Goal: Contribute content: Contribute content

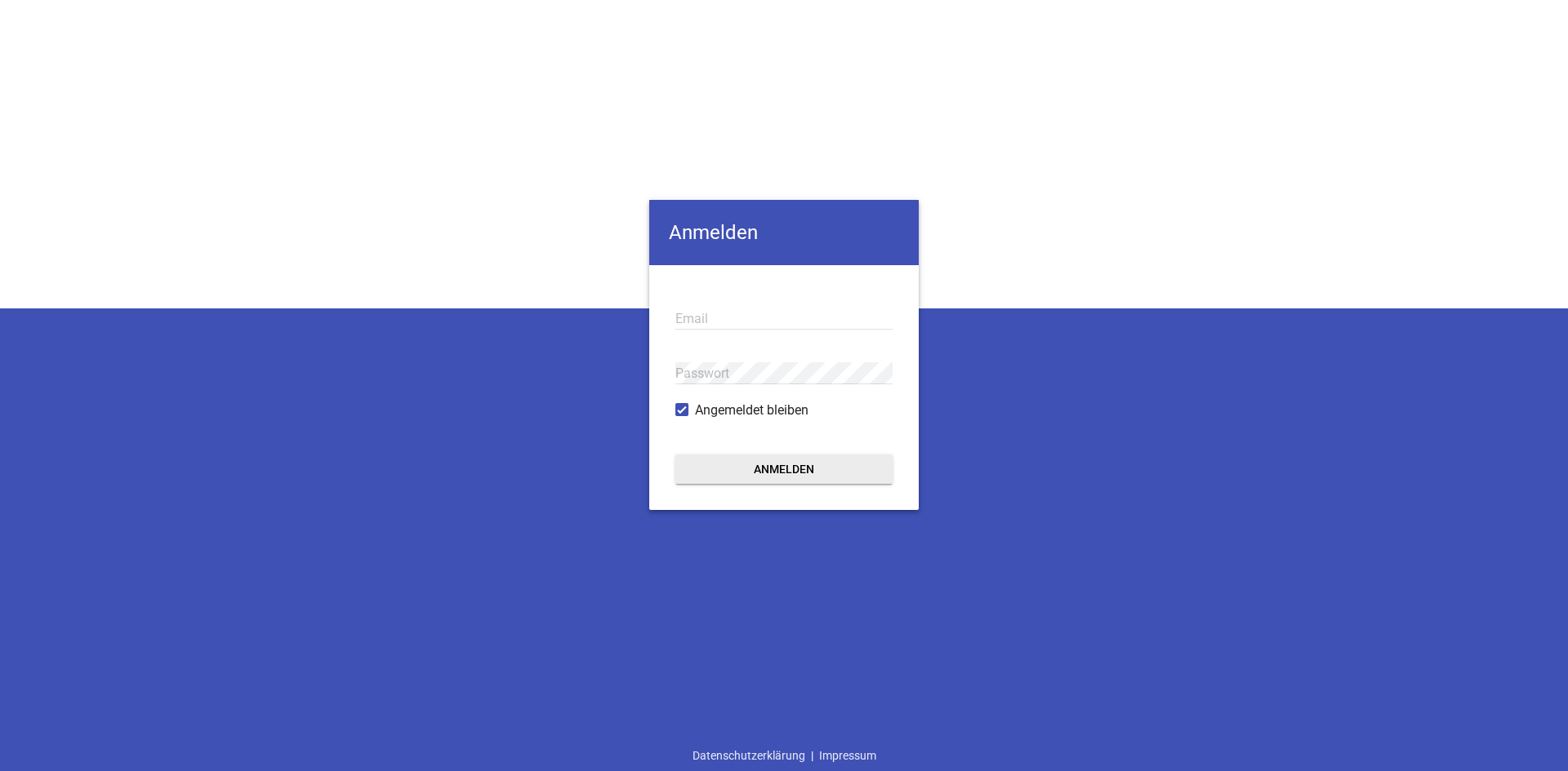
type input "[EMAIL_ADDRESS][DOMAIN_NAME]"
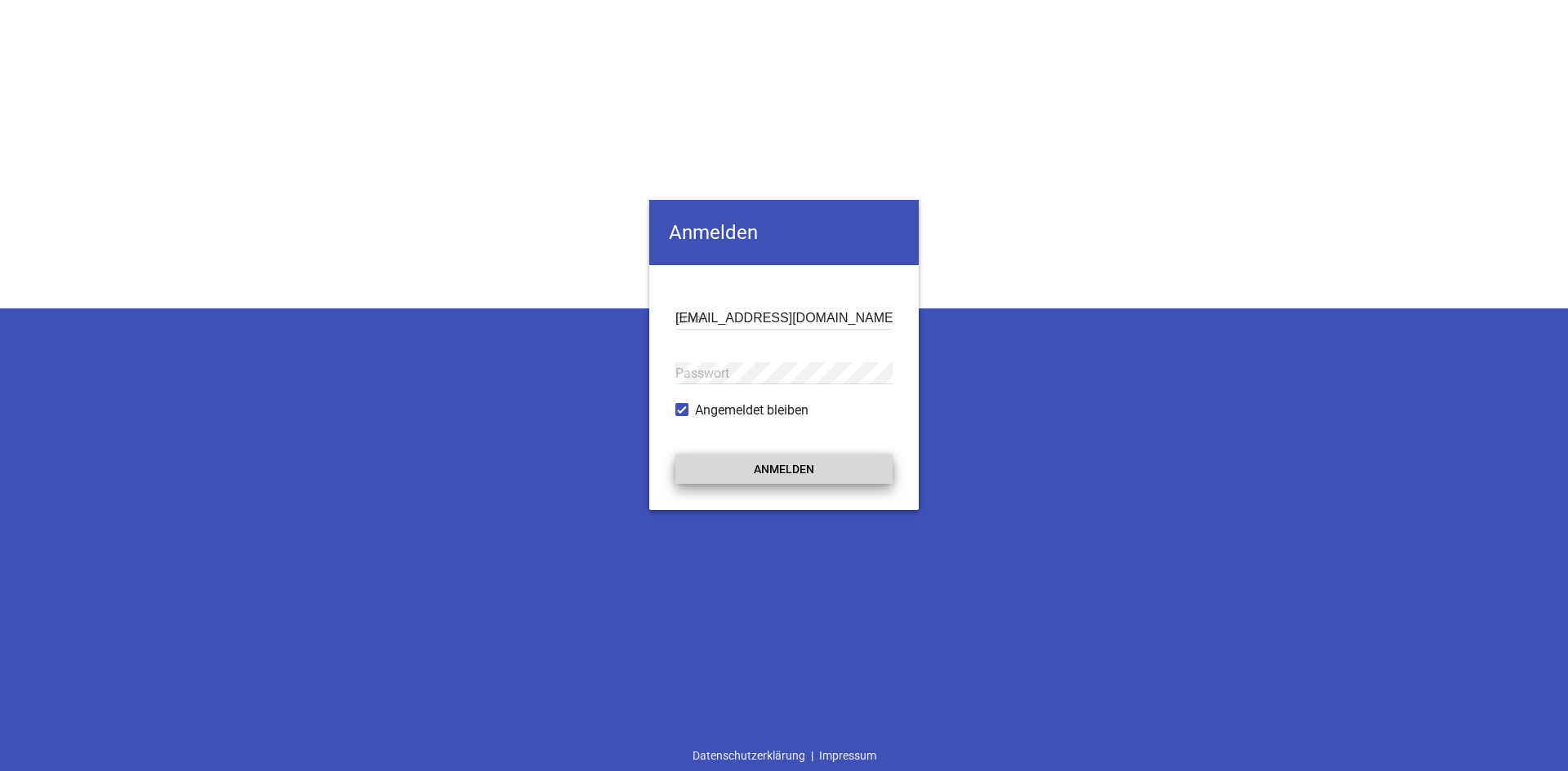
click at [732, 478] on button "Anmelden" at bounding box center [784, 469] width 217 height 29
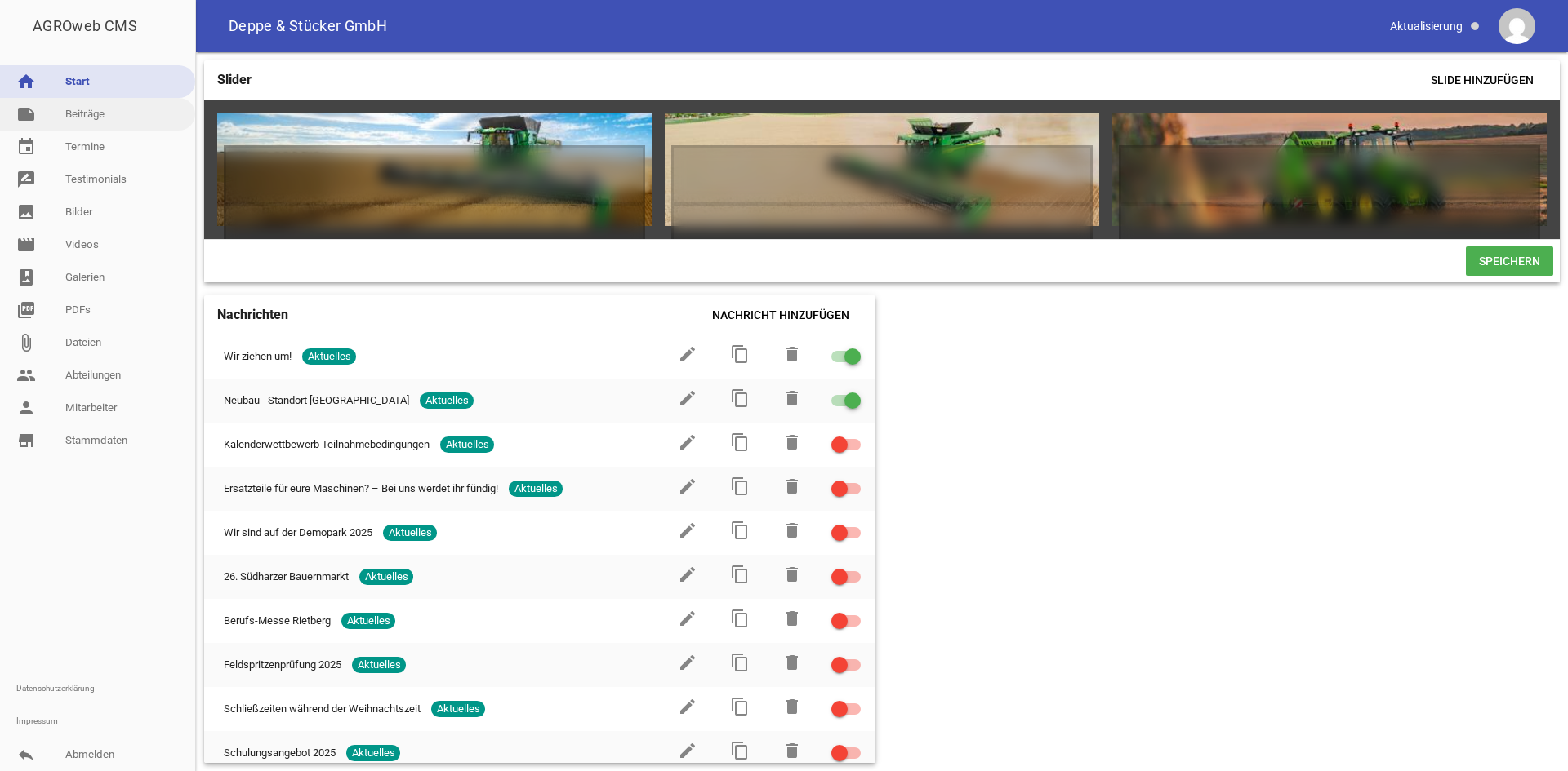
click at [110, 115] on link "note Beiträge" at bounding box center [97, 114] width 195 height 33
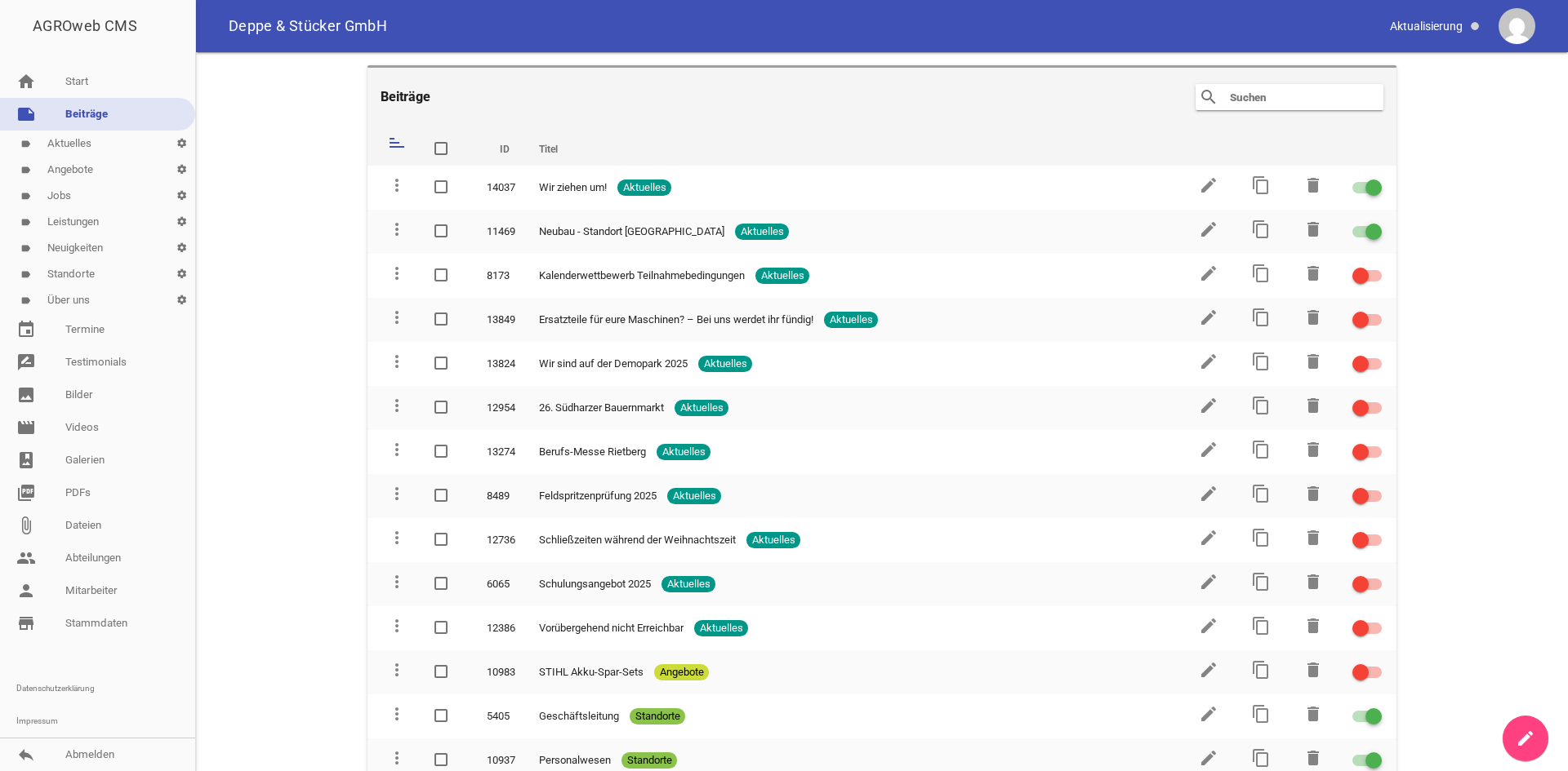
click at [80, 207] on link "label Jobs settings" at bounding box center [97, 196] width 195 height 26
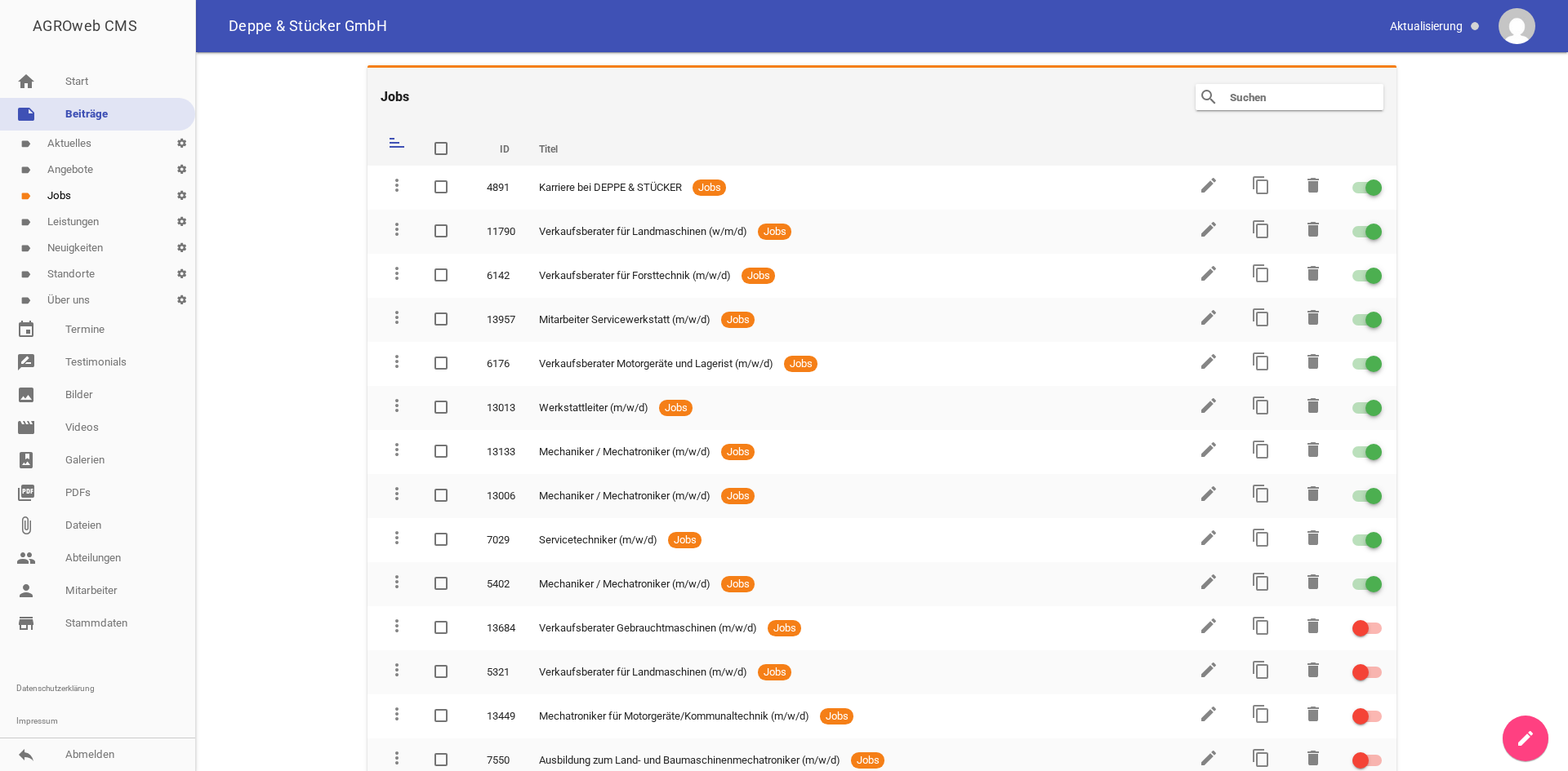
click at [1241, 102] on input "text" at bounding box center [1294, 97] width 131 height 20
type input "Ausbildung"
click at [1212, 94] on icon "search" at bounding box center [1209, 97] width 20 height 20
click at [1201, 98] on icon "search" at bounding box center [1209, 97] width 20 height 20
click at [1288, 112] on header "Jobs search Ausbildung clear" at bounding box center [881, 95] width 1029 height 61
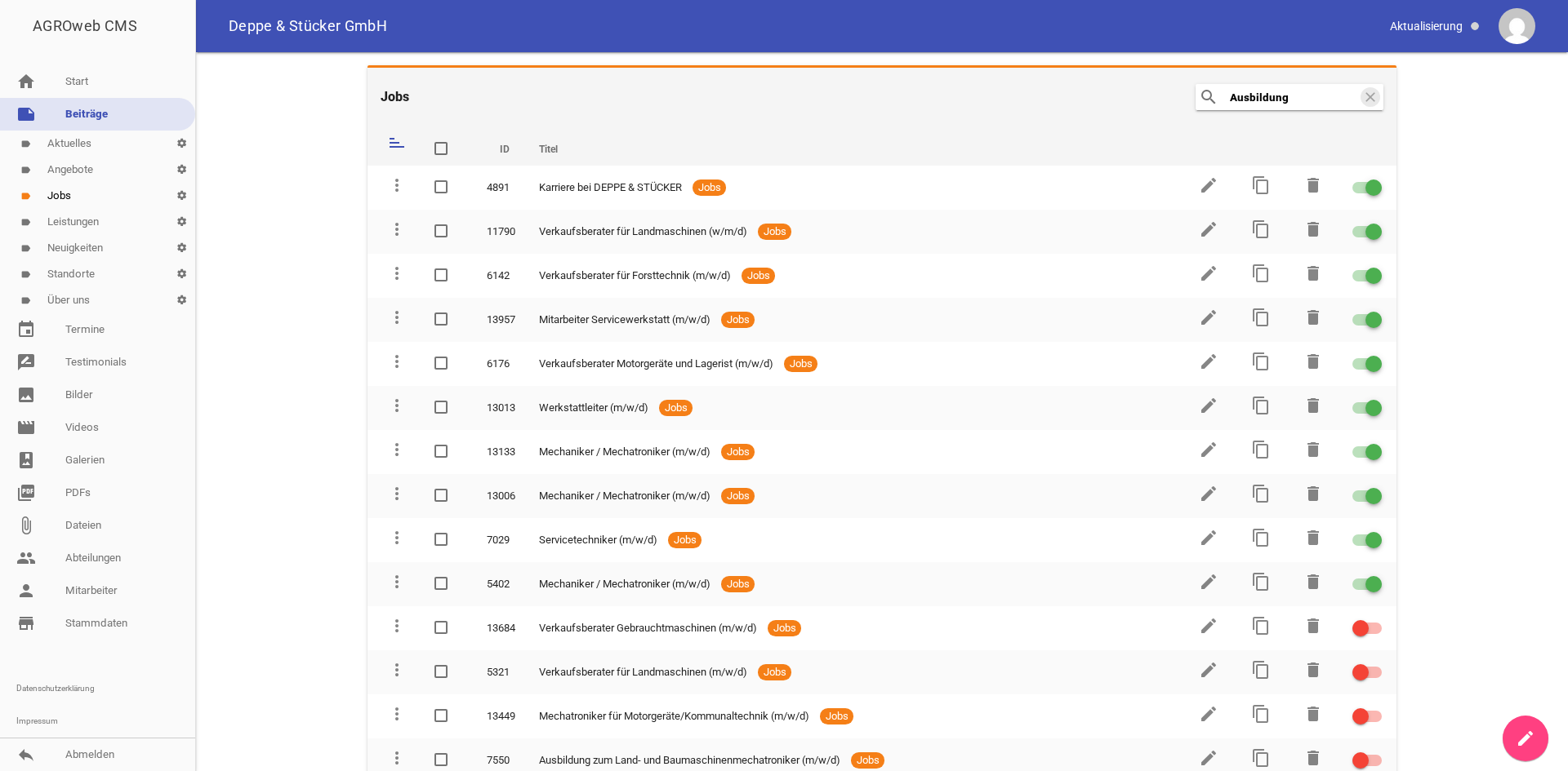
click at [1291, 103] on input "Ausbildung" at bounding box center [1294, 97] width 131 height 20
drag, startPoint x: 1291, startPoint y: 103, endPoint x: 965, endPoint y: 87, distance: 326.4
click at [965, 87] on header "Jobs search Ausbildung clear" at bounding box center [881, 95] width 1029 height 61
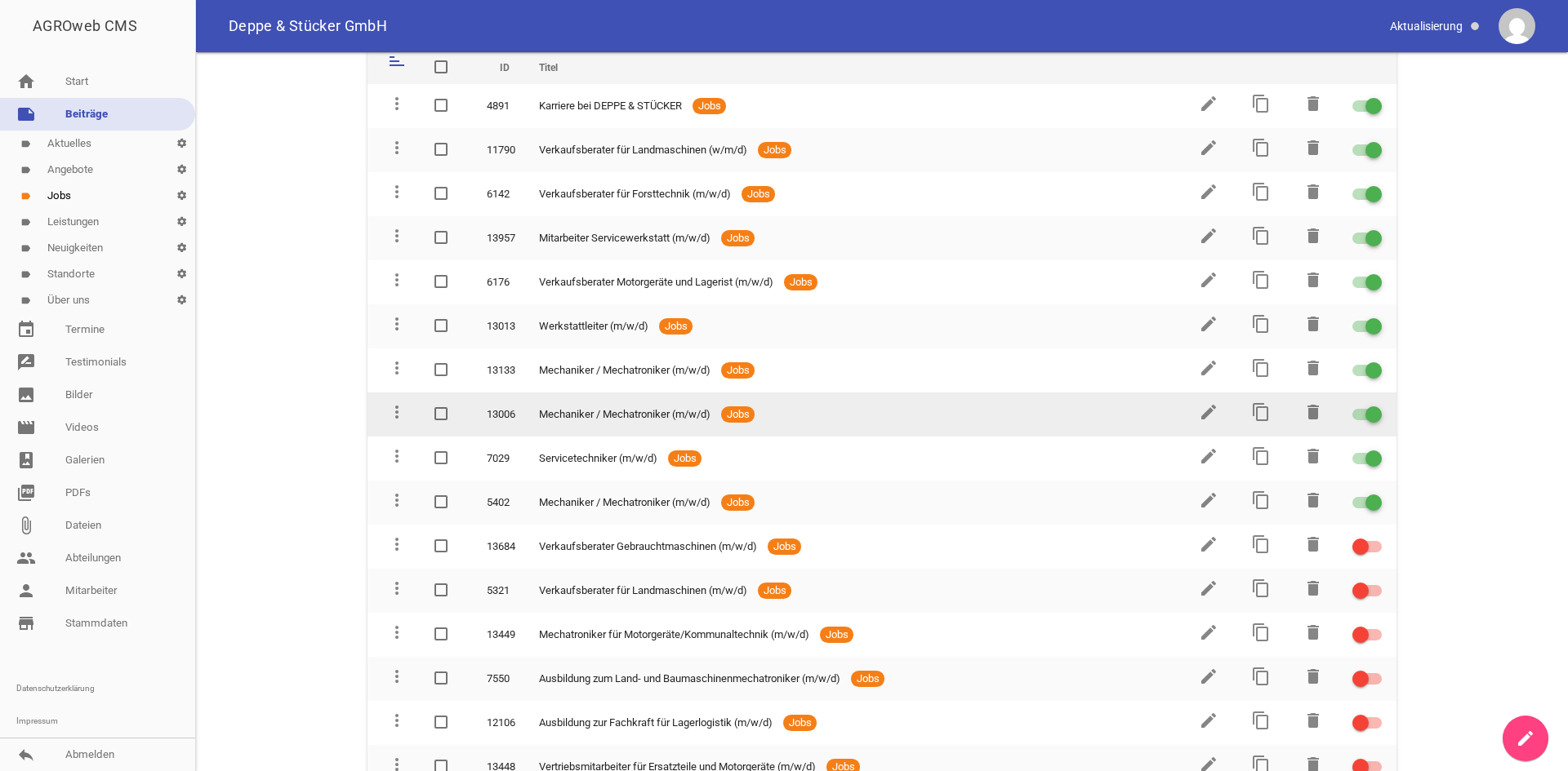
scroll to position [164, 0]
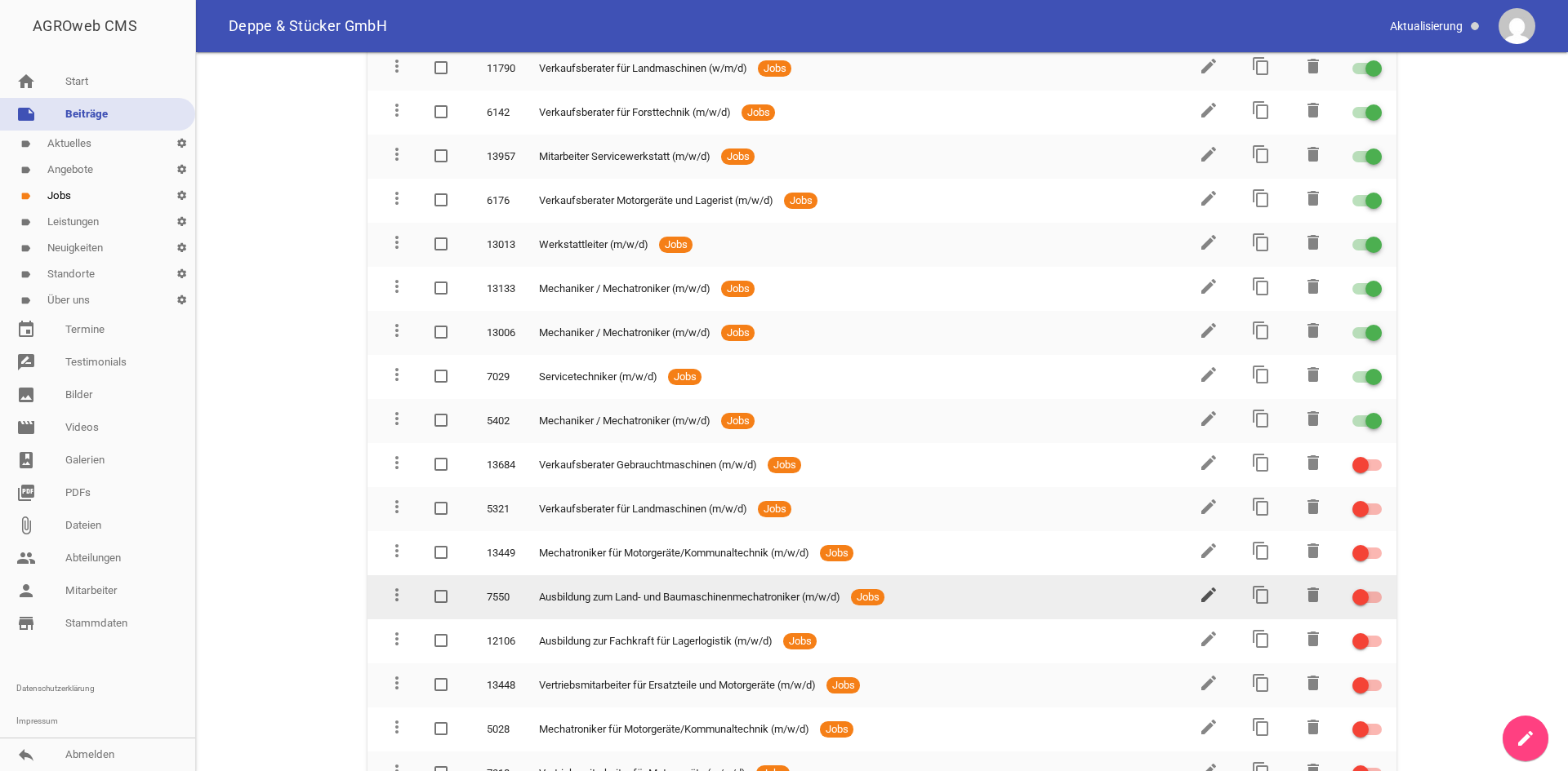
click at [1205, 601] on icon "edit" at bounding box center [1209, 594] width 20 height 20
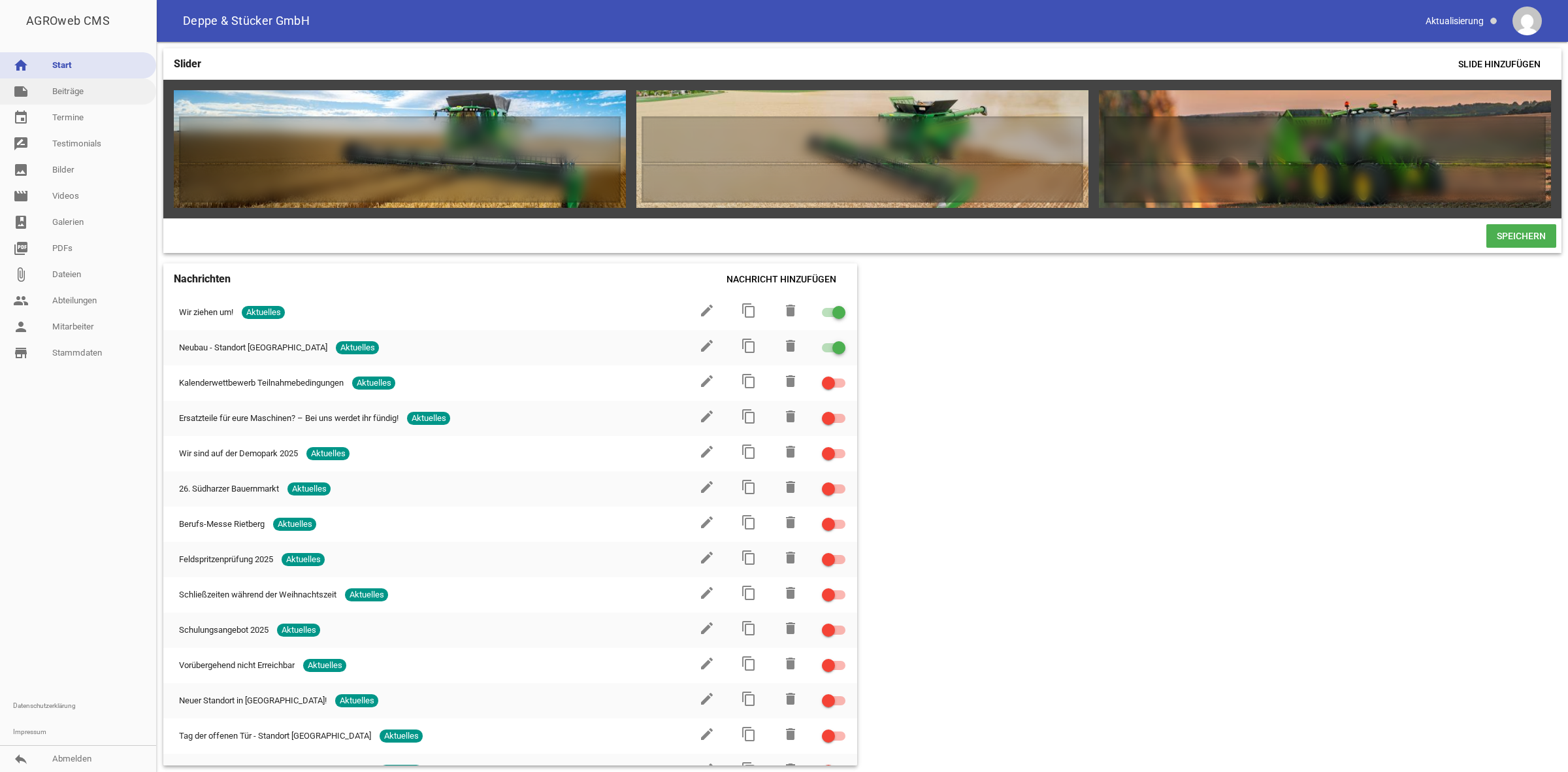
click at [51, 102] on link "note Beiträge" at bounding box center [78, 91] width 156 height 26
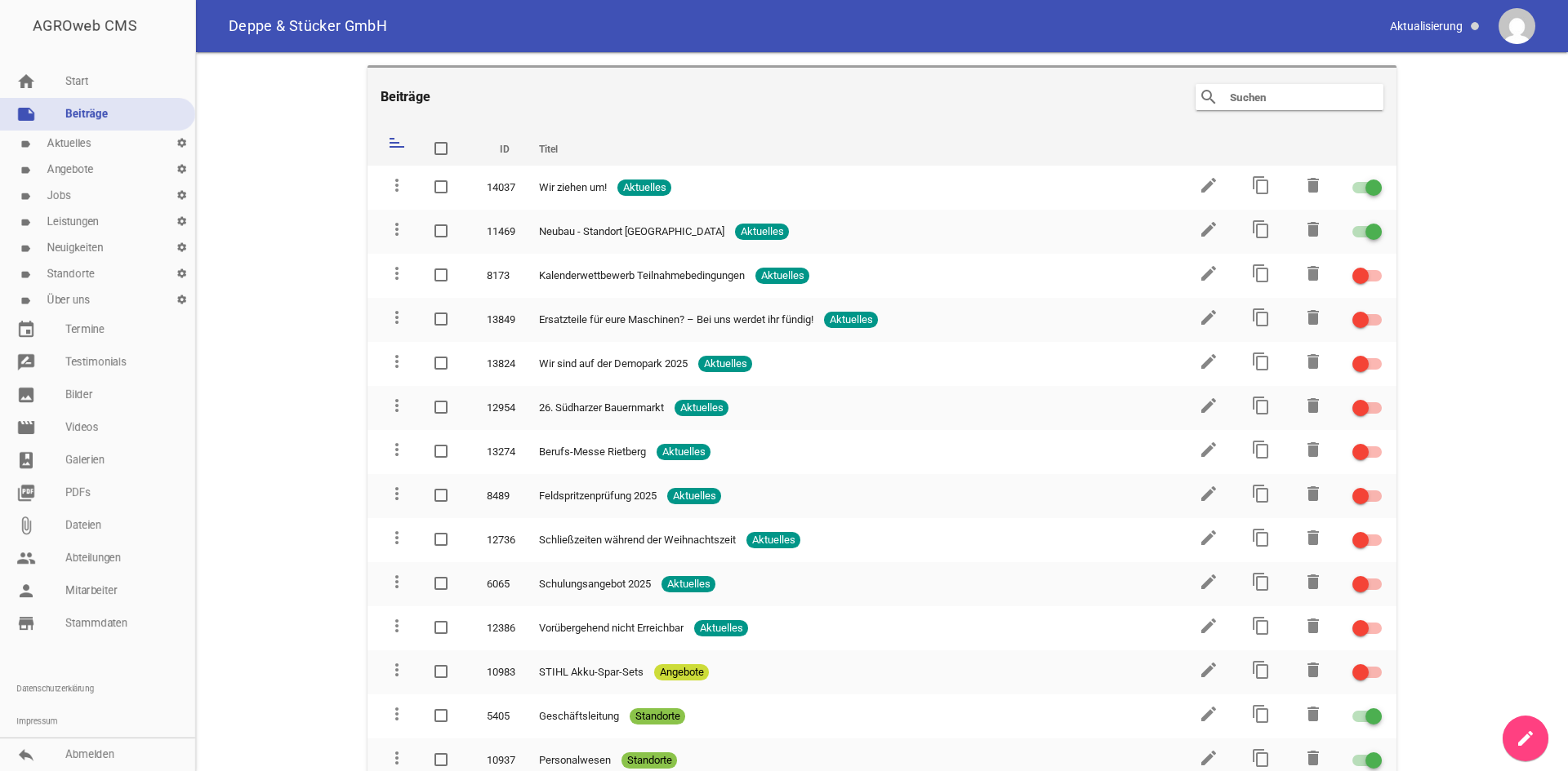
click at [69, 191] on link "label Jobs settings" at bounding box center [97, 196] width 195 height 26
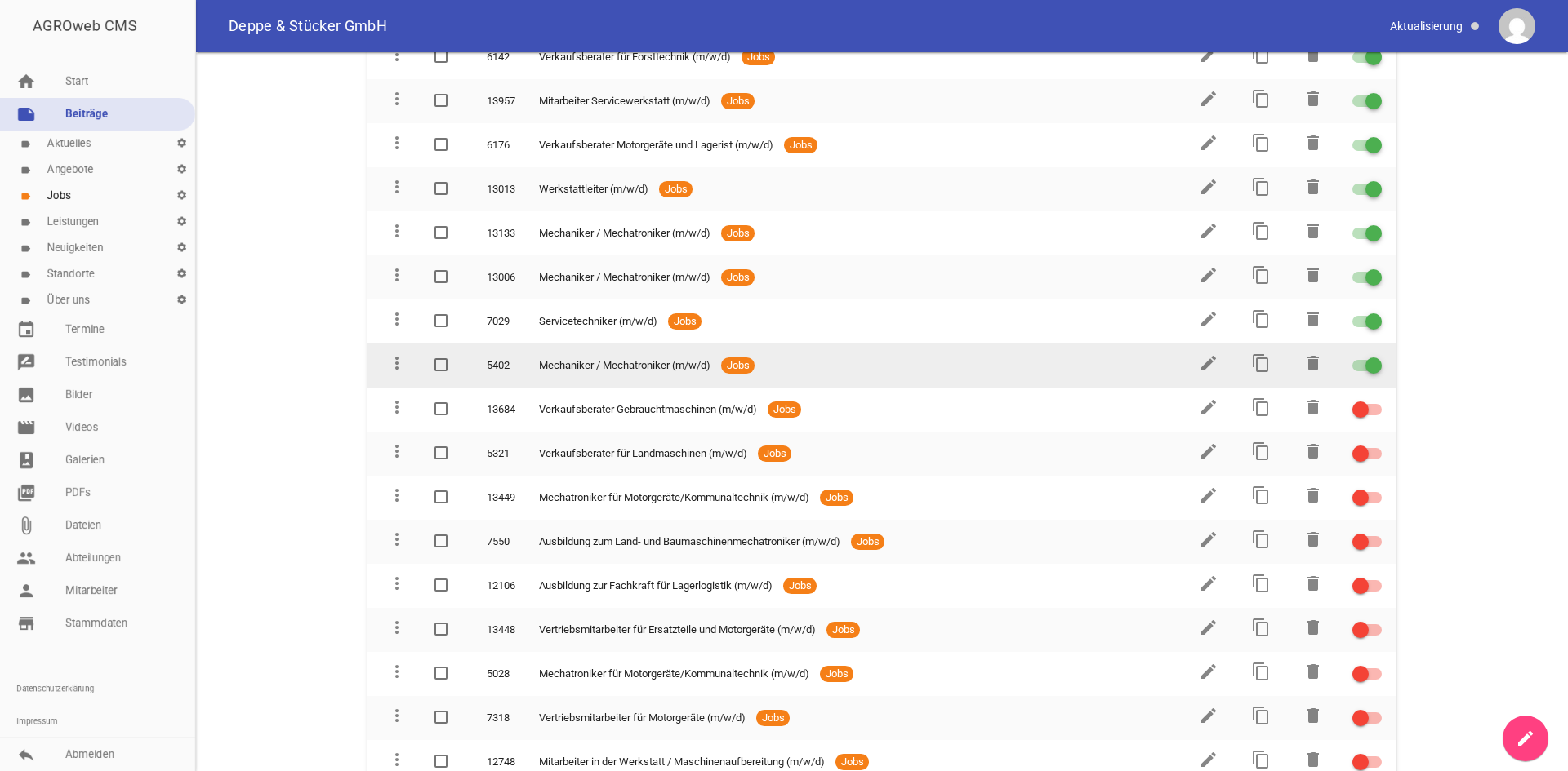
scroll to position [245, 0]
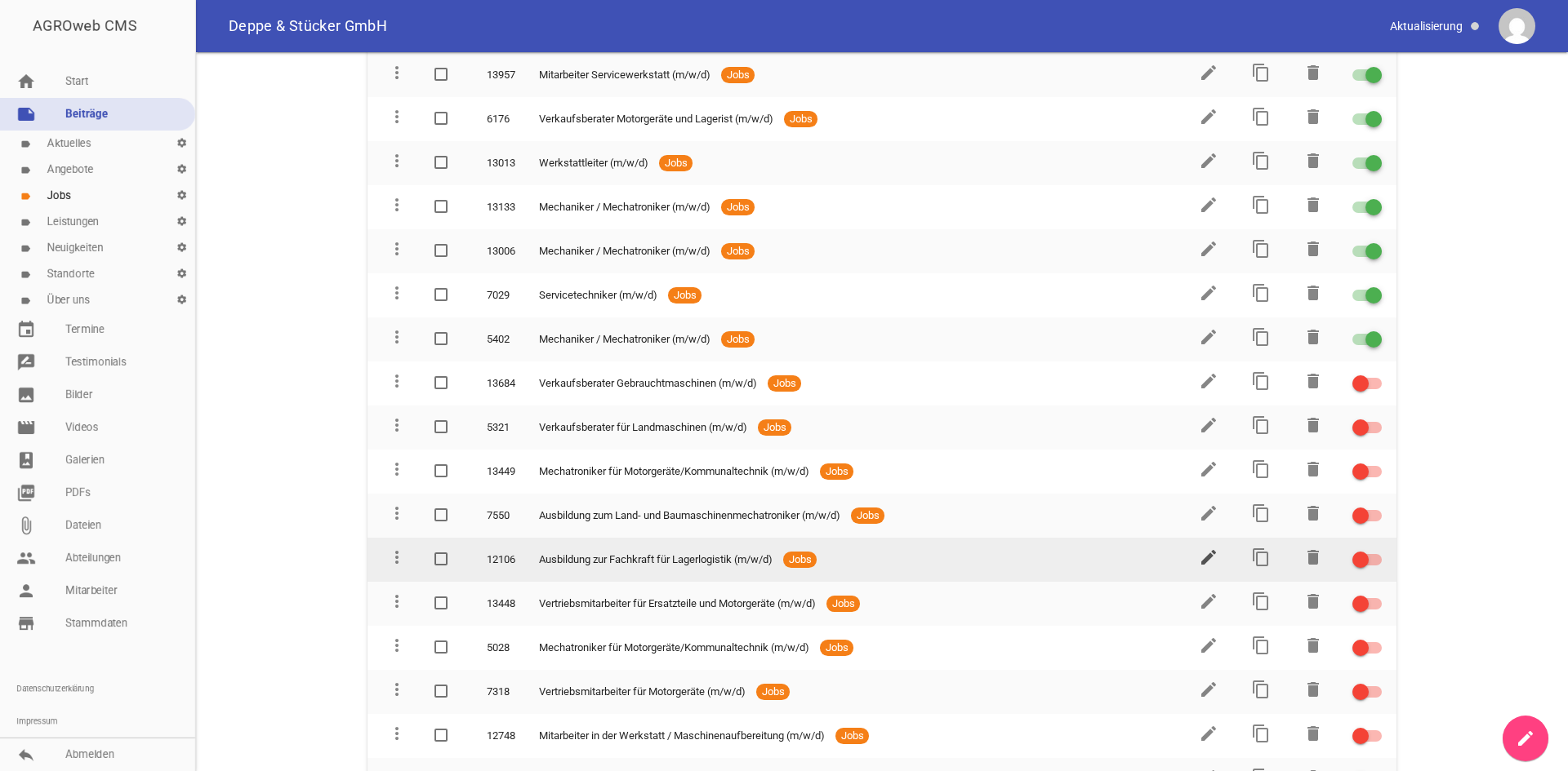
click at [1199, 557] on icon "edit" at bounding box center [1209, 557] width 20 height 20
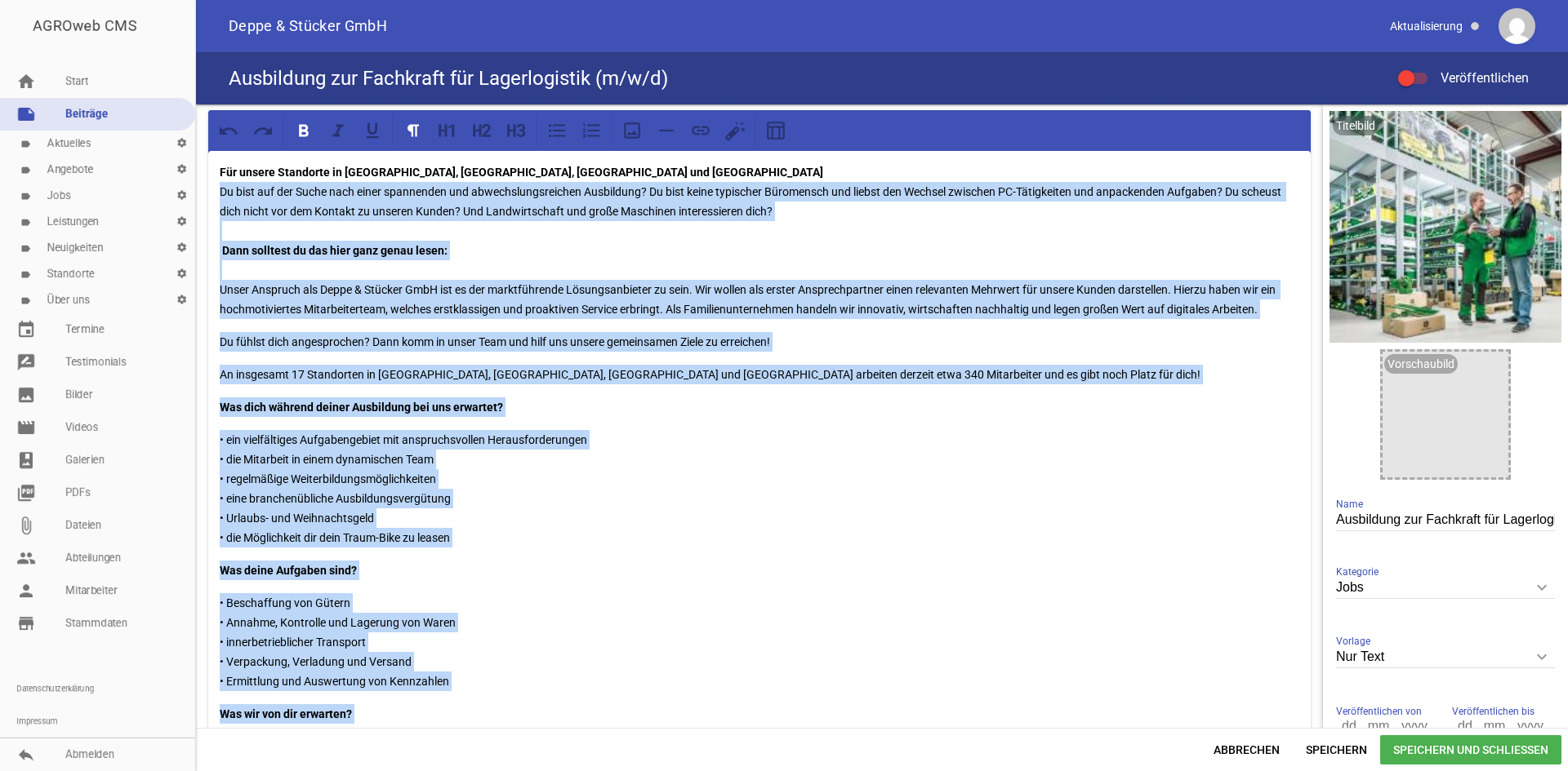
drag, startPoint x: 397, startPoint y: 562, endPoint x: 211, endPoint y: 183, distance: 422.2
click at [211, 183] on div "Für unsere Standorte in [GEOGRAPHIC_DATA], [GEOGRAPHIC_DATA], [GEOGRAPHIC_DATA]…" at bounding box center [759, 620] width 1102 height 937
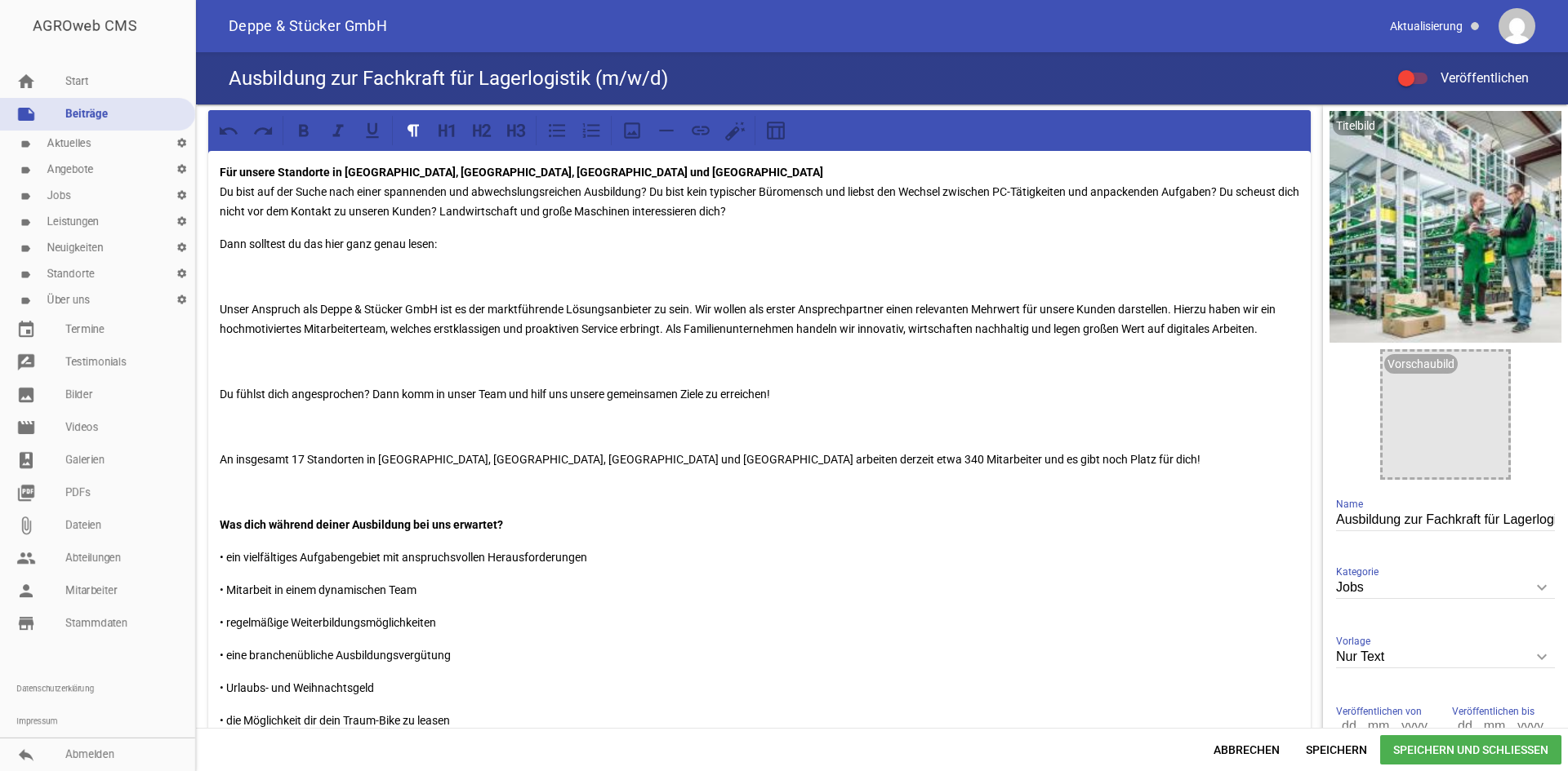
click at [220, 310] on p "Unser Anspruch als Deppe & Stücker GmbH ist es der marktführende Lösungsanbiete…" at bounding box center [759, 318] width 1080 height 39
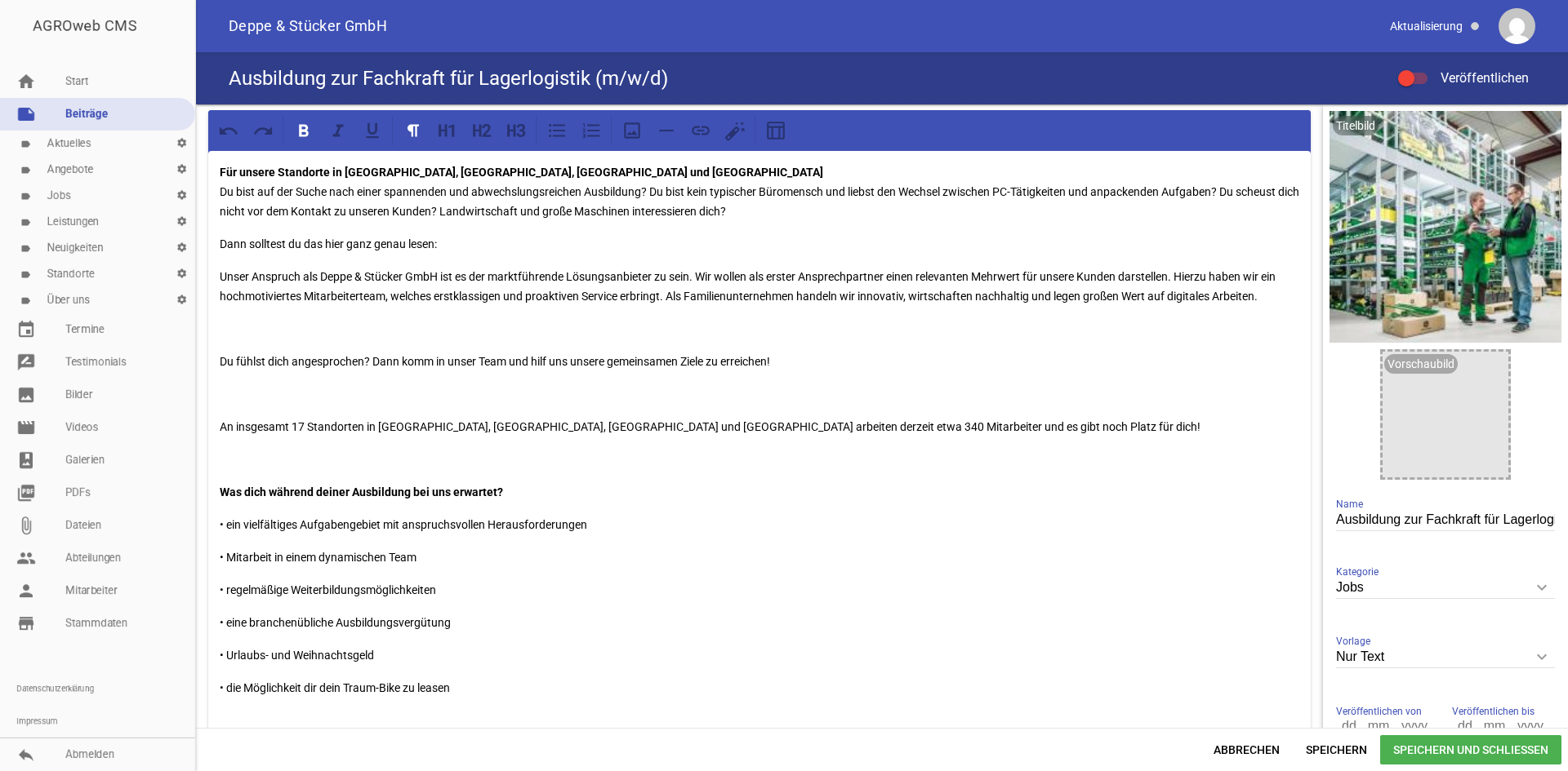
click at [540, 172] on p "Für unsere Standorte in [GEOGRAPHIC_DATA], [GEOGRAPHIC_DATA], [GEOGRAPHIC_DATA]…" at bounding box center [759, 192] width 1080 height 59
click at [428, 173] on strong "Für unsere Standorte in [GEOGRAPHIC_DATA], [GEOGRAPHIC_DATA], [GEOGRAPHIC_DATA]" at bounding box center [454, 171] width 468 height 13
click at [428, 171] on strong "Für unsere Standorte in [GEOGRAPHIC_DATA], [GEOGRAPHIC_DATA] Domnitz" at bounding box center [418, 171] width 397 height 13
drag, startPoint x: 219, startPoint y: 273, endPoint x: 237, endPoint y: 275, distance: 18.1
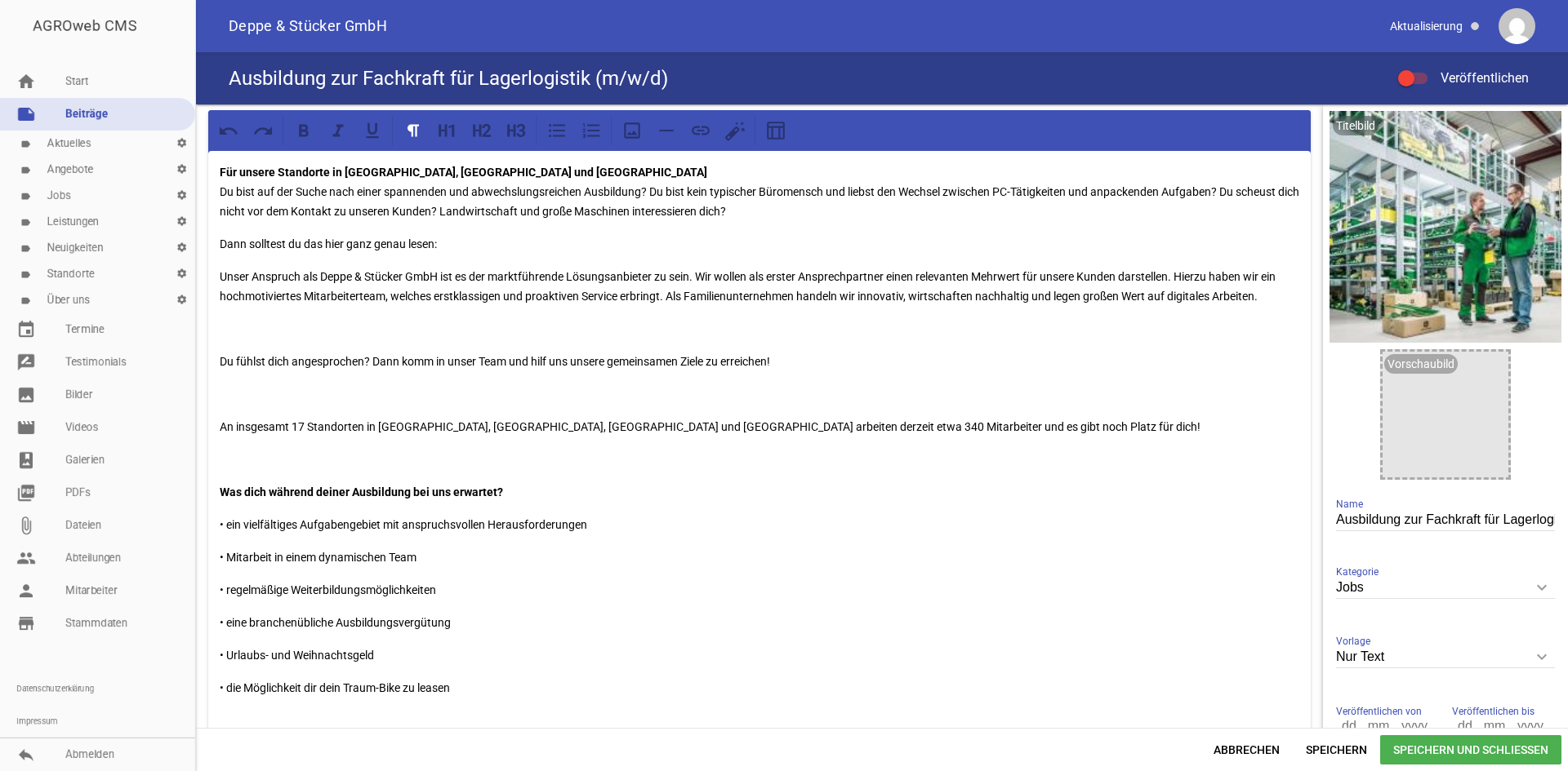
drag, startPoint x: 221, startPoint y: 363, endPoint x: 282, endPoint y: 365, distance: 61.0
click at [221, 362] on p "Du fühlst dich angesprochen? Dann komm in unser Team und hilf uns unsere gemein…" at bounding box center [759, 362] width 1080 height 20
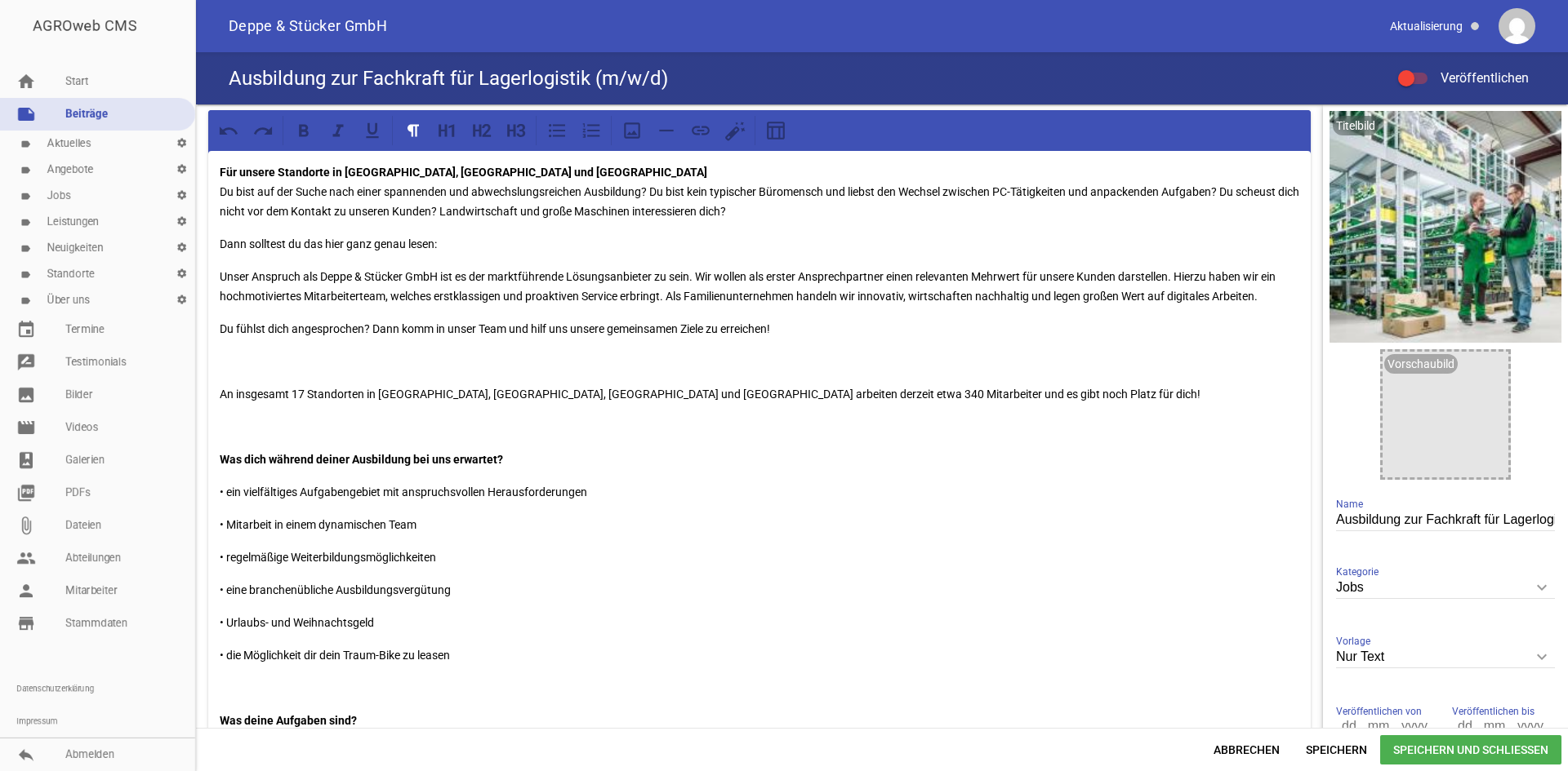
click at [222, 396] on p "An insgesamt 17 Standorten in [GEOGRAPHIC_DATA], [GEOGRAPHIC_DATA], [GEOGRAPHIC…" at bounding box center [759, 394] width 1080 height 20
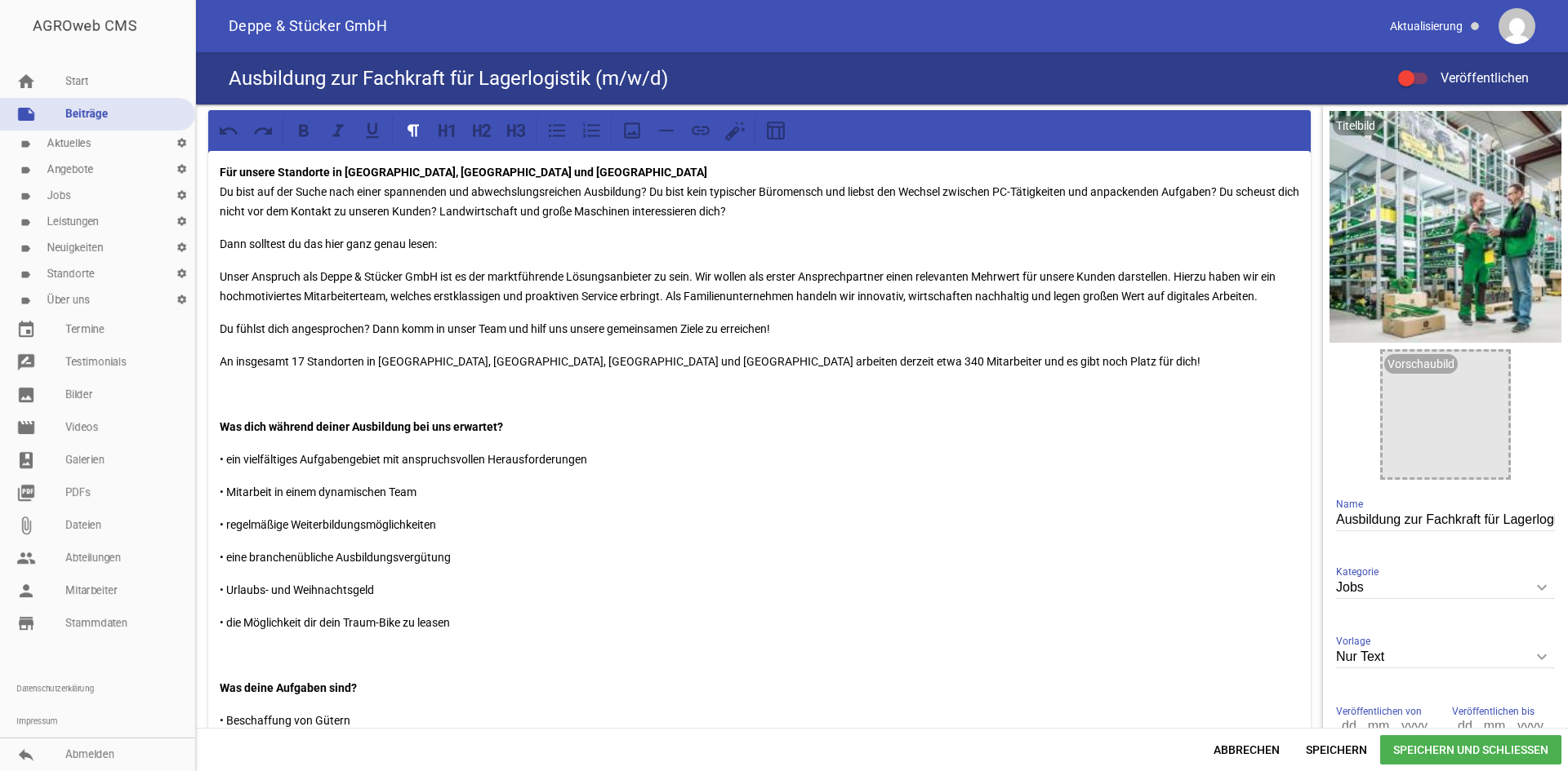
click at [232, 395] on p at bounding box center [759, 394] width 1080 height 20
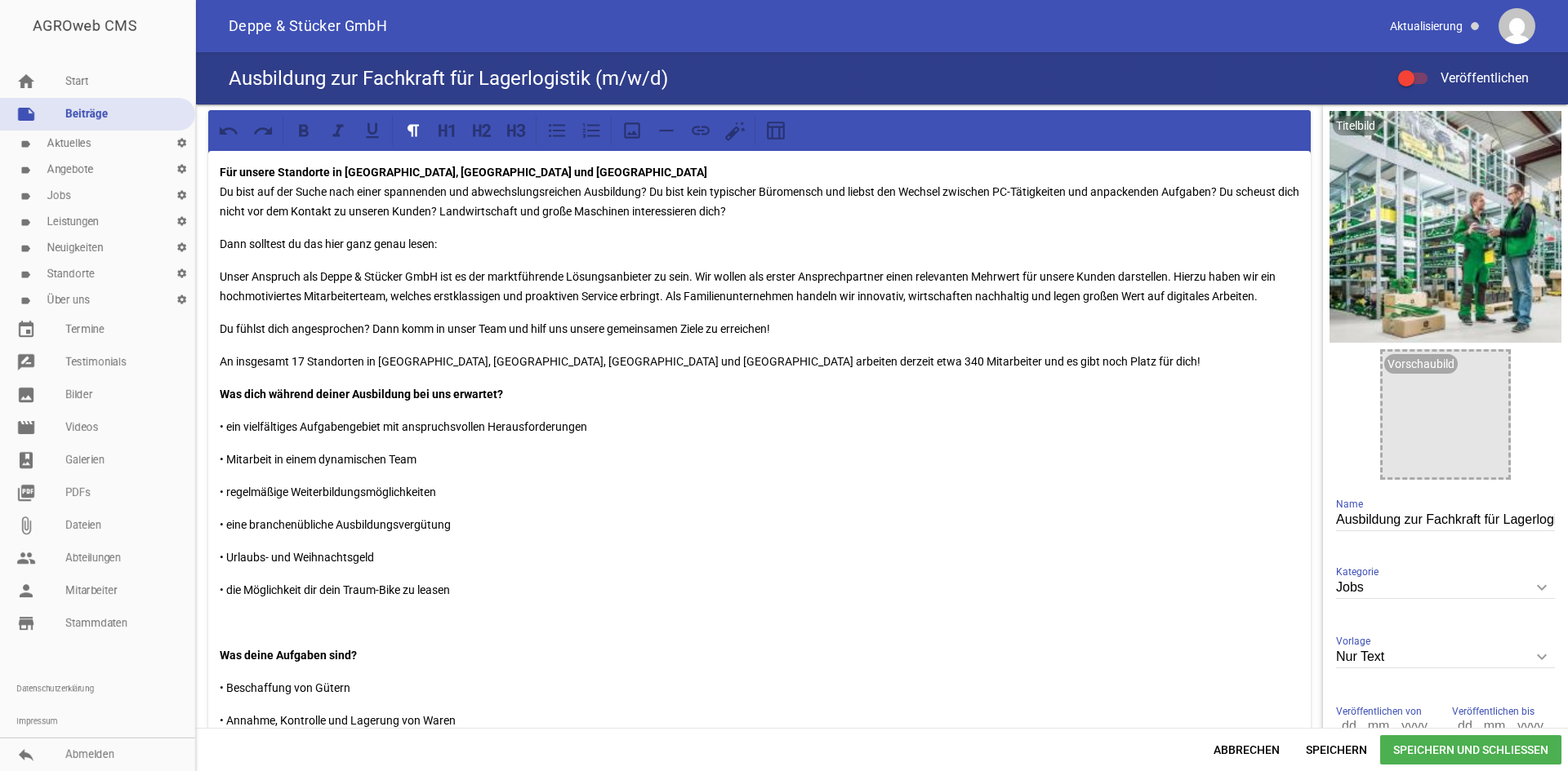
click at [215, 454] on div "Für unsere Standorte in [GEOGRAPHIC_DATA], [GEOGRAPHIC_DATA] und Domnitz Du bis…" at bounding box center [759, 763] width 1102 height 1224
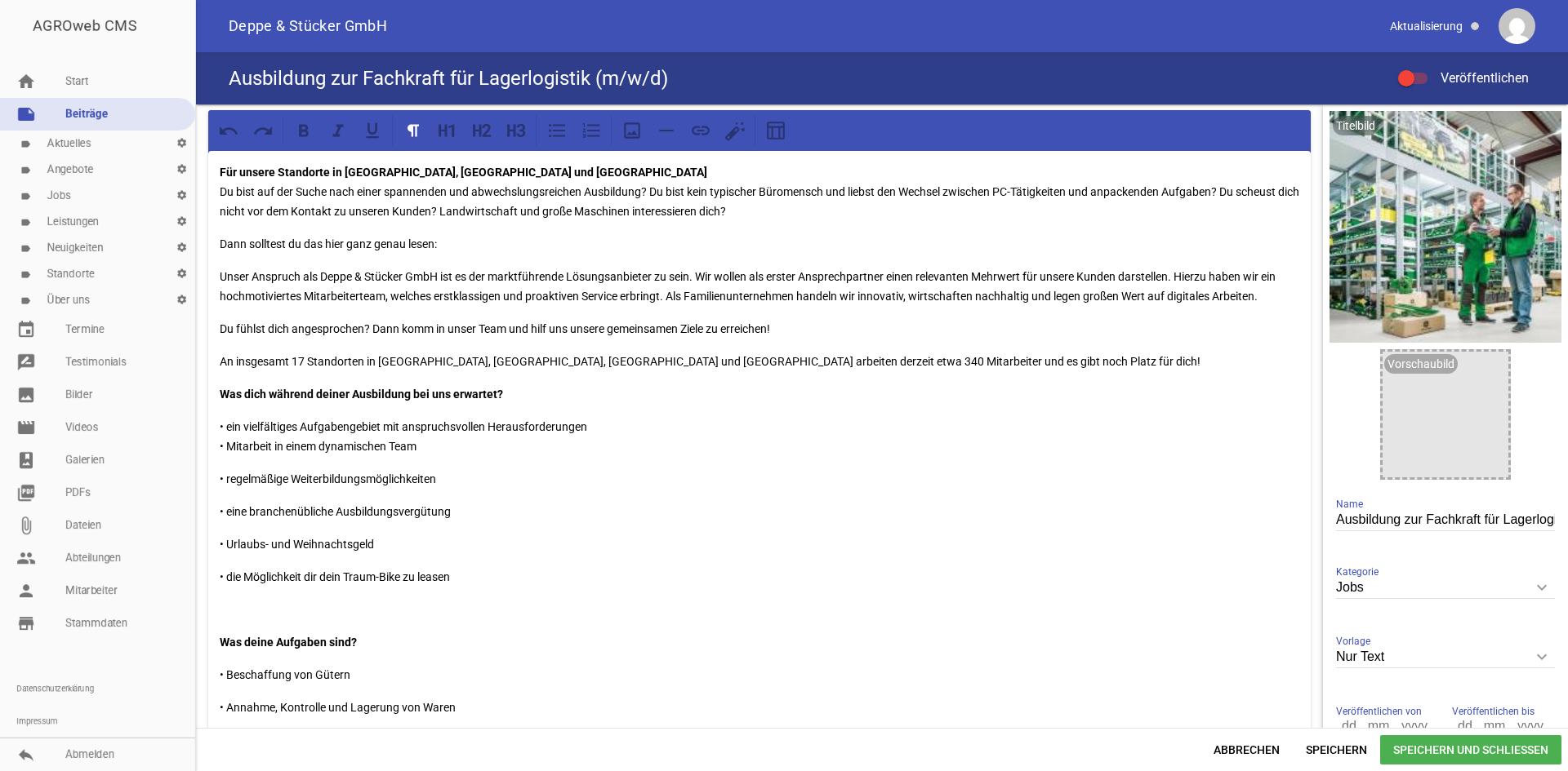
click at [216, 479] on div "Für unsere Standorte in [GEOGRAPHIC_DATA], [GEOGRAPHIC_DATA] und Domnitz Du bis…" at bounding box center [759, 757] width 1102 height 1211
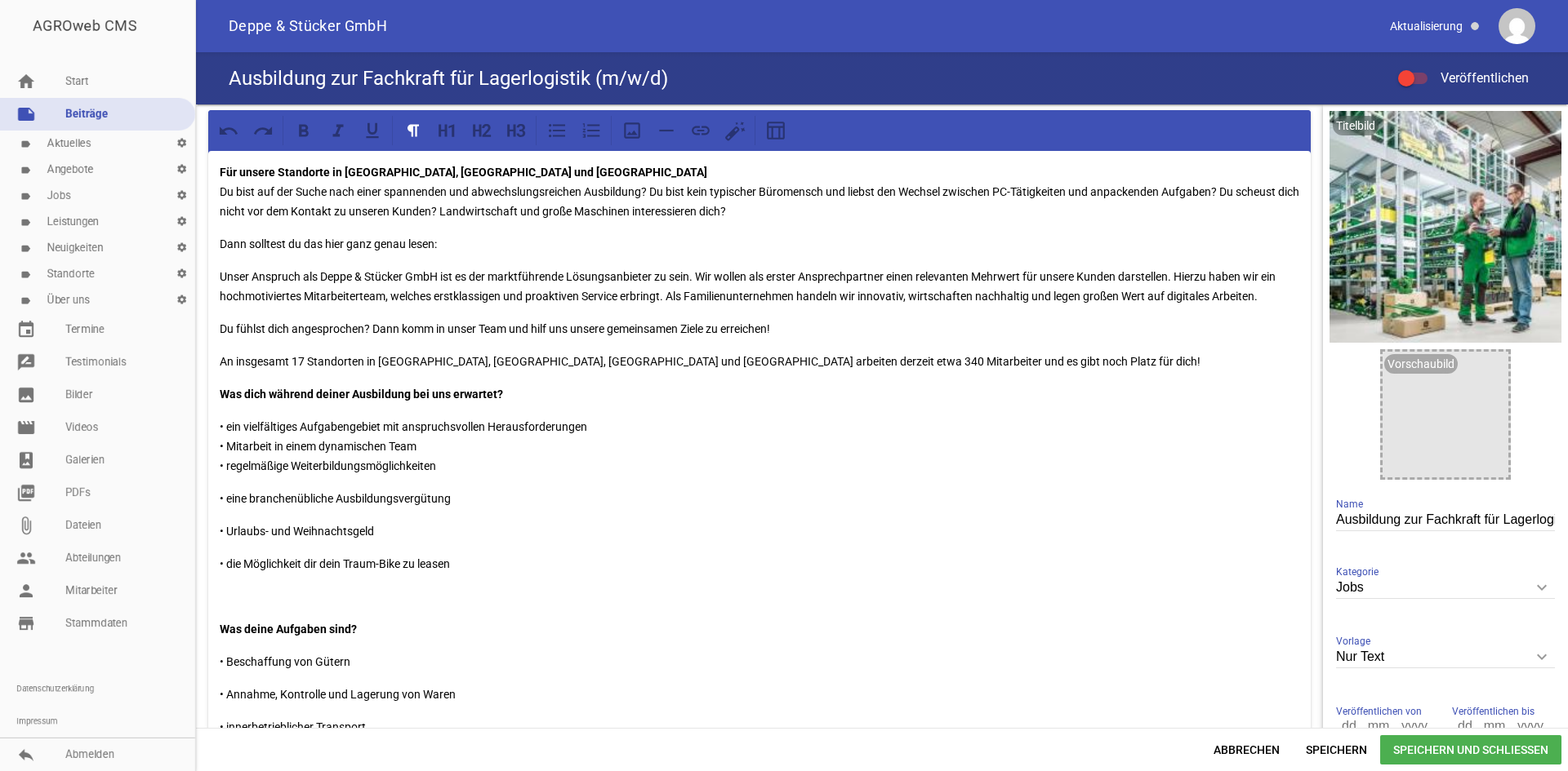
click at [215, 488] on div "Für unsere Standorte in [GEOGRAPHIC_DATA], [GEOGRAPHIC_DATA] und Domnitz Du bis…" at bounding box center [759, 750] width 1102 height 1198
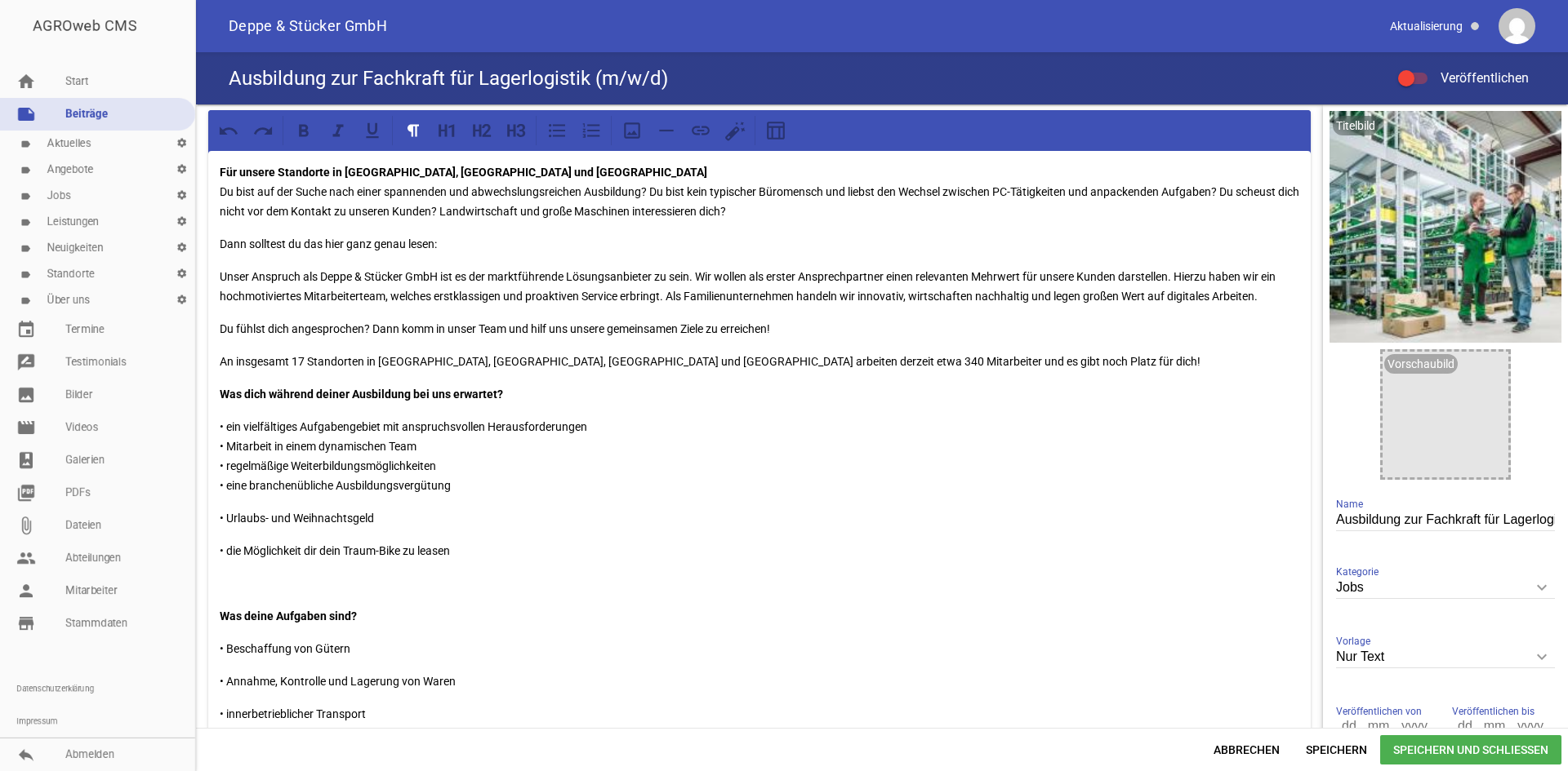
click at [216, 517] on div "Für unsere Standorte in [GEOGRAPHIC_DATA], [GEOGRAPHIC_DATA] und Domnitz Du bis…" at bounding box center [759, 744] width 1102 height 1185
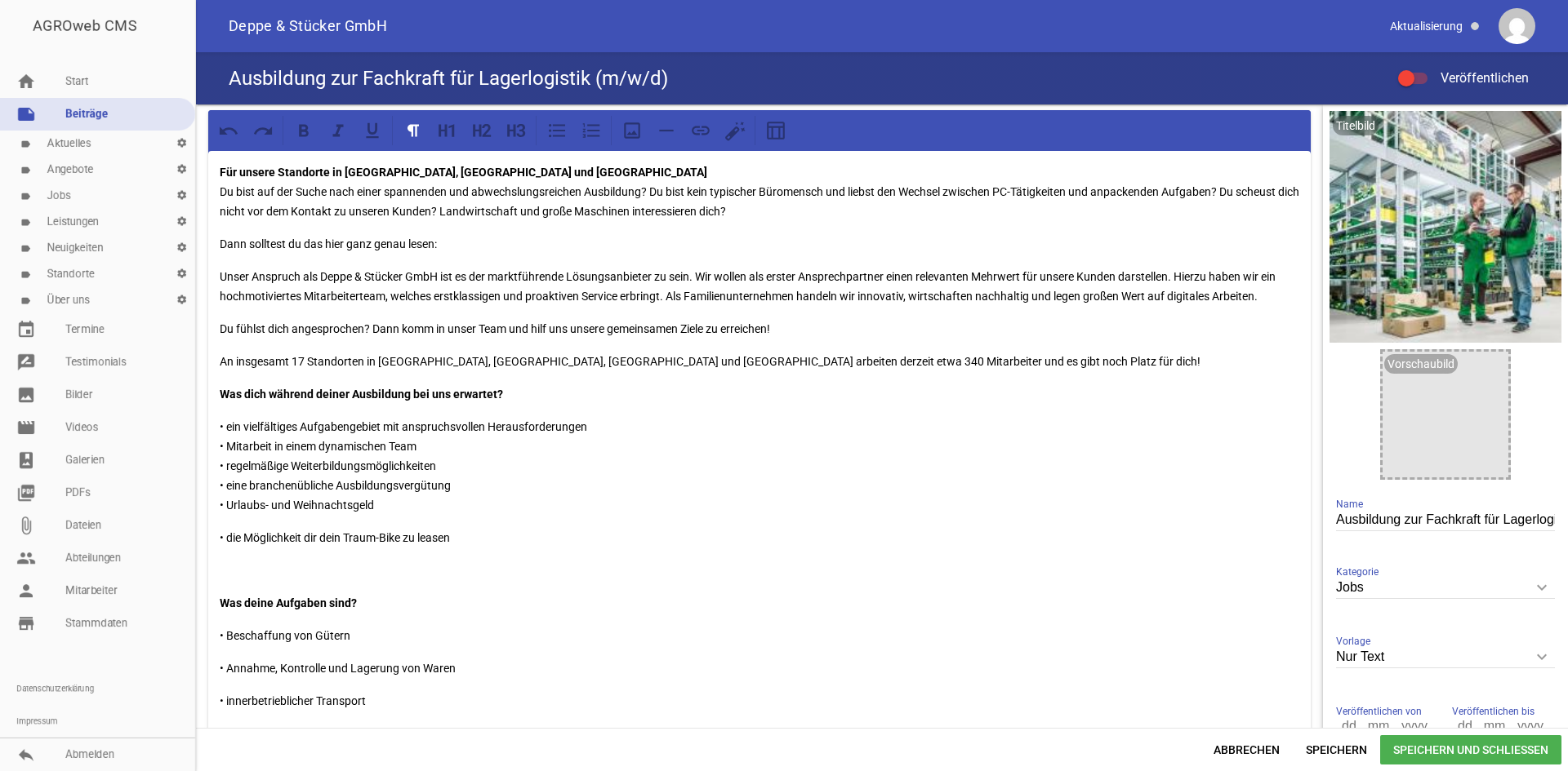
click at [217, 529] on div "Für unsere Standorte in [GEOGRAPHIC_DATA], [GEOGRAPHIC_DATA] und Domnitz Du bis…" at bounding box center [759, 737] width 1102 height 1173
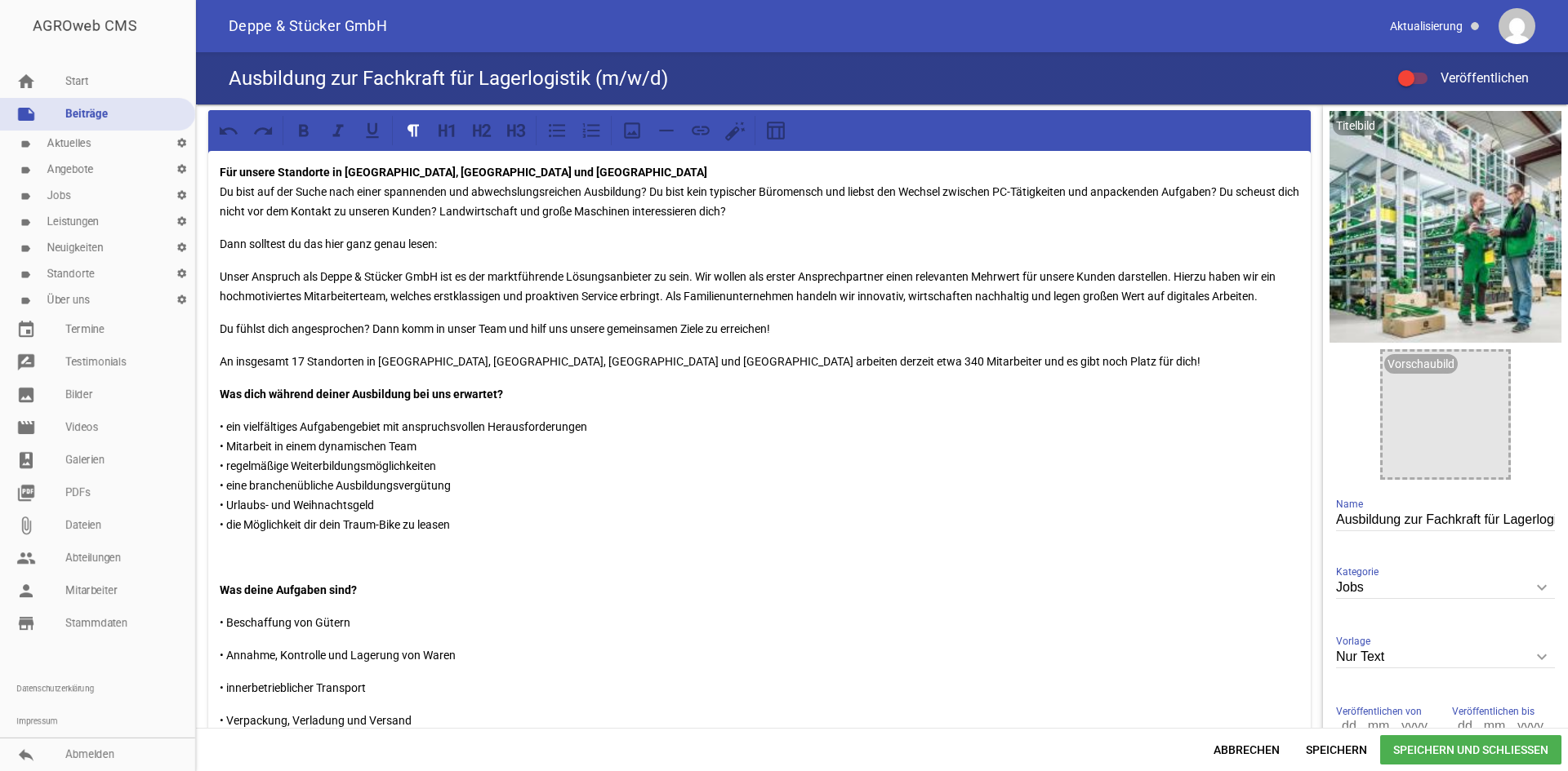
click at [261, 555] on p at bounding box center [759, 557] width 1080 height 20
click at [216, 597] on div "Für unsere Standorte in [GEOGRAPHIC_DATA], [GEOGRAPHIC_DATA] und Domnitz Du bis…" at bounding box center [759, 715] width 1102 height 1127
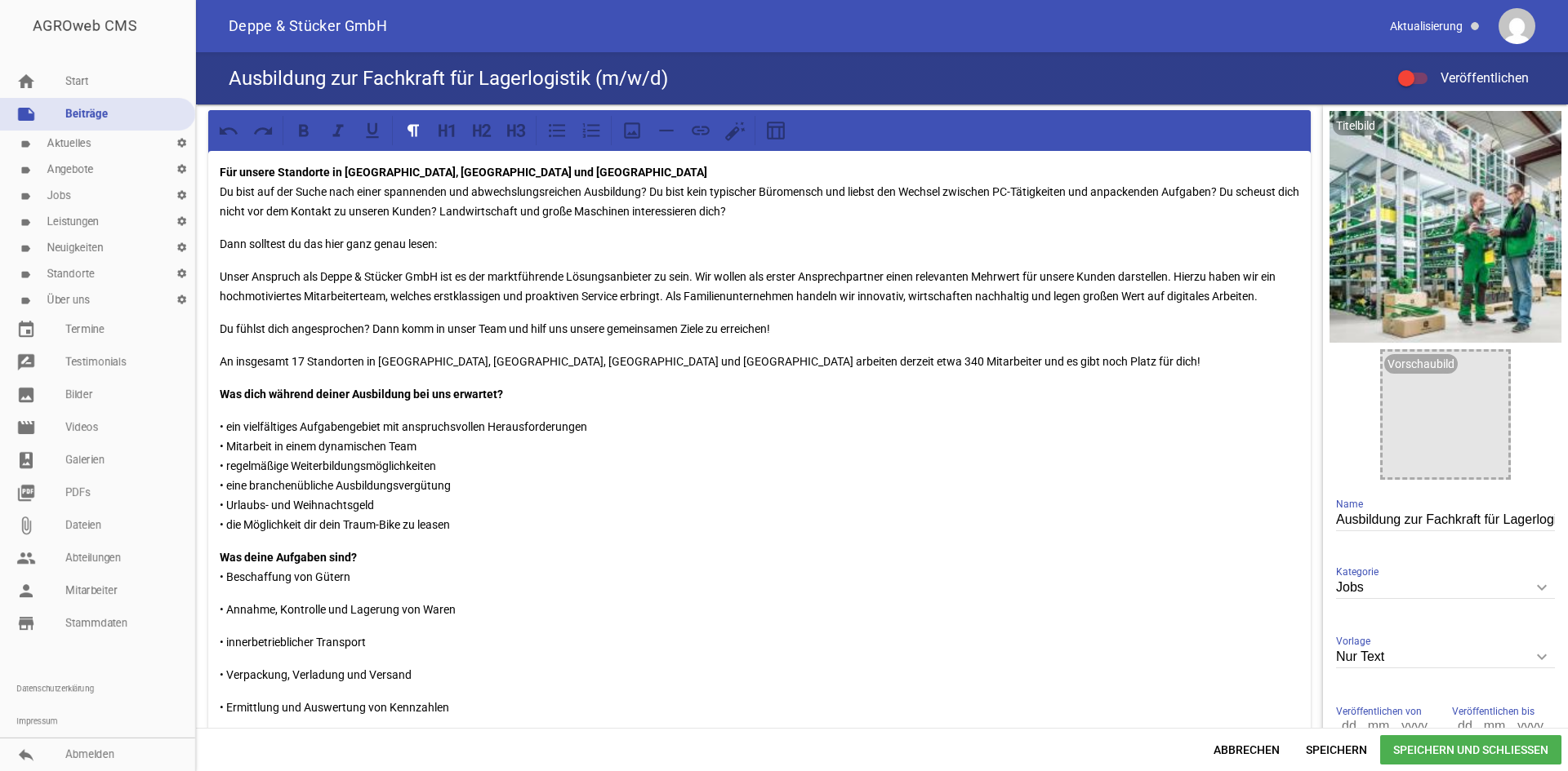
click at [371, 555] on p "Was deine Aufgaben sind? • Beschaffung von Gütern" at bounding box center [759, 567] width 1080 height 39
click at [217, 572] on div "Für unsere Standorte in [GEOGRAPHIC_DATA], [GEOGRAPHIC_DATA] und Domnitz Du bis…" at bounding box center [759, 708] width 1102 height 1114
click at [216, 421] on div "Für unsere Standorte in [GEOGRAPHIC_DATA], [GEOGRAPHIC_DATA] und Domnitz Du bis…" at bounding box center [759, 715] width 1102 height 1127
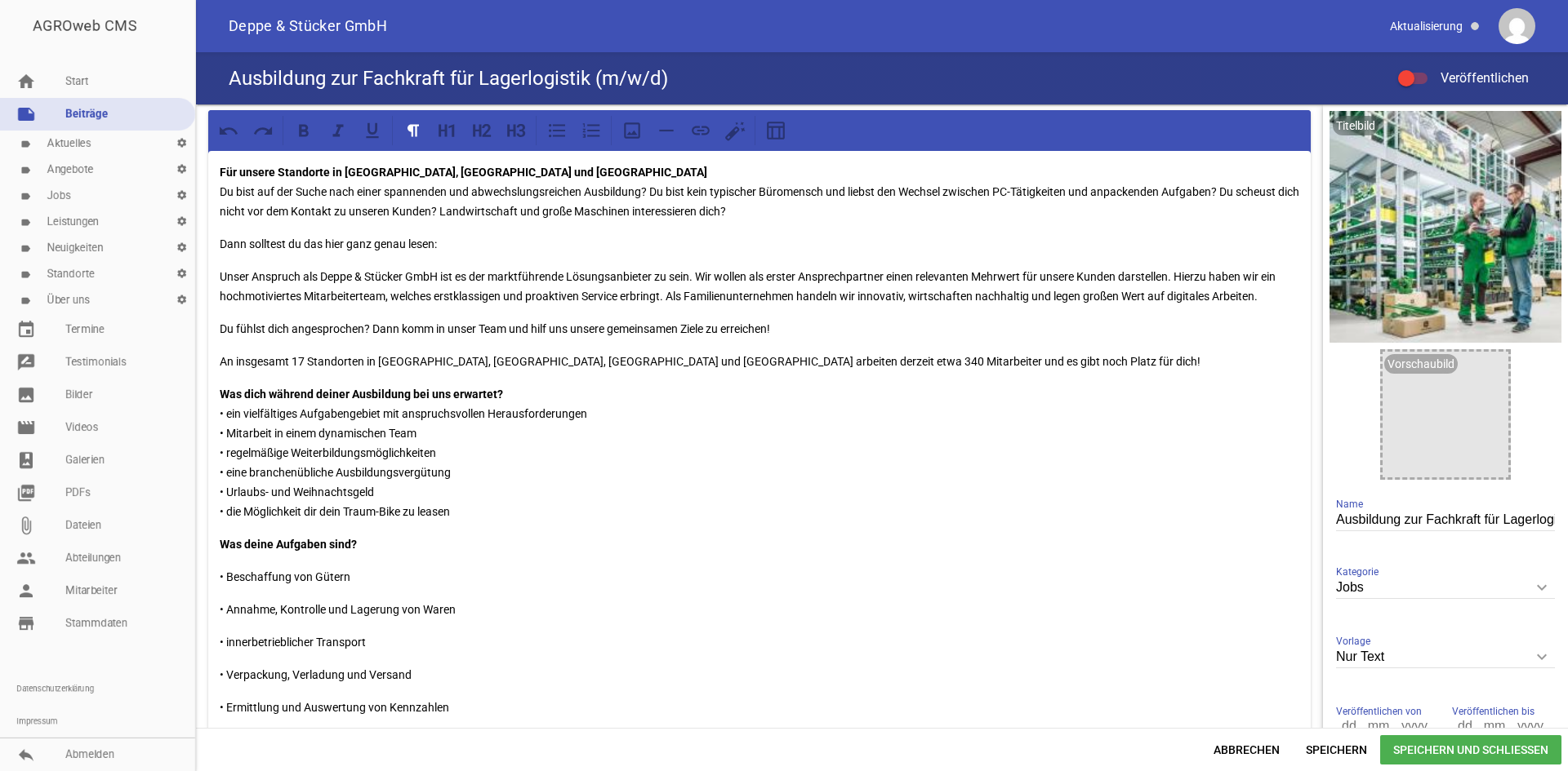
click at [216, 568] on div "Für unsere Standorte in [GEOGRAPHIC_DATA], [GEOGRAPHIC_DATA] und Domnitz Du bis…" at bounding box center [759, 708] width 1102 height 1114
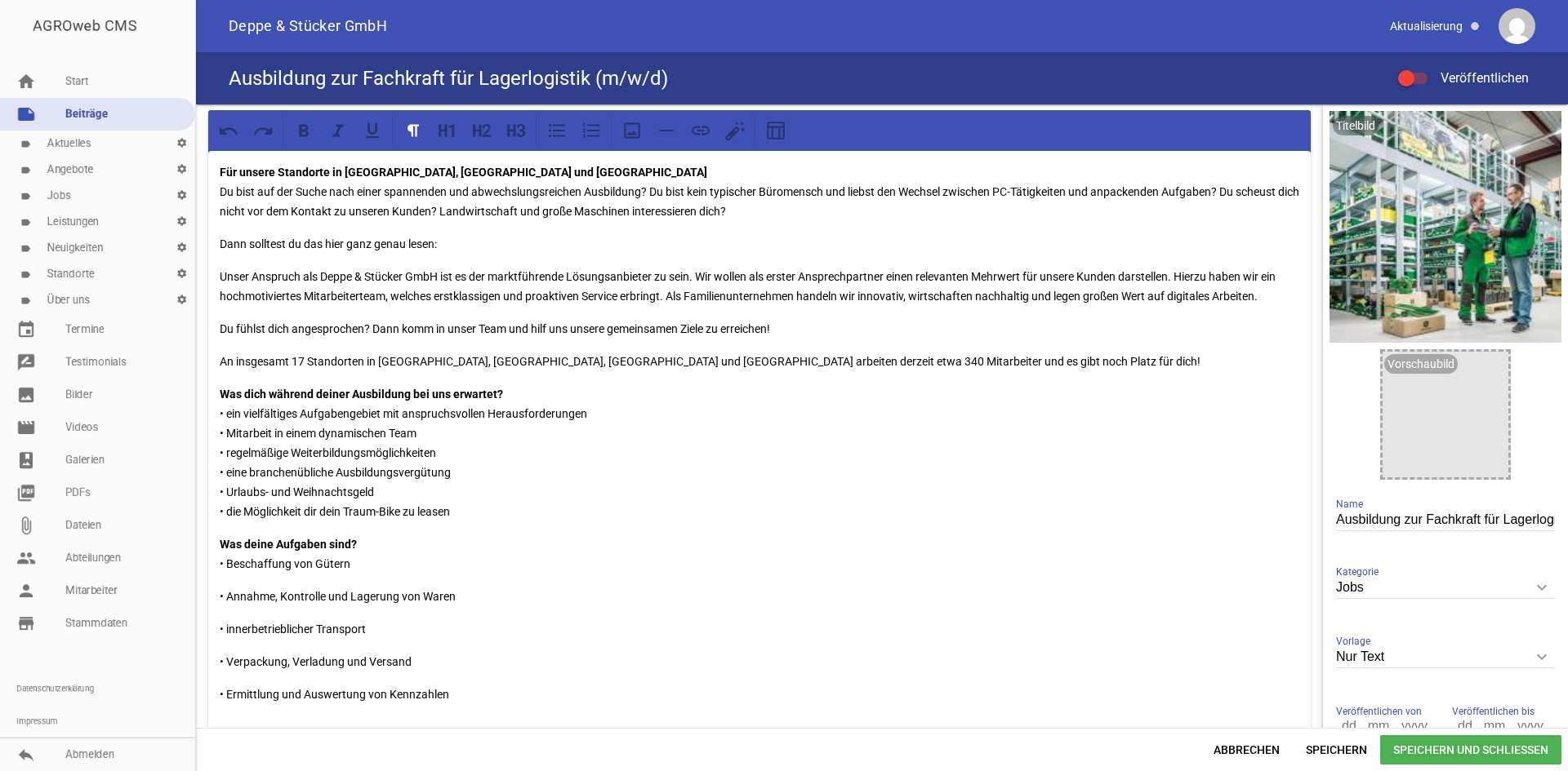
click at [218, 595] on div "Für unsere Standorte in [GEOGRAPHIC_DATA], [GEOGRAPHIC_DATA] und Domnitz Du bis…" at bounding box center [759, 702] width 1102 height 1101
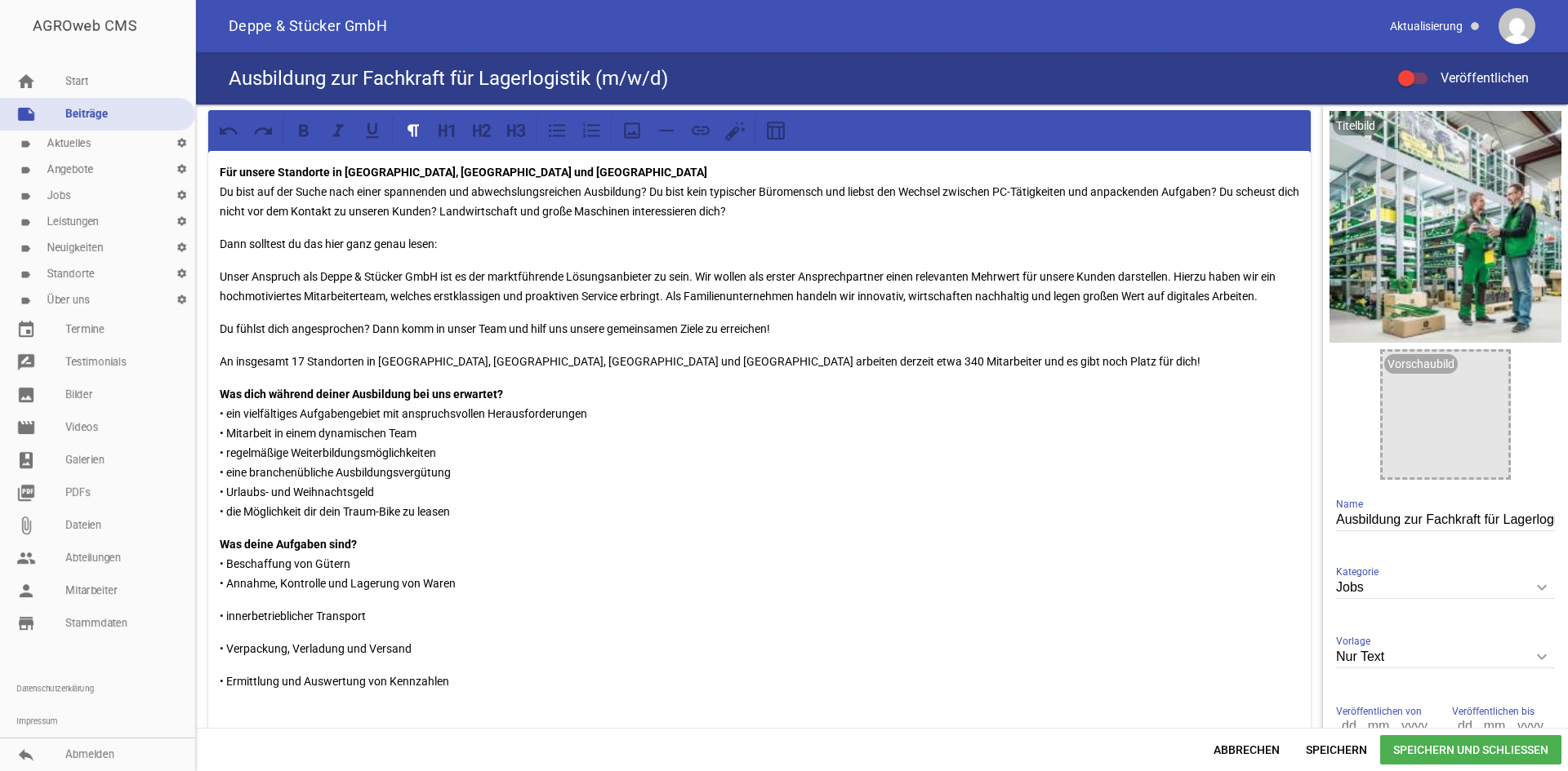
click at [217, 614] on div "Für unsere Standorte in [GEOGRAPHIC_DATA], [GEOGRAPHIC_DATA] und Domnitz Du bis…" at bounding box center [759, 695] width 1102 height 1087
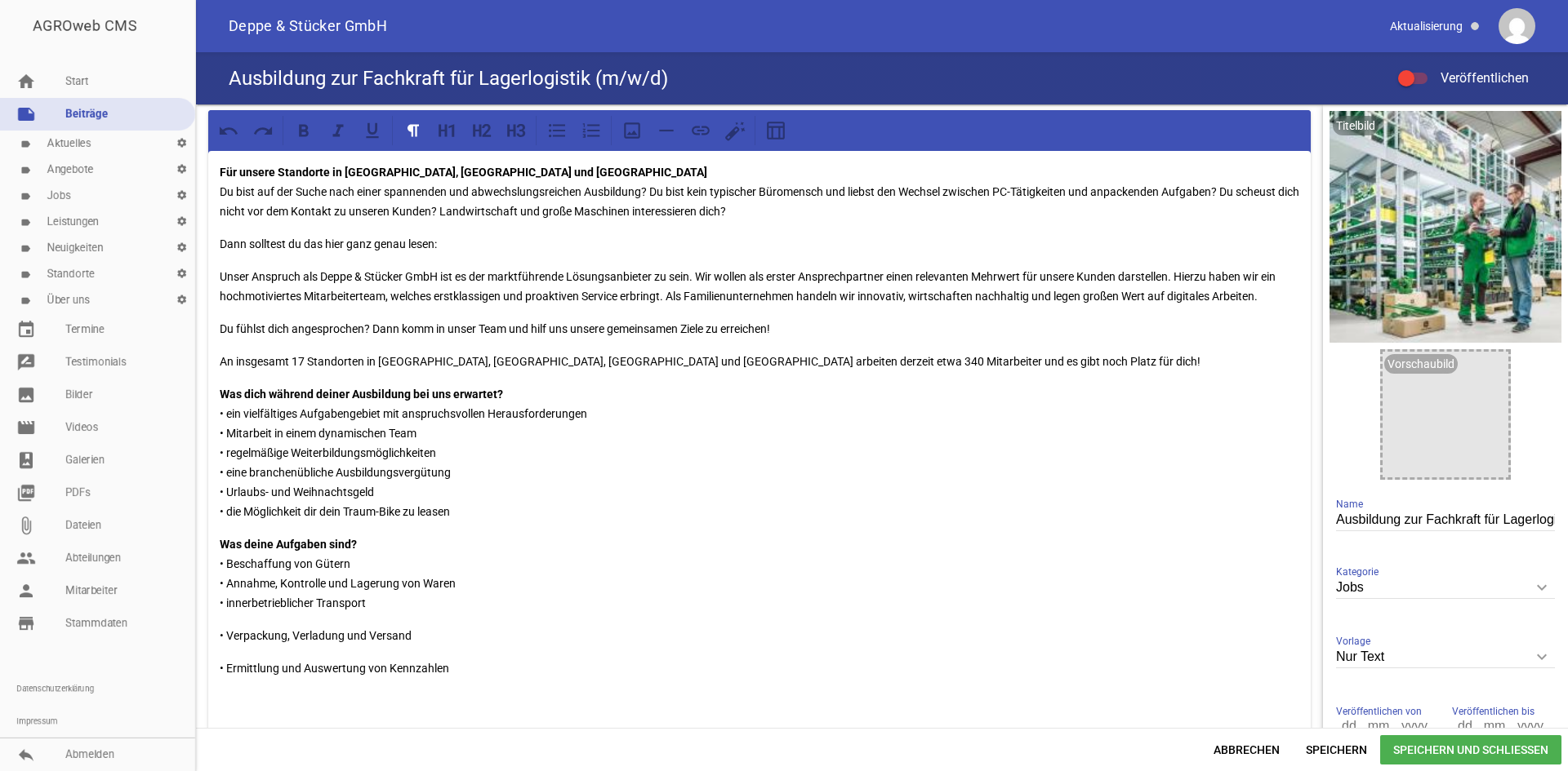
click at [217, 632] on div "Für unsere Standorte in [GEOGRAPHIC_DATA], [GEOGRAPHIC_DATA] und Domnitz Du bis…" at bounding box center [759, 688] width 1102 height 1074
click at [215, 649] on div "Für unsere Standorte in [GEOGRAPHIC_DATA], [GEOGRAPHIC_DATA] und Domnitz Du bis…" at bounding box center [759, 682] width 1102 height 1061
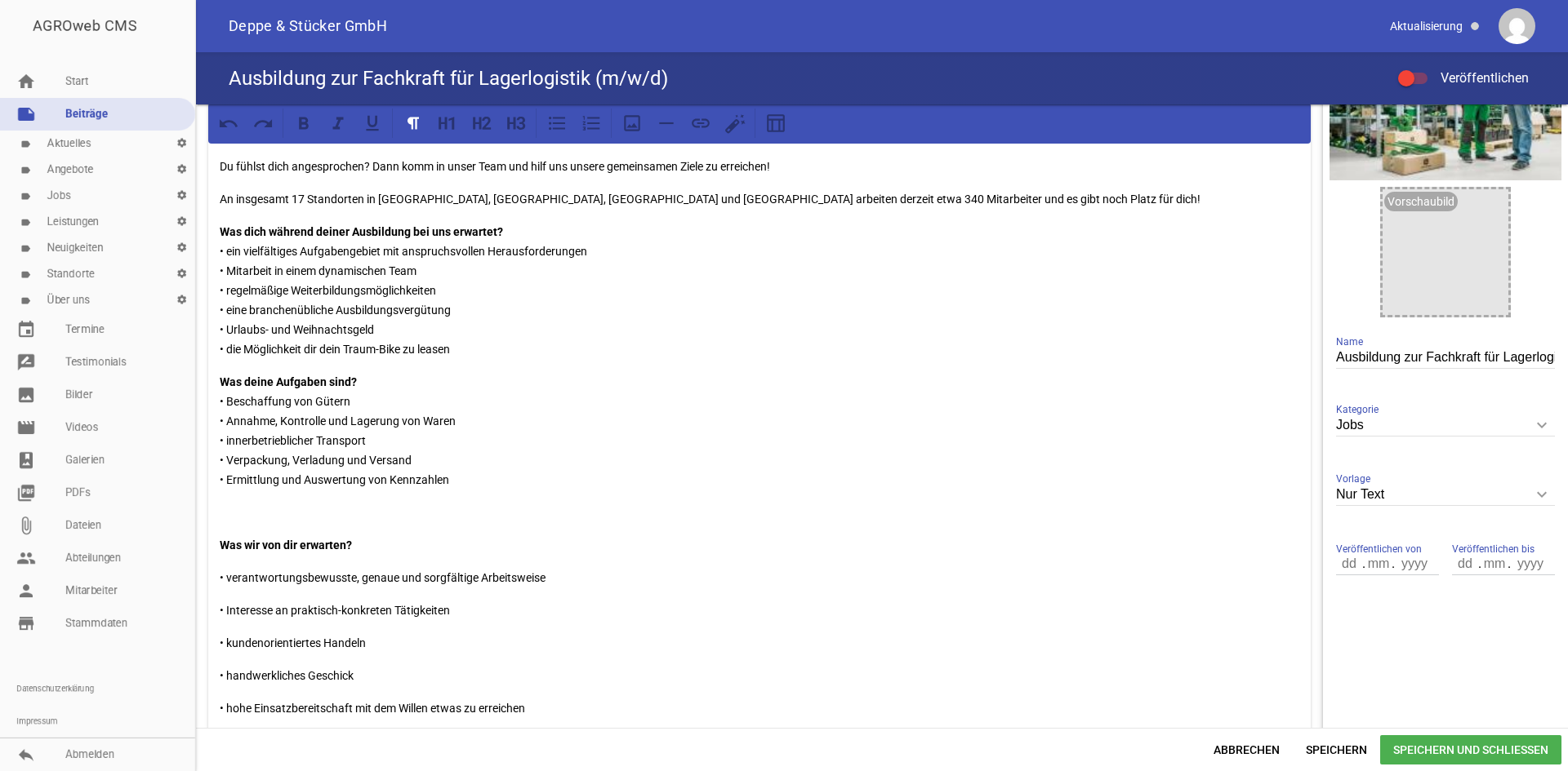
scroll to position [164, 0]
click at [240, 506] on p at bounding box center [759, 511] width 1080 height 20
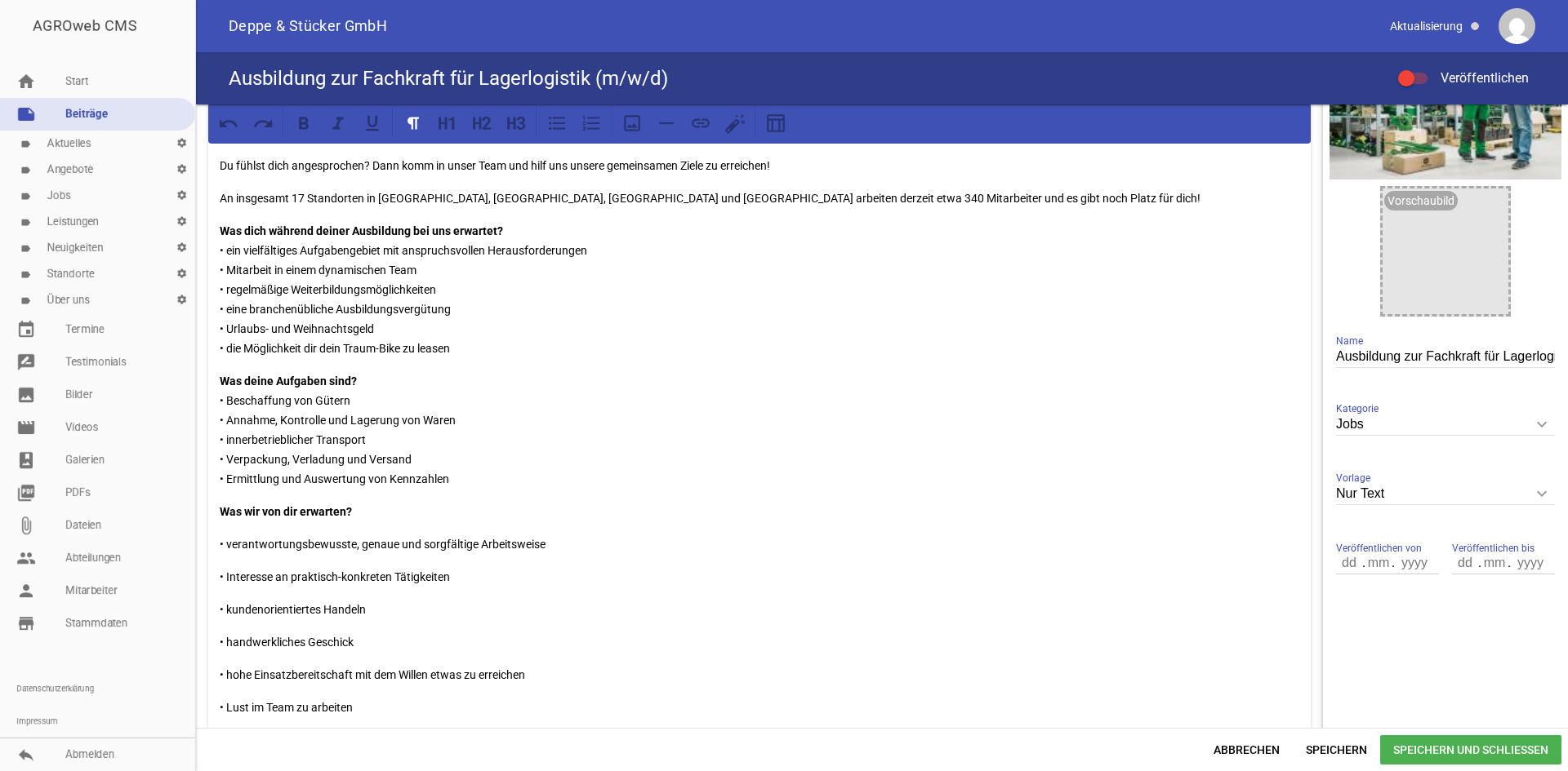
click at [219, 545] on div "Für unsere Standorte in [GEOGRAPHIC_DATA], [GEOGRAPHIC_DATA] und Domnitz Du bis…" at bounding box center [759, 495] width 1102 height 1015
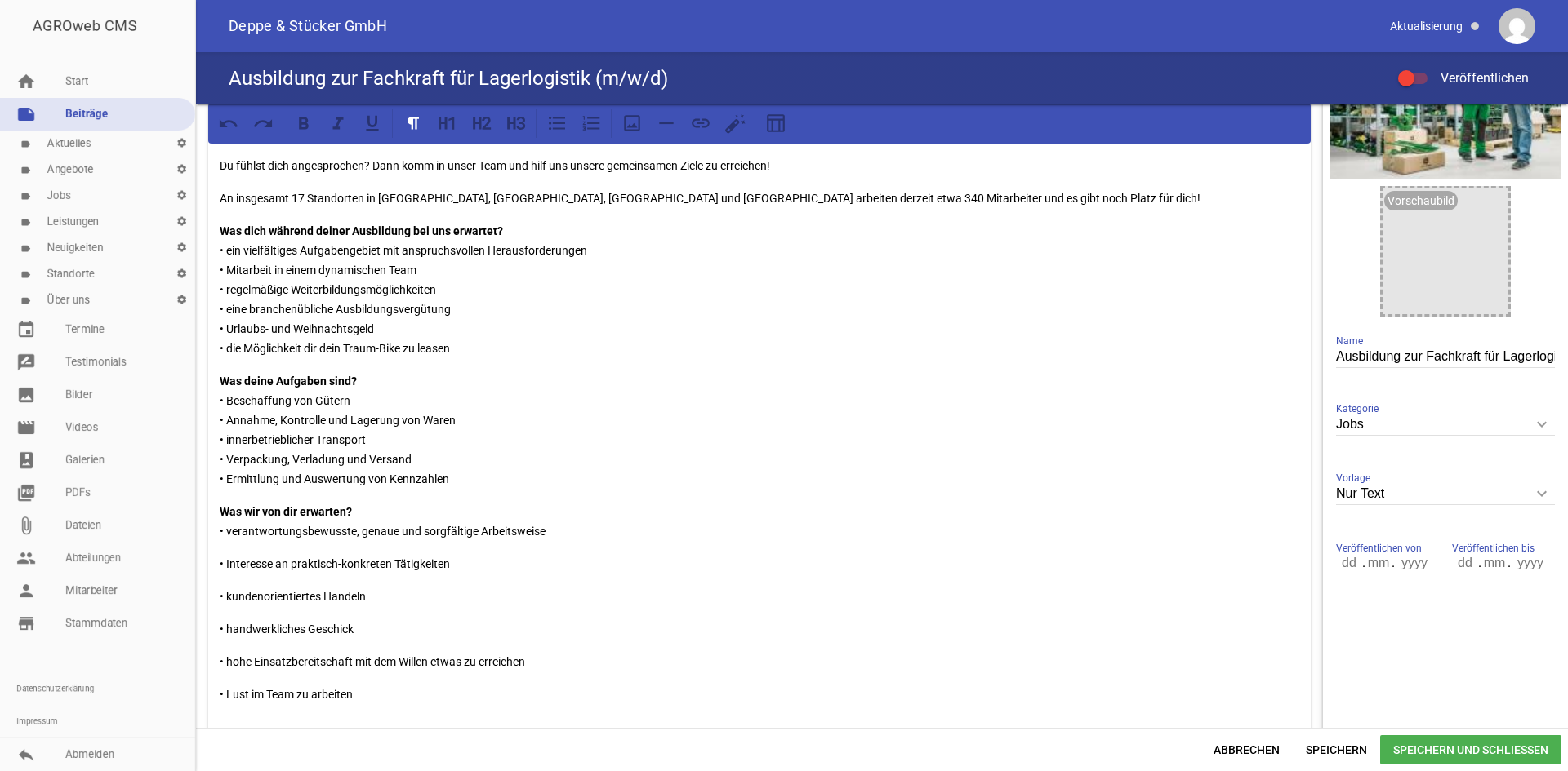
click at [215, 556] on div "Für unsere Standorte in [GEOGRAPHIC_DATA], [GEOGRAPHIC_DATA] und Domnitz Du bis…" at bounding box center [759, 489] width 1102 height 1002
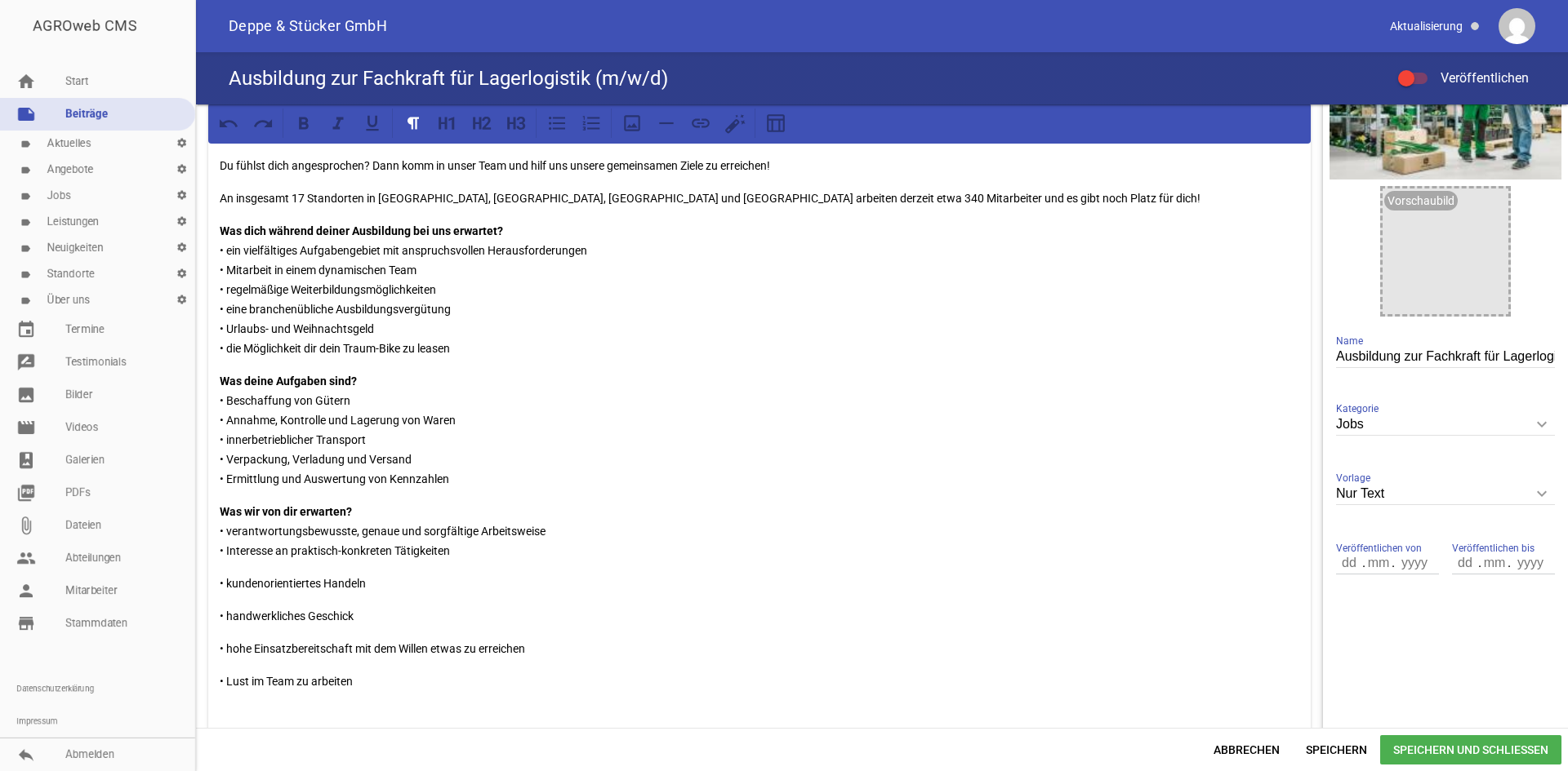
click at [214, 575] on div "Für unsere Standorte in [GEOGRAPHIC_DATA], [GEOGRAPHIC_DATA] und Domnitz Du bis…" at bounding box center [759, 482] width 1102 height 989
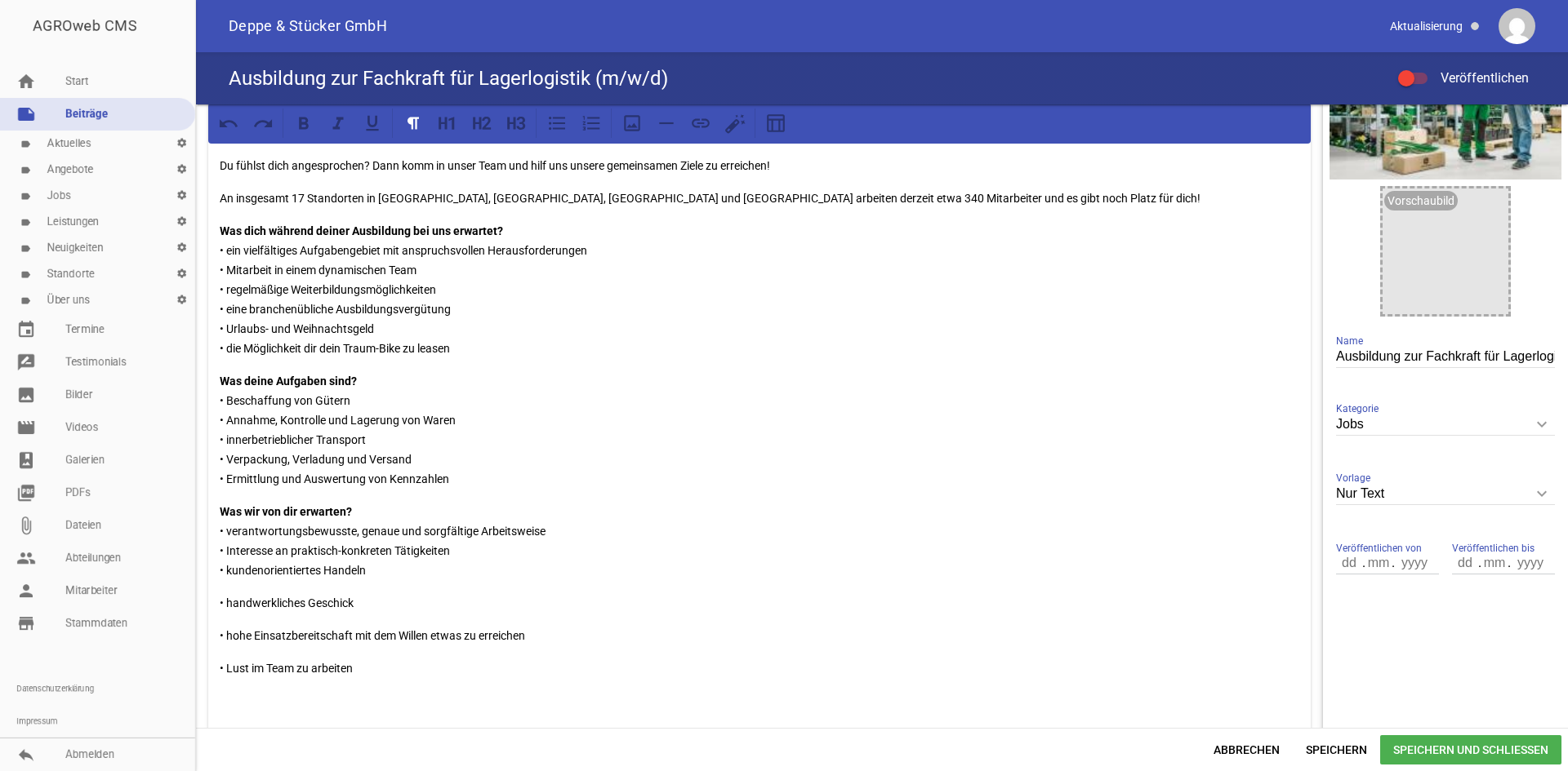
click at [216, 605] on div "Für unsere Standorte in [GEOGRAPHIC_DATA], [GEOGRAPHIC_DATA] und Domnitz Du bis…" at bounding box center [759, 476] width 1102 height 976
click at [216, 624] on div "Für unsere Standorte in [GEOGRAPHIC_DATA], [GEOGRAPHIC_DATA] und Domnitz Du bis…" at bounding box center [759, 469] width 1102 height 963
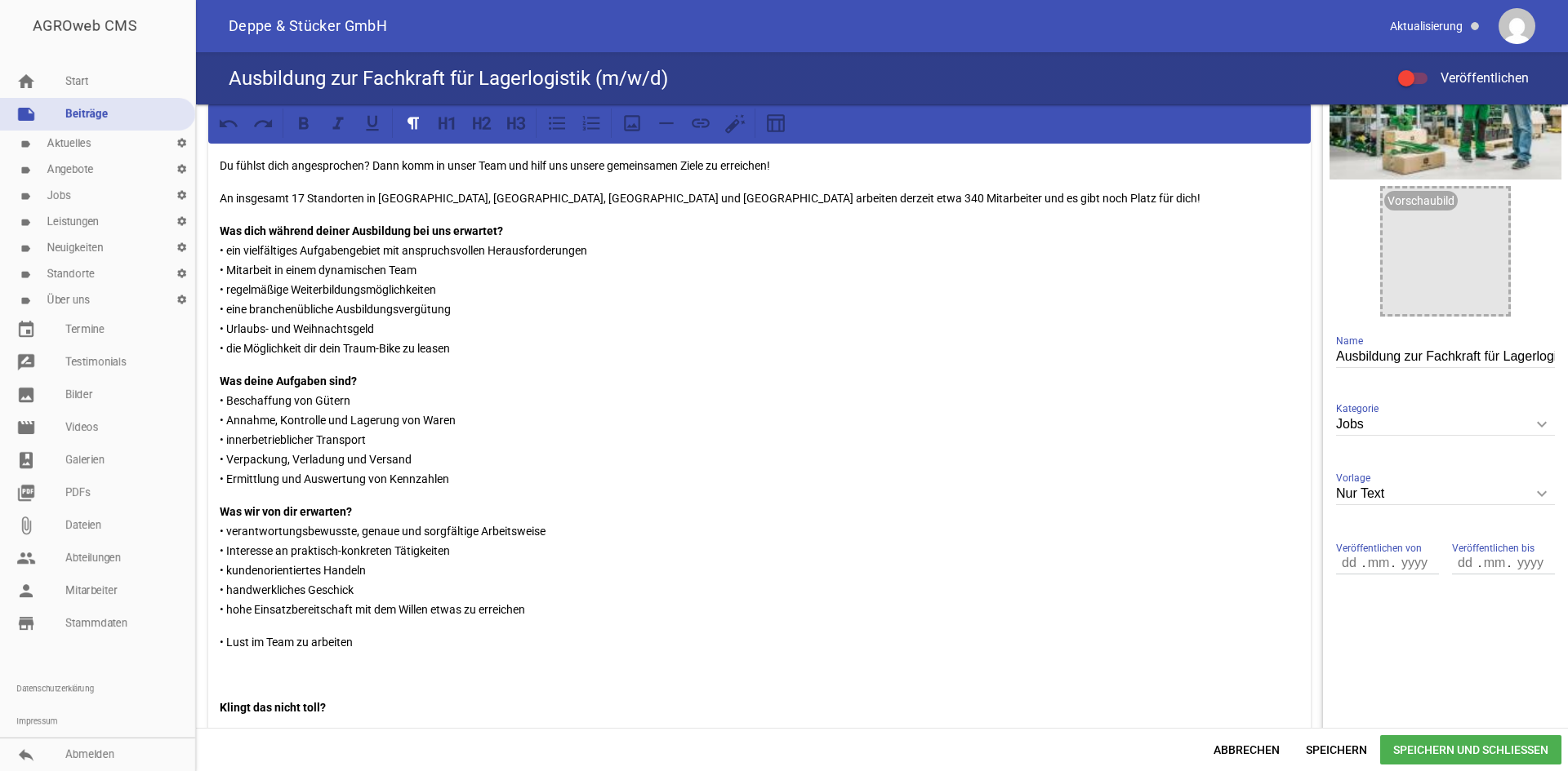
click at [218, 638] on div "Für unsere Standorte in [GEOGRAPHIC_DATA], [GEOGRAPHIC_DATA] und Domnitz Du bis…" at bounding box center [759, 463] width 1102 height 950
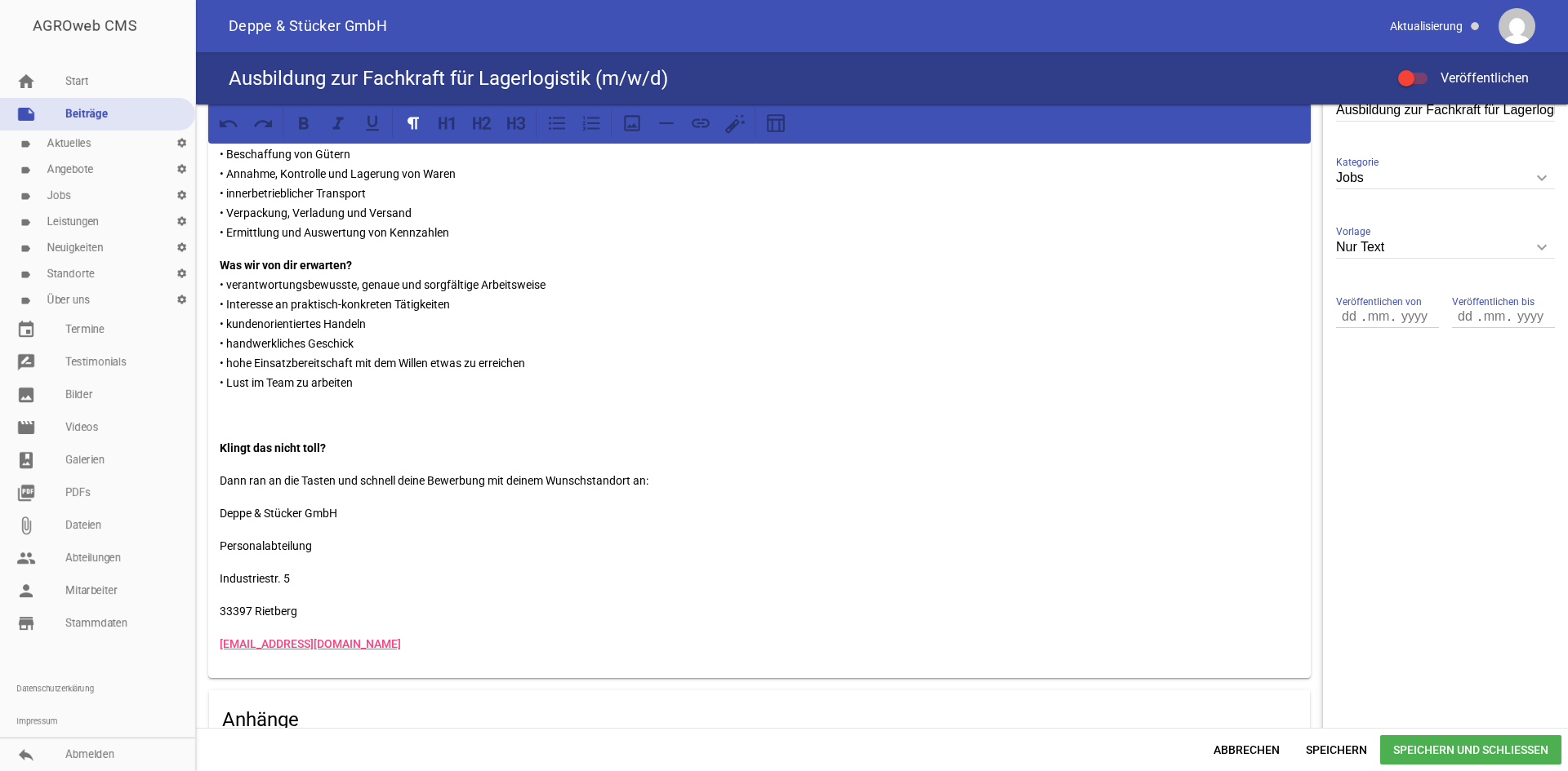
scroll to position [408, 0]
click at [242, 413] on p at bounding box center [759, 417] width 1080 height 20
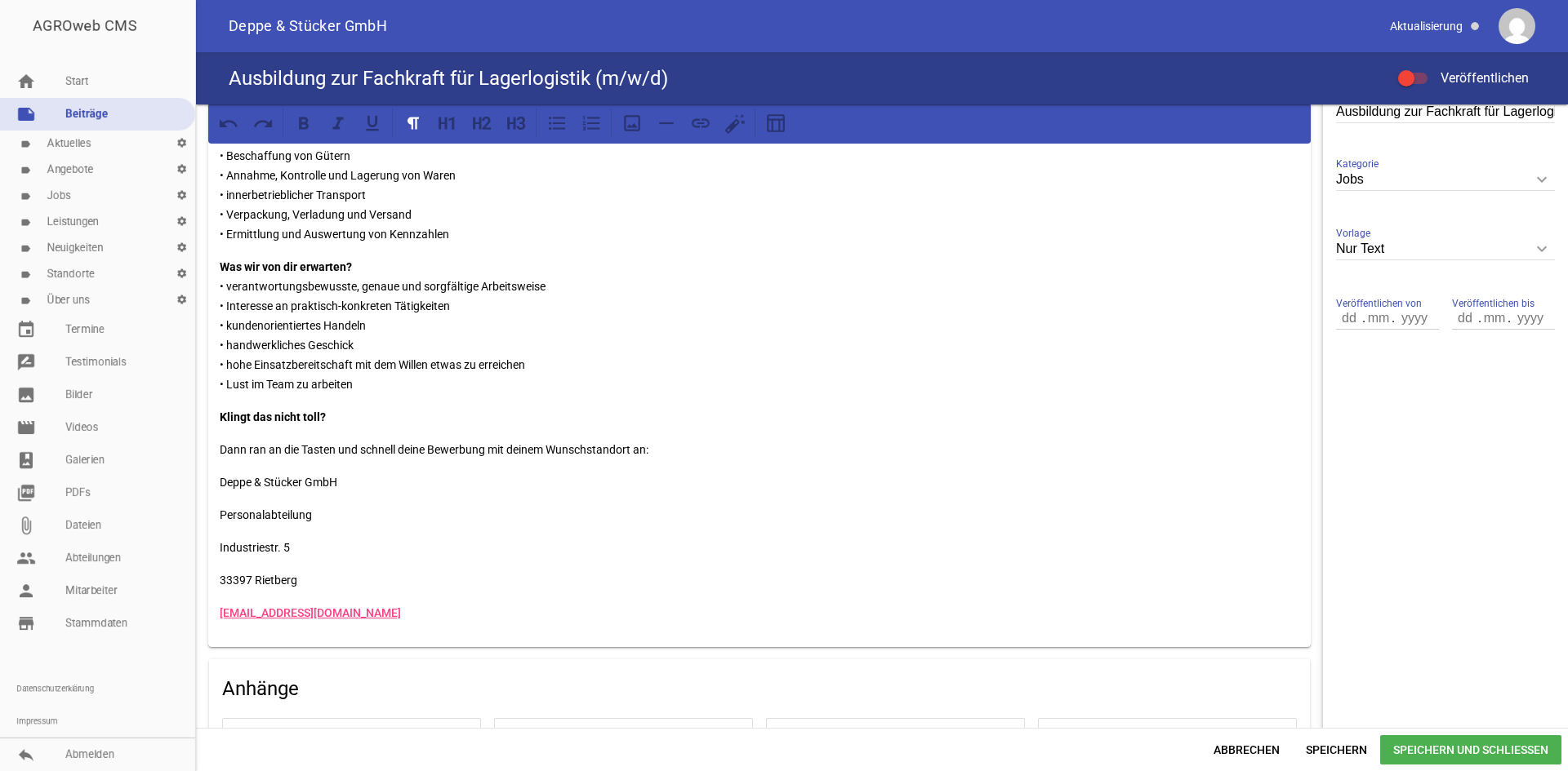
click at [217, 448] on div "Für unsere Standorte in [GEOGRAPHIC_DATA], [GEOGRAPHIC_DATA] und Domnitz Du bis…" at bounding box center [759, 195] width 1102 height 904
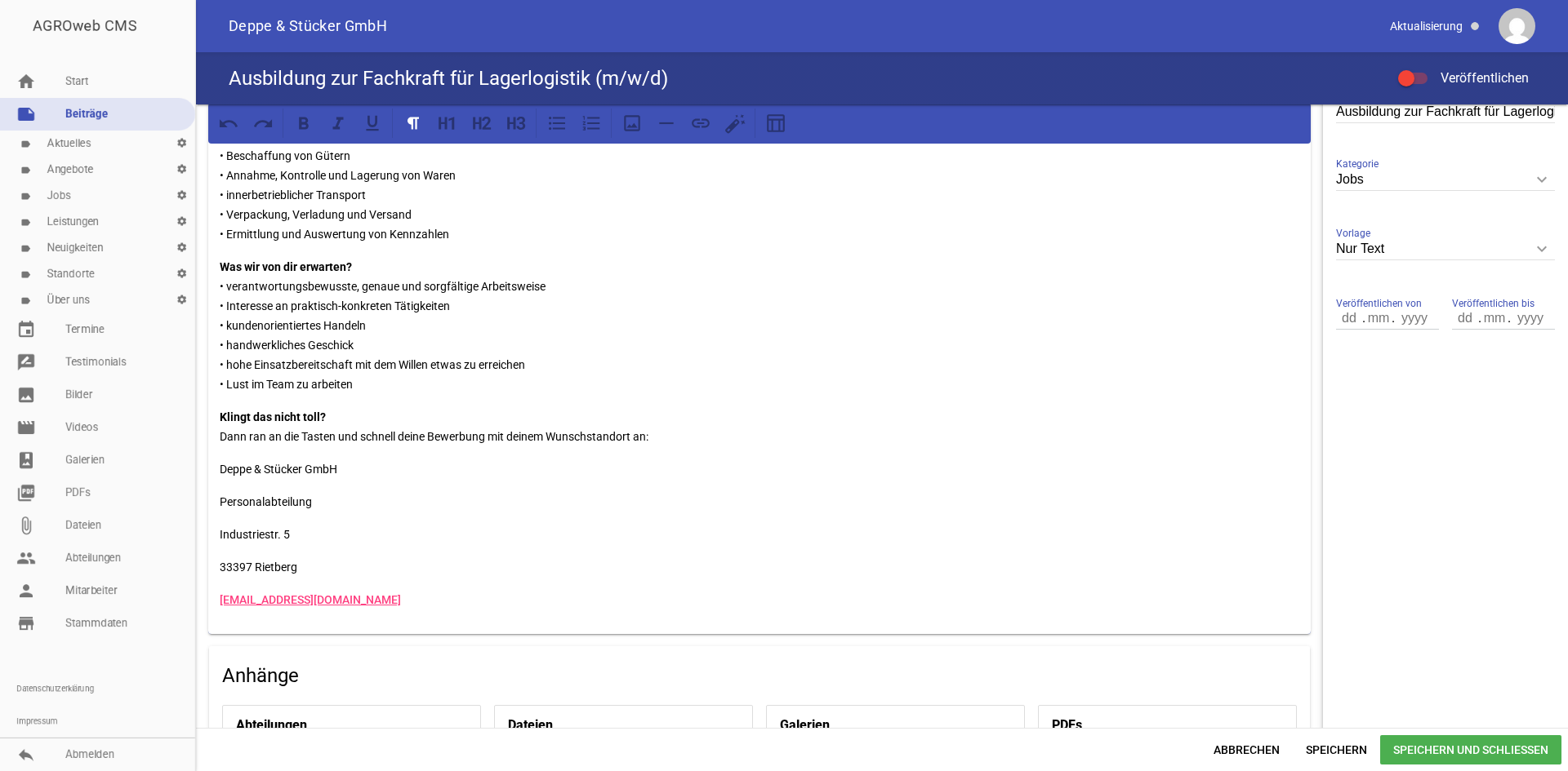
click at [218, 499] on div "Für unsere Standorte in [GEOGRAPHIC_DATA], [GEOGRAPHIC_DATA] und Domnitz Du bis…" at bounding box center [759, 189] width 1102 height 891
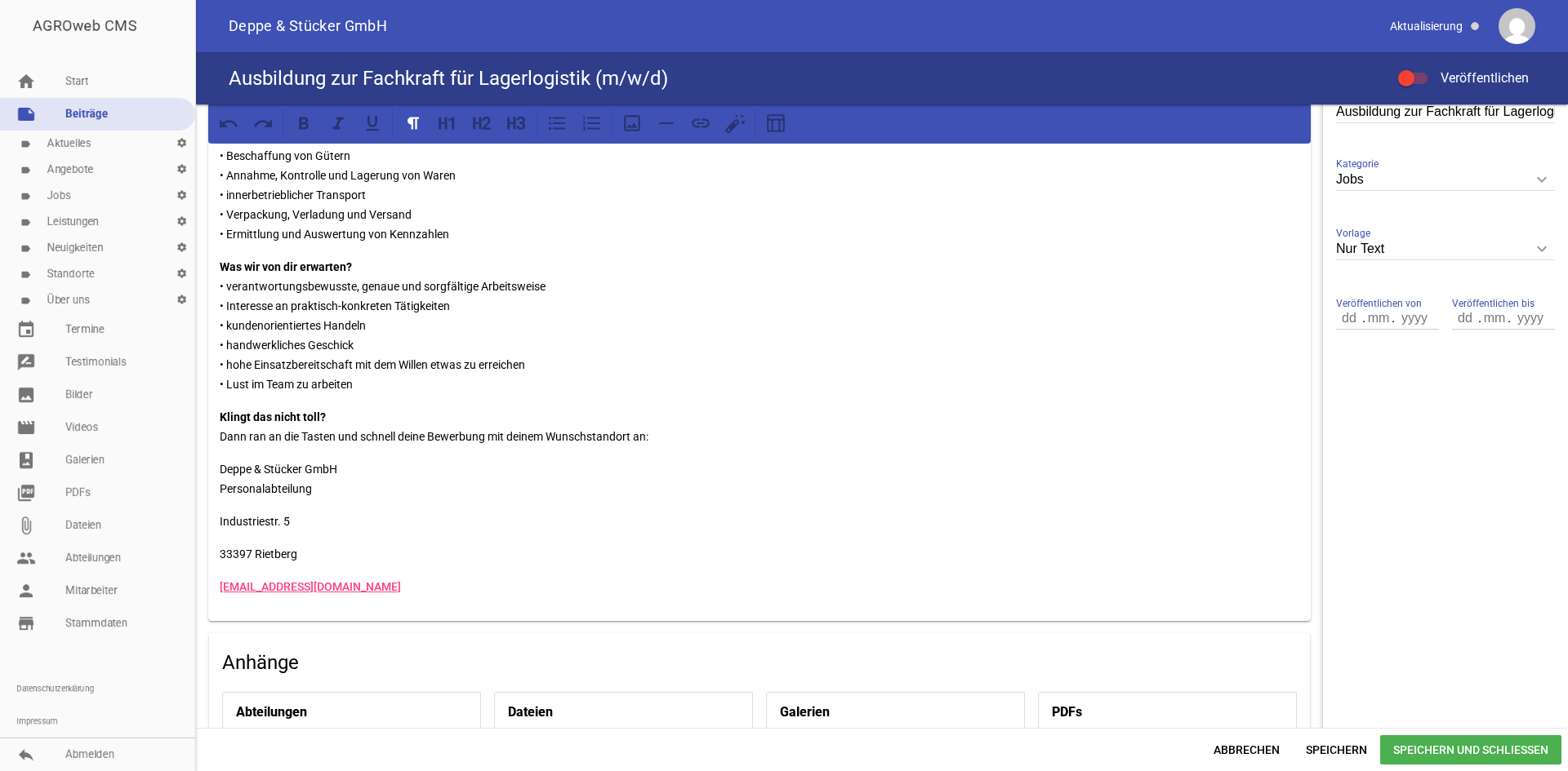
click at [211, 517] on div "Für unsere Standorte in [GEOGRAPHIC_DATA], [GEOGRAPHIC_DATA] und Domnitz Du bis…" at bounding box center [759, 182] width 1102 height 878
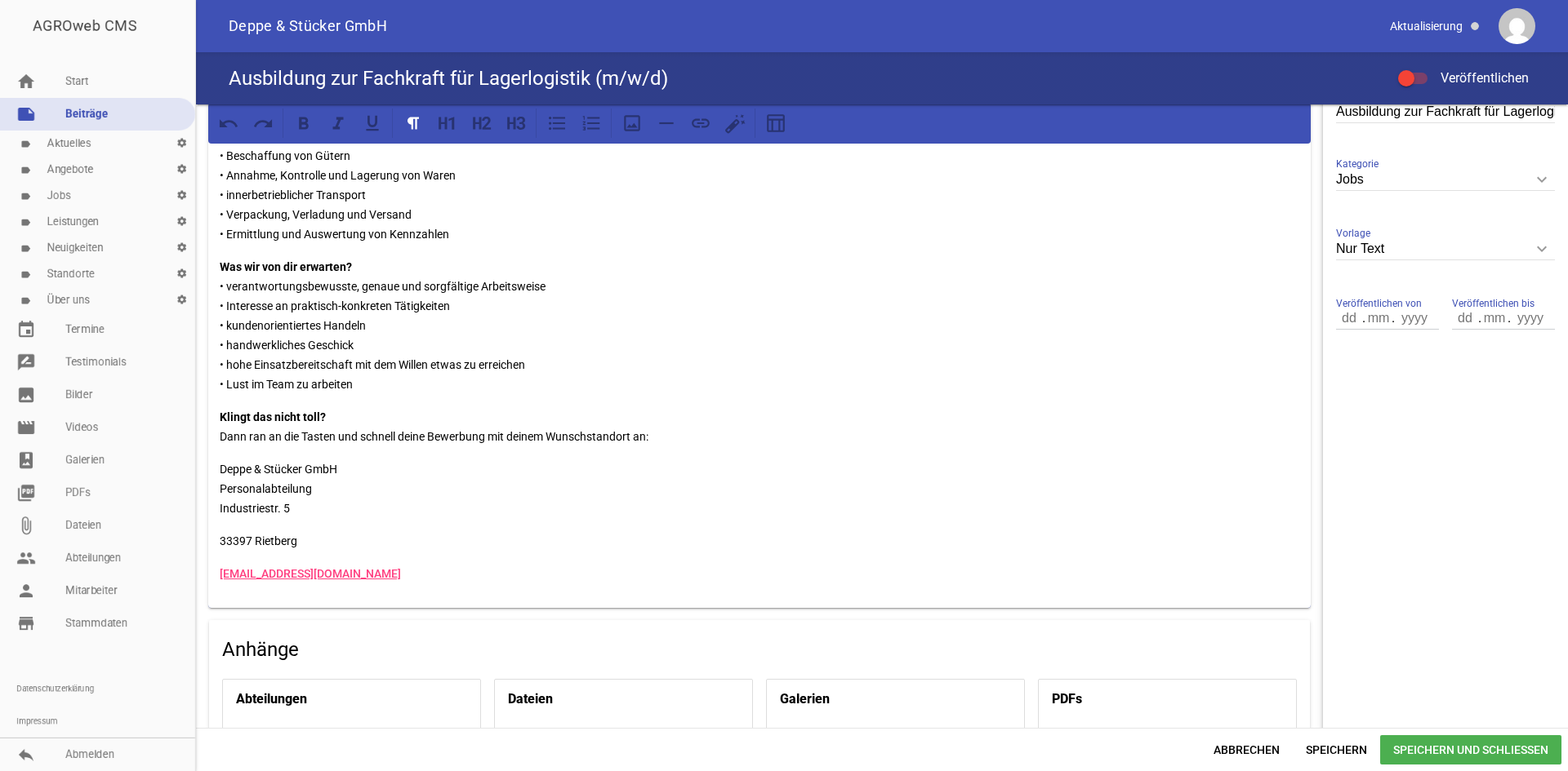
click at [212, 533] on div "Für unsere Standorte in [GEOGRAPHIC_DATA], [GEOGRAPHIC_DATA] und Domnitz Du bis…" at bounding box center [759, 176] width 1102 height 865
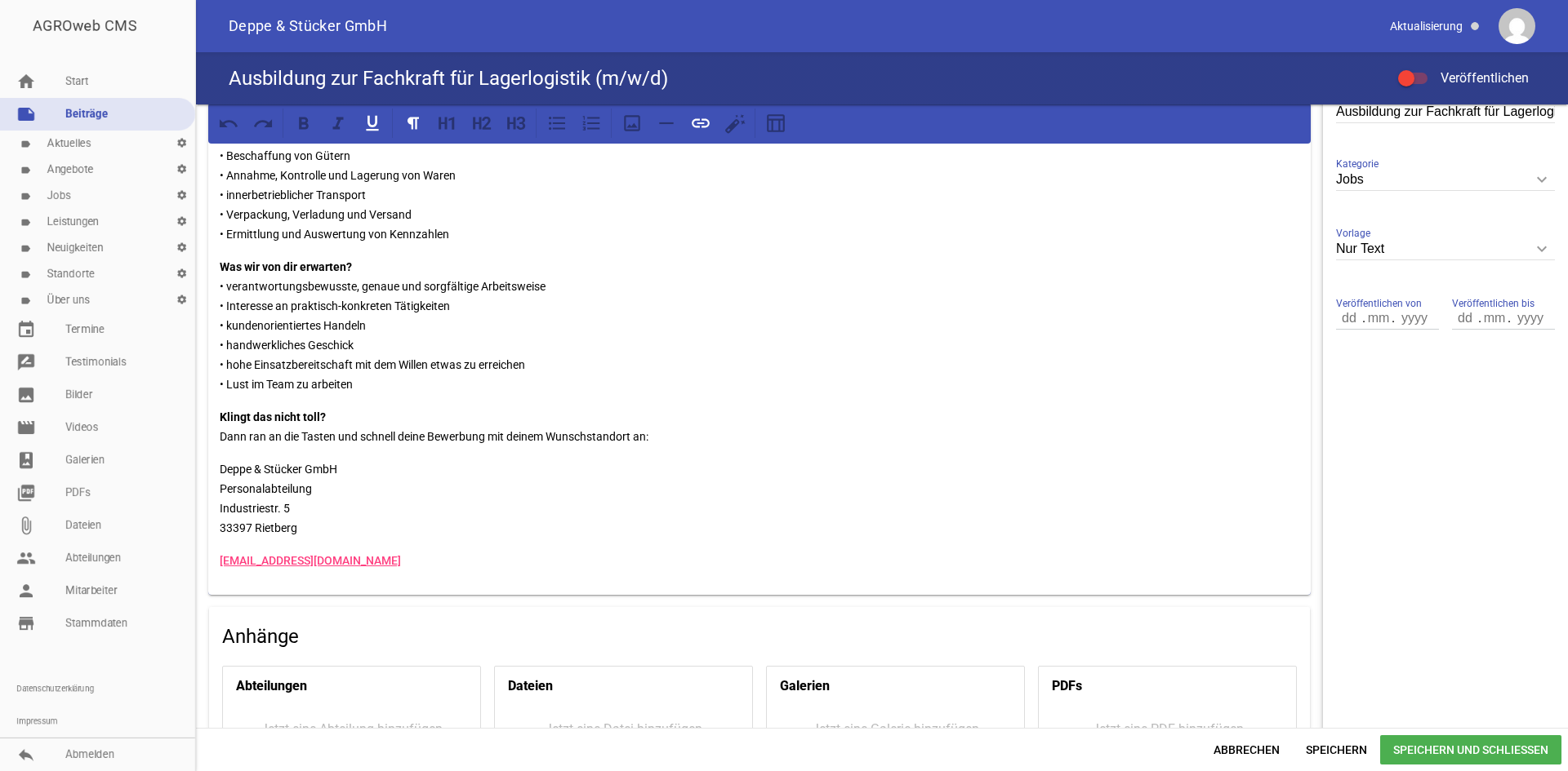
click at [250, 543] on div "Für unsere Standorte in [GEOGRAPHIC_DATA], [GEOGRAPHIC_DATA] und Domnitz Du bis…" at bounding box center [759, 169] width 1102 height 852
click at [403, 551] on p "[EMAIL_ADDRESS][DOMAIN_NAME]" at bounding box center [759, 561] width 1080 height 20
drag, startPoint x: 274, startPoint y: 517, endPoint x: 214, endPoint y: 470, distance: 76.2
click at [214, 470] on div "Für unsere Standorte in [GEOGRAPHIC_DATA], [GEOGRAPHIC_DATA] und Domnitz Du bis…" at bounding box center [759, 169] width 1102 height 852
click at [299, 128] on icon at bounding box center [304, 123] width 22 height 22
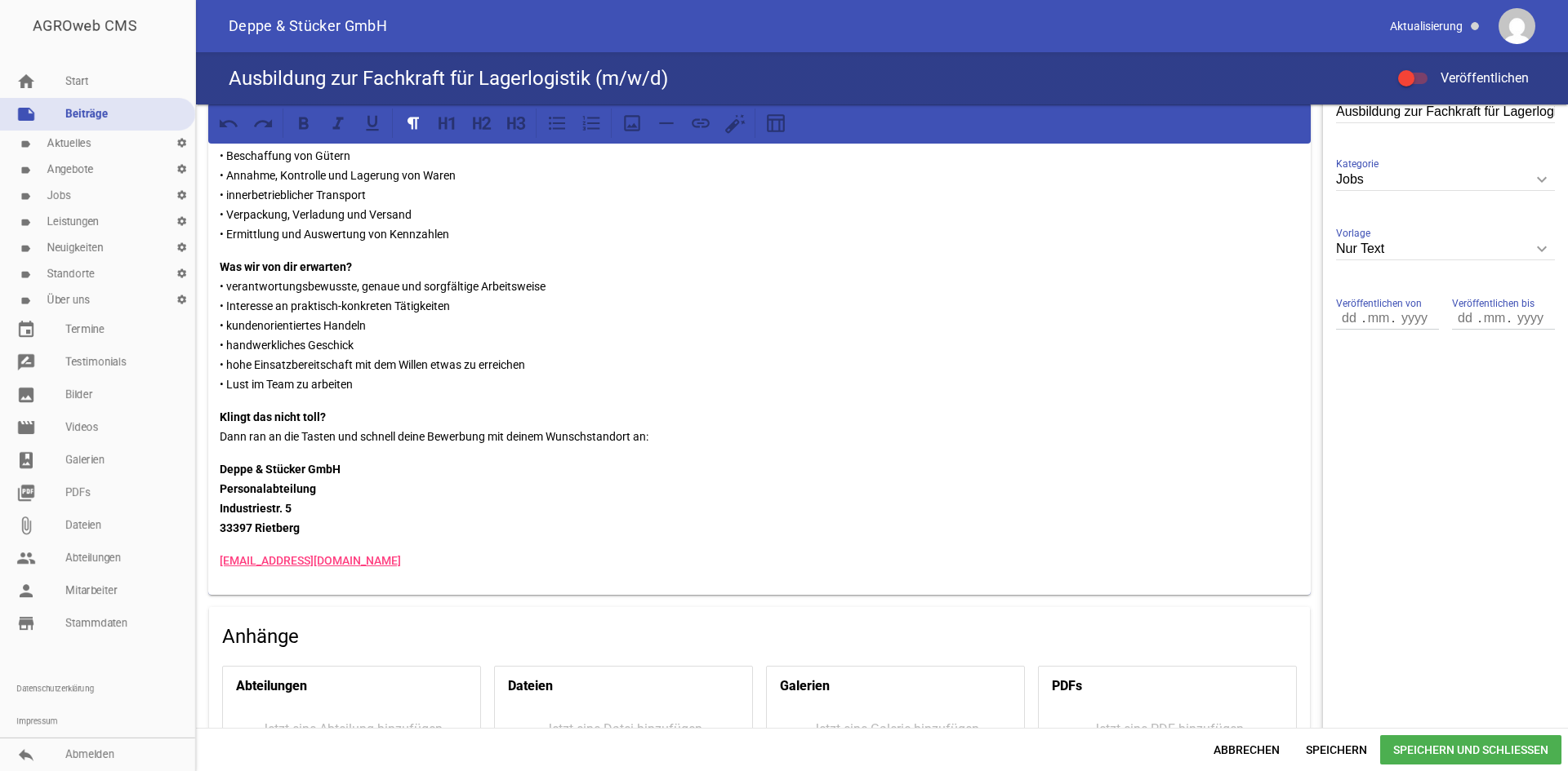
click at [475, 540] on div "Für unsere Standorte in [GEOGRAPHIC_DATA], [GEOGRAPHIC_DATA] und Domnitz Du bis…" at bounding box center [759, 169] width 1102 height 852
click at [218, 562] on div "Für unsere Standorte in [GEOGRAPHIC_DATA], [GEOGRAPHIC_DATA] und Domnitz Du bis…" at bounding box center [759, 169] width 1102 height 852
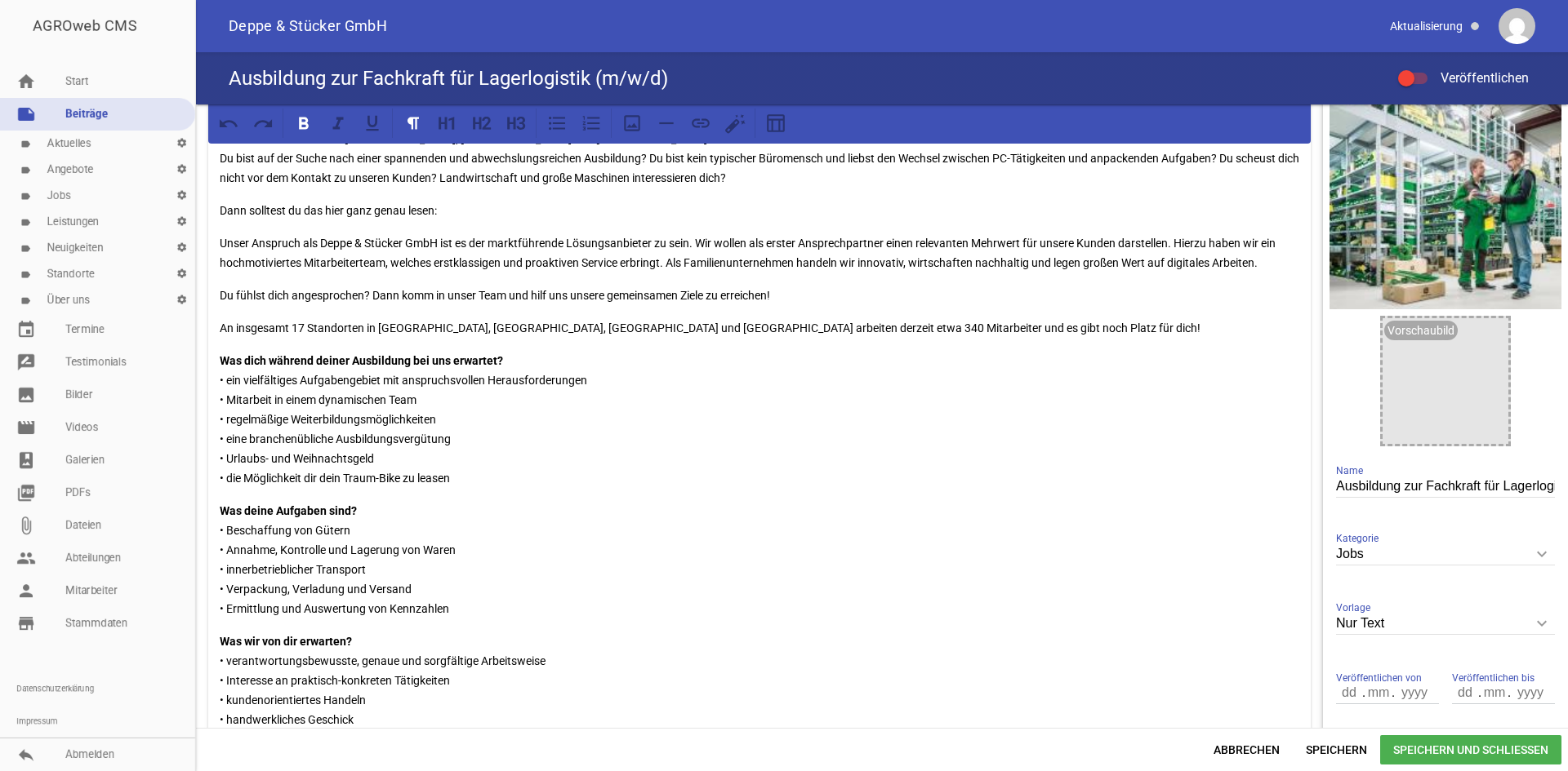
scroll to position [0, 0]
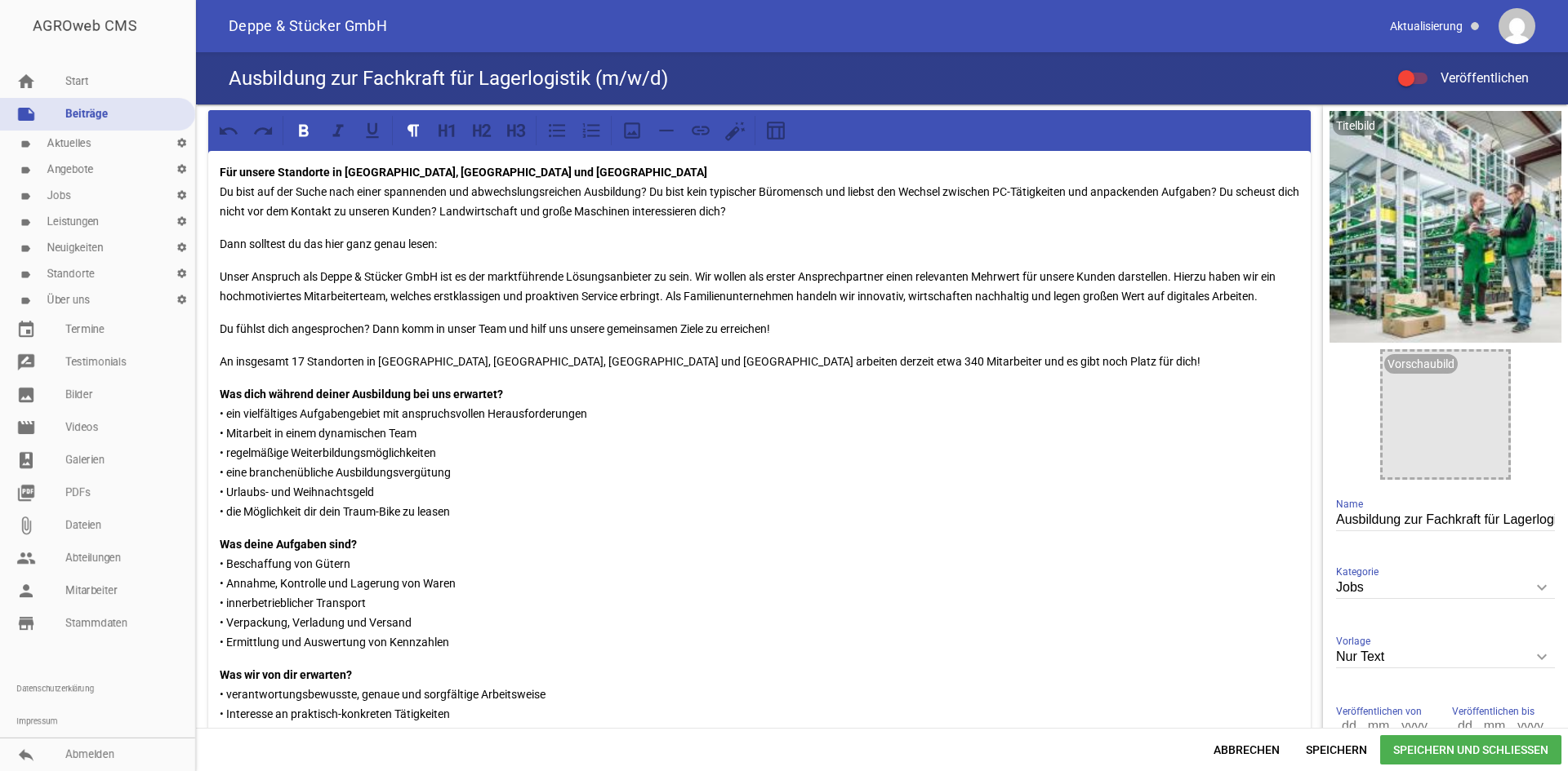
click at [1409, 78] on div at bounding box center [1406, 78] width 16 height 16
click at [1421, 68] on input "Veröffentlichen" at bounding box center [1421, 68] width 0 height 0
click at [1417, 745] on span "Speichern und Schließen" at bounding box center [1470, 750] width 181 height 29
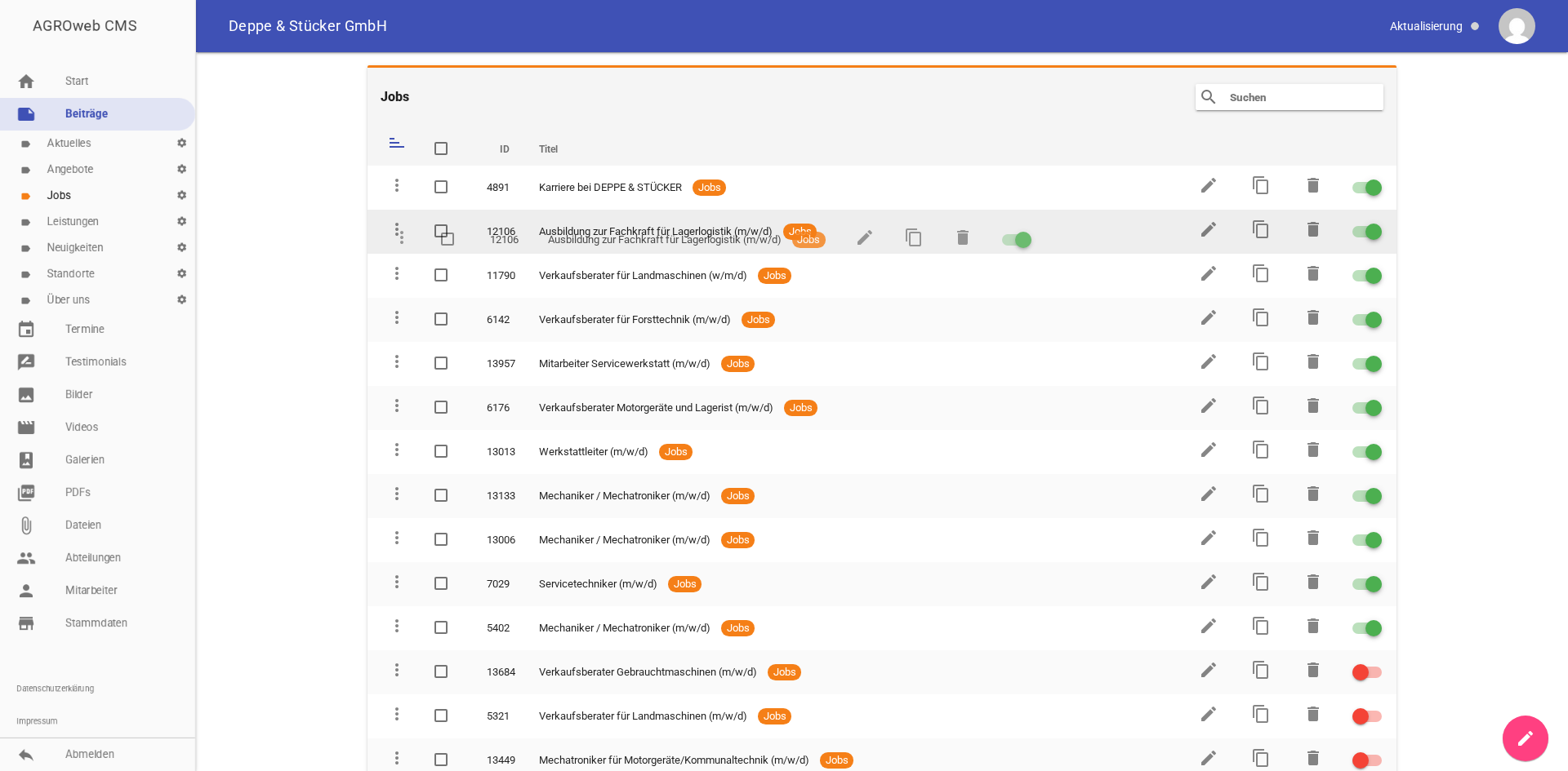
drag, startPoint x: 403, startPoint y: 636, endPoint x: 409, endPoint y: 235, distance: 401.0
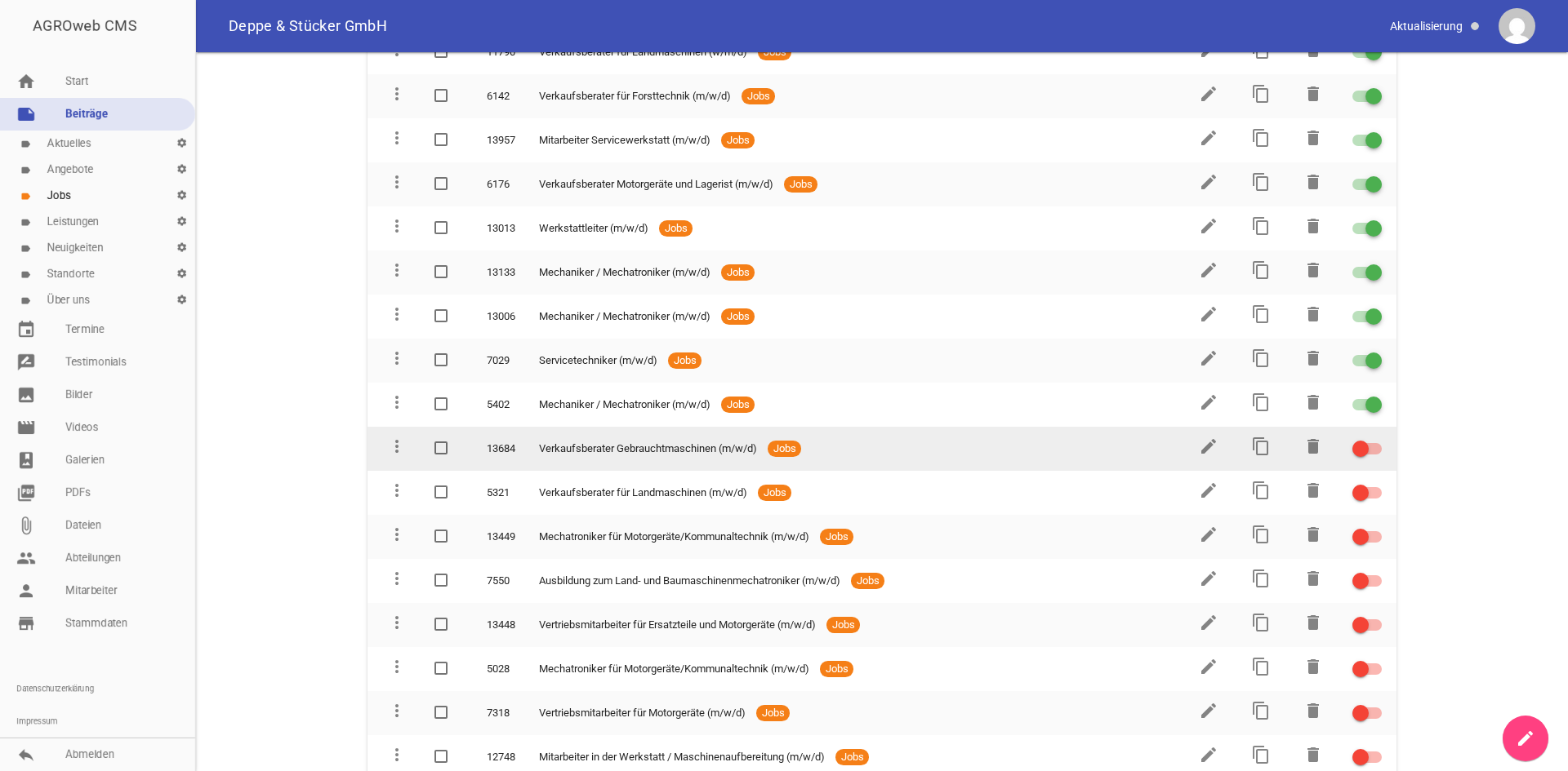
scroll to position [245, 0]
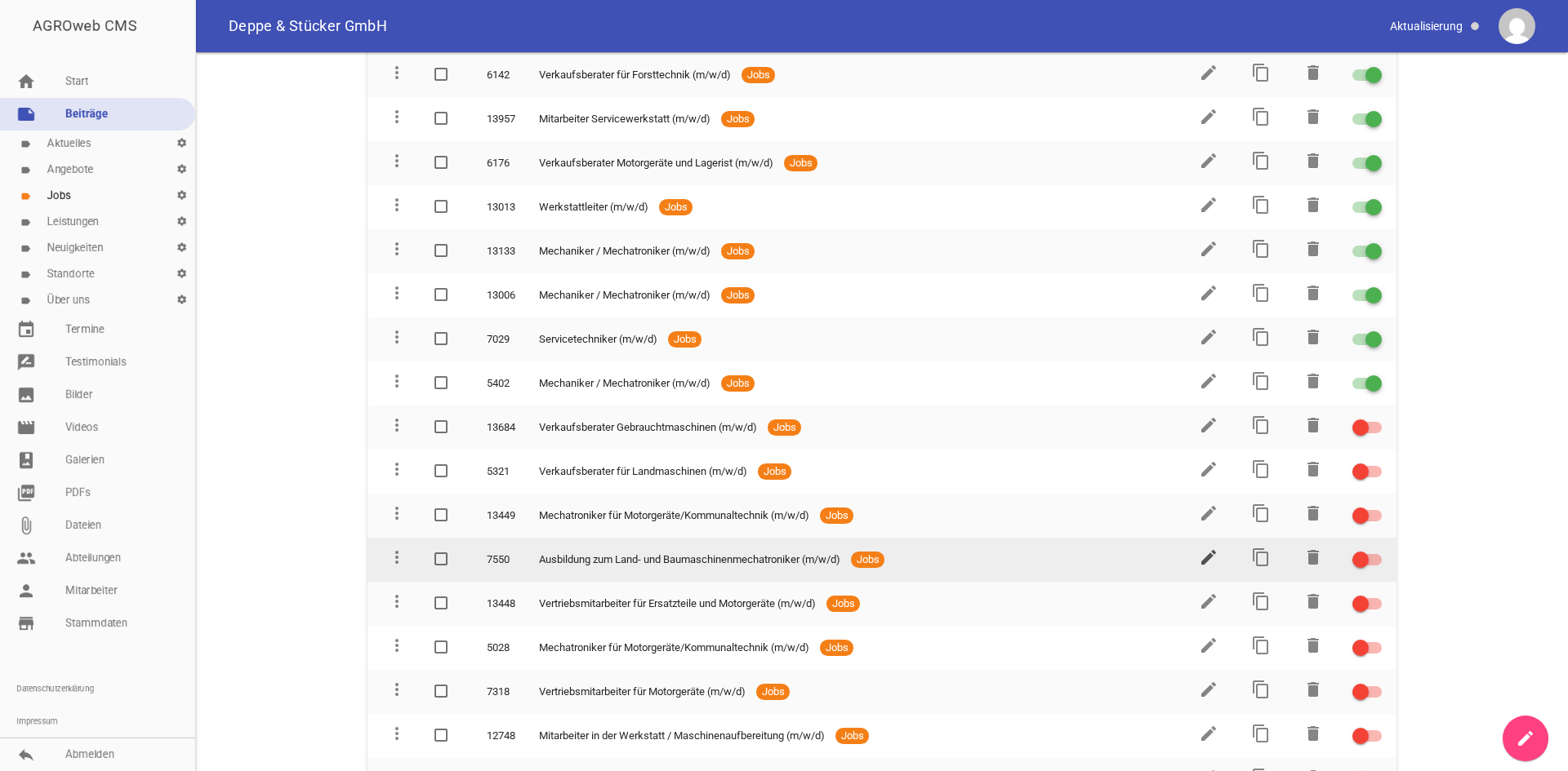
click at [1204, 554] on icon "edit" at bounding box center [1209, 557] width 20 height 20
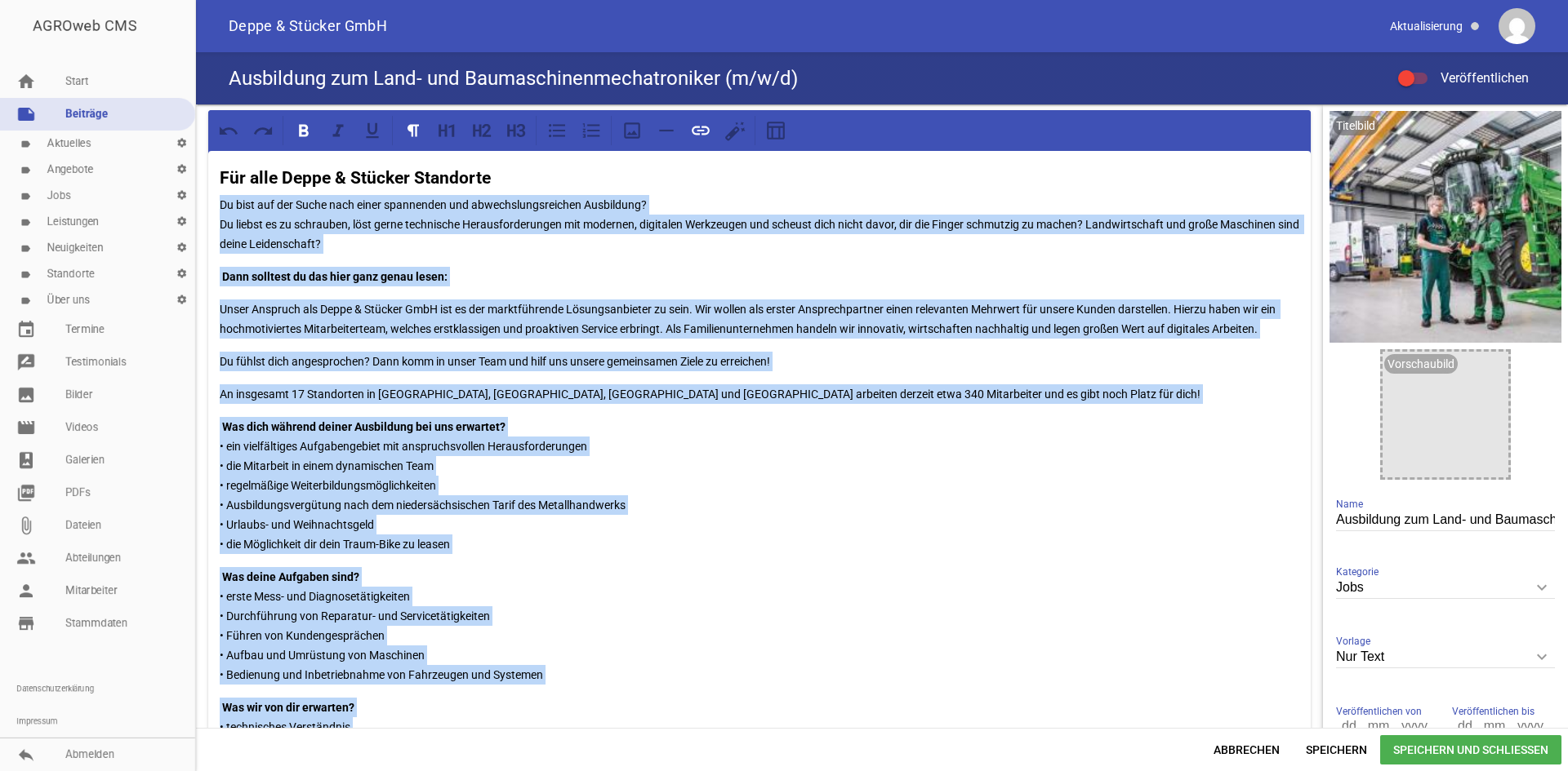
drag, startPoint x: 537, startPoint y: 504, endPoint x: 218, endPoint y: 206, distance: 436.5
click at [218, 206] on div "Für alle Deppe & Stücker Standorte Du bist auf der Suche nach einer spannenden …" at bounding box center [759, 670] width 1102 height 1038
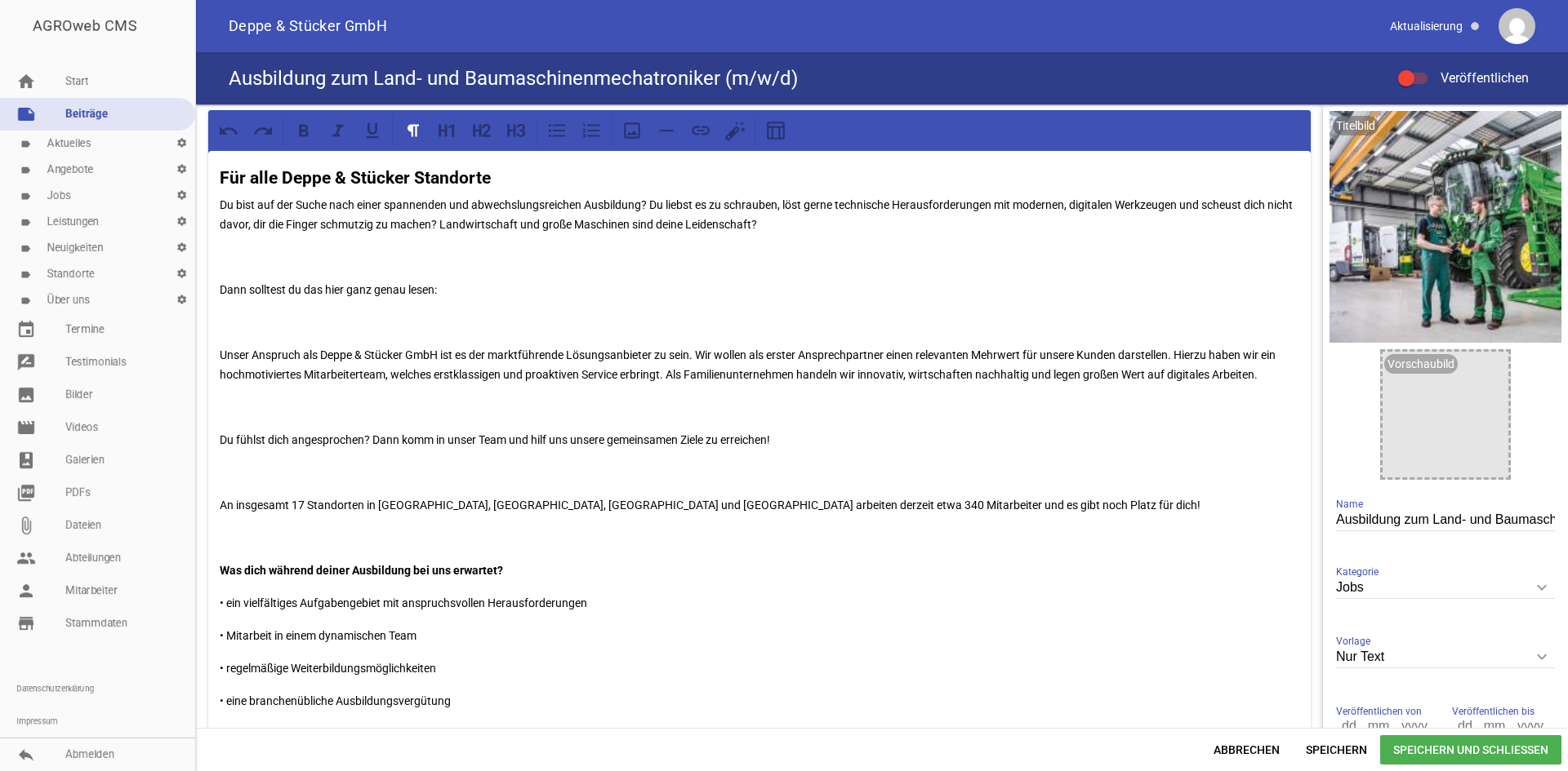
click at [397, 180] on strong "Für alle Deppe & Stücker Standorte" at bounding box center [355, 177] width 271 height 20
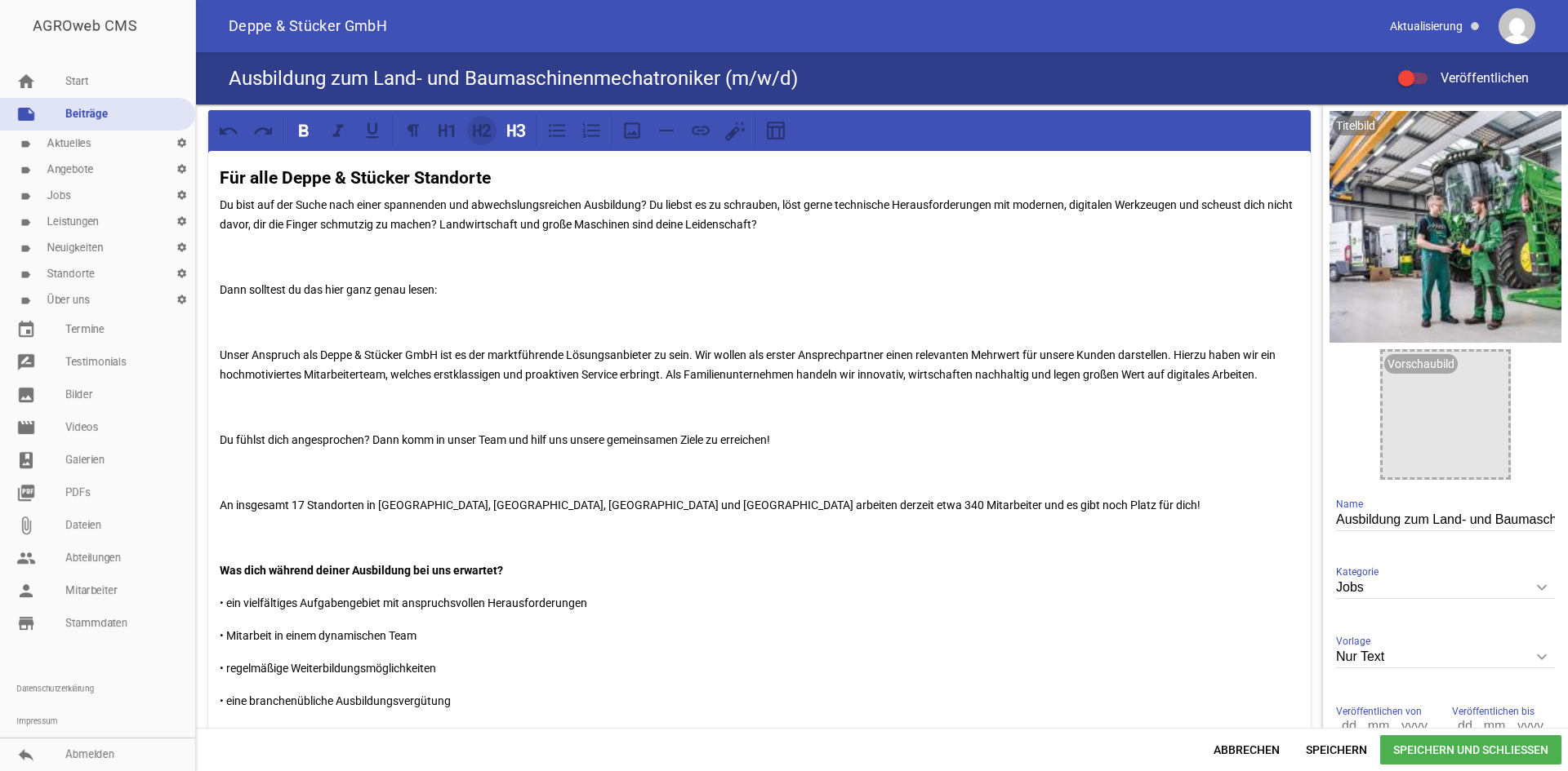
click at [483, 132] on icon at bounding box center [481, 131] width 22 height 22
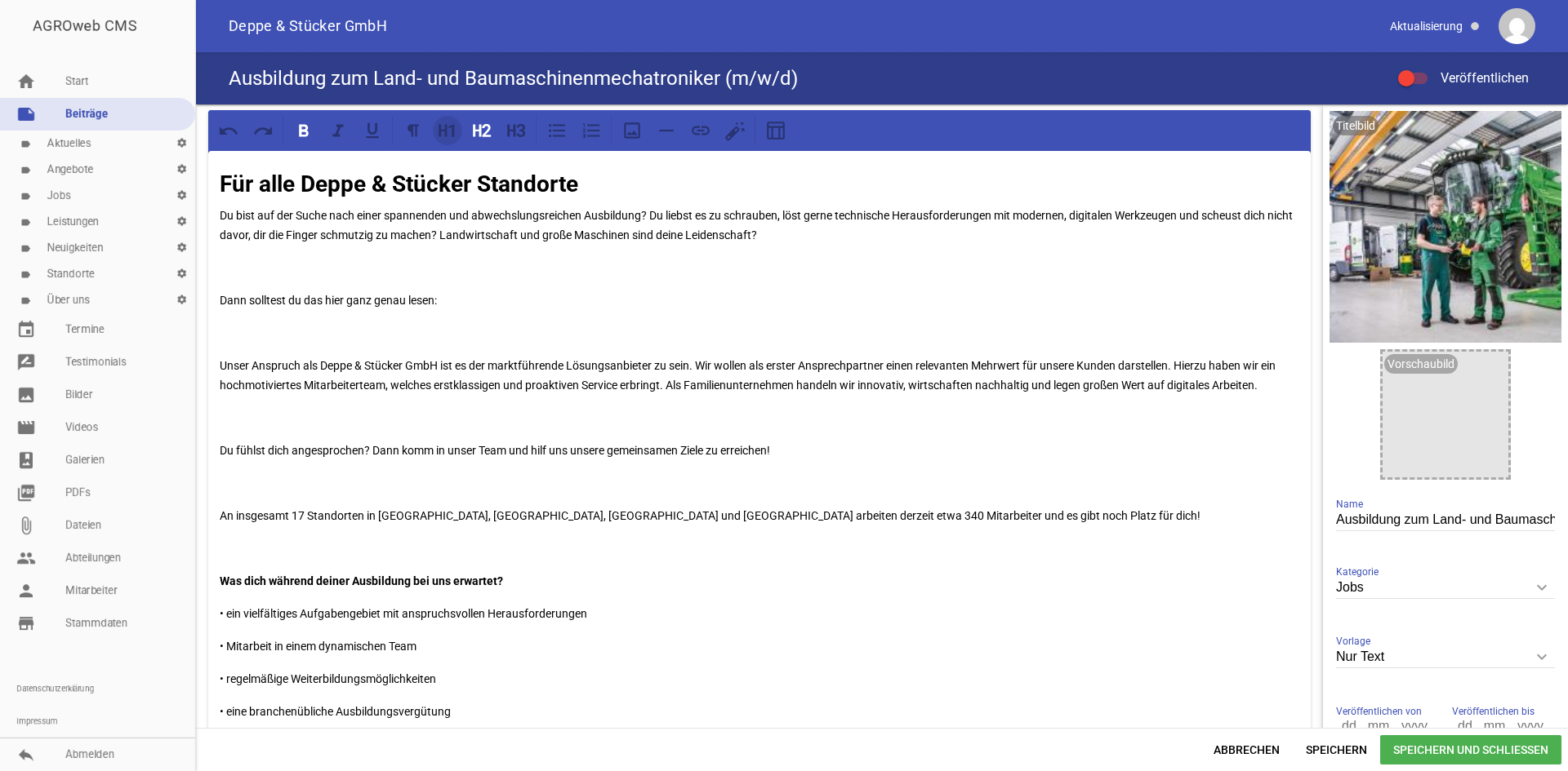
click at [447, 129] on icon at bounding box center [442, 130] width 8 height 12
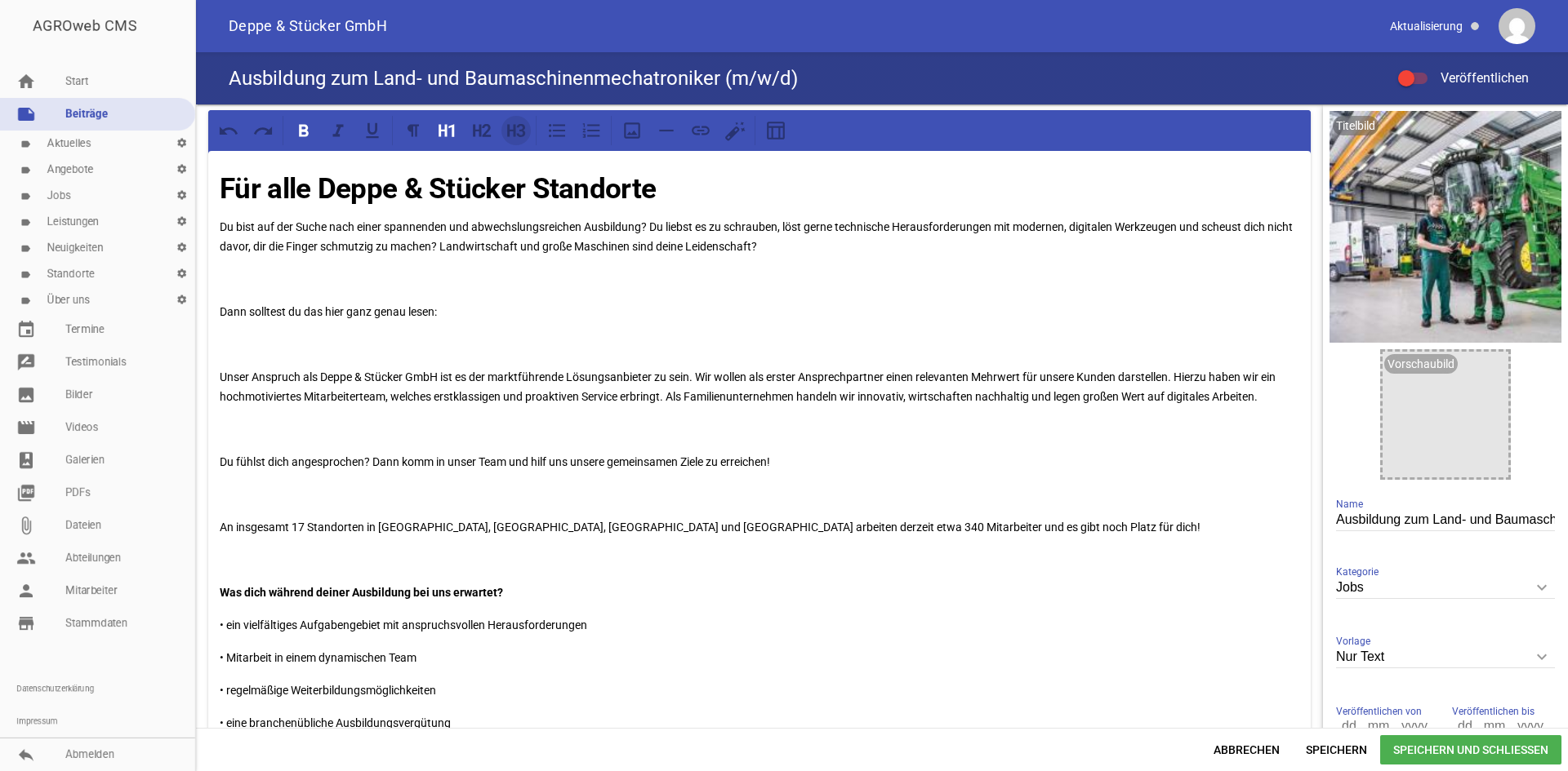
click at [509, 129] on icon at bounding box center [511, 130] width 8 height 12
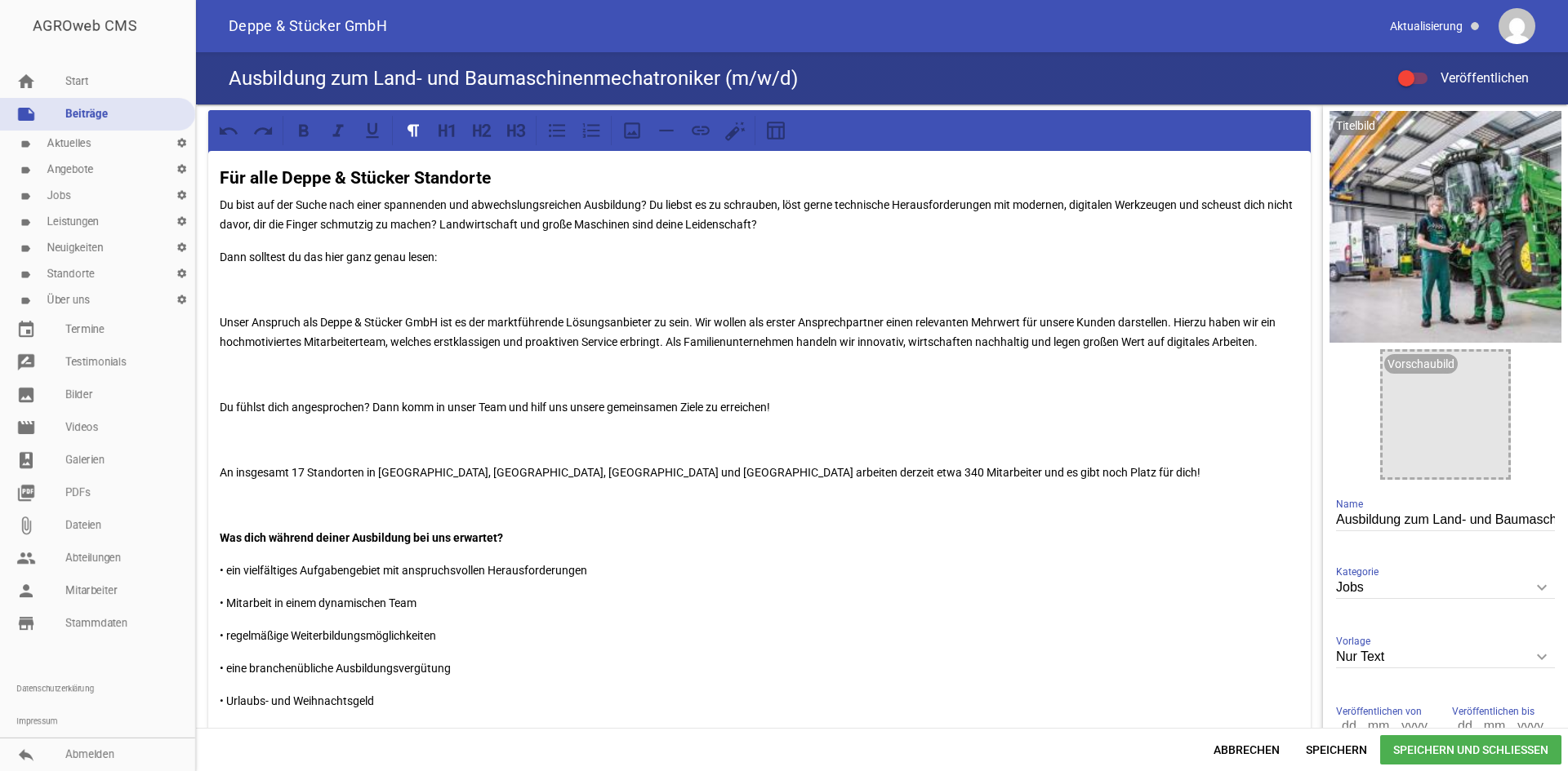
click at [222, 318] on p "Unser Anspruch als Deppe & Stücker GmbH ist es der marktführende Lösungsanbiete…" at bounding box center [759, 331] width 1080 height 39
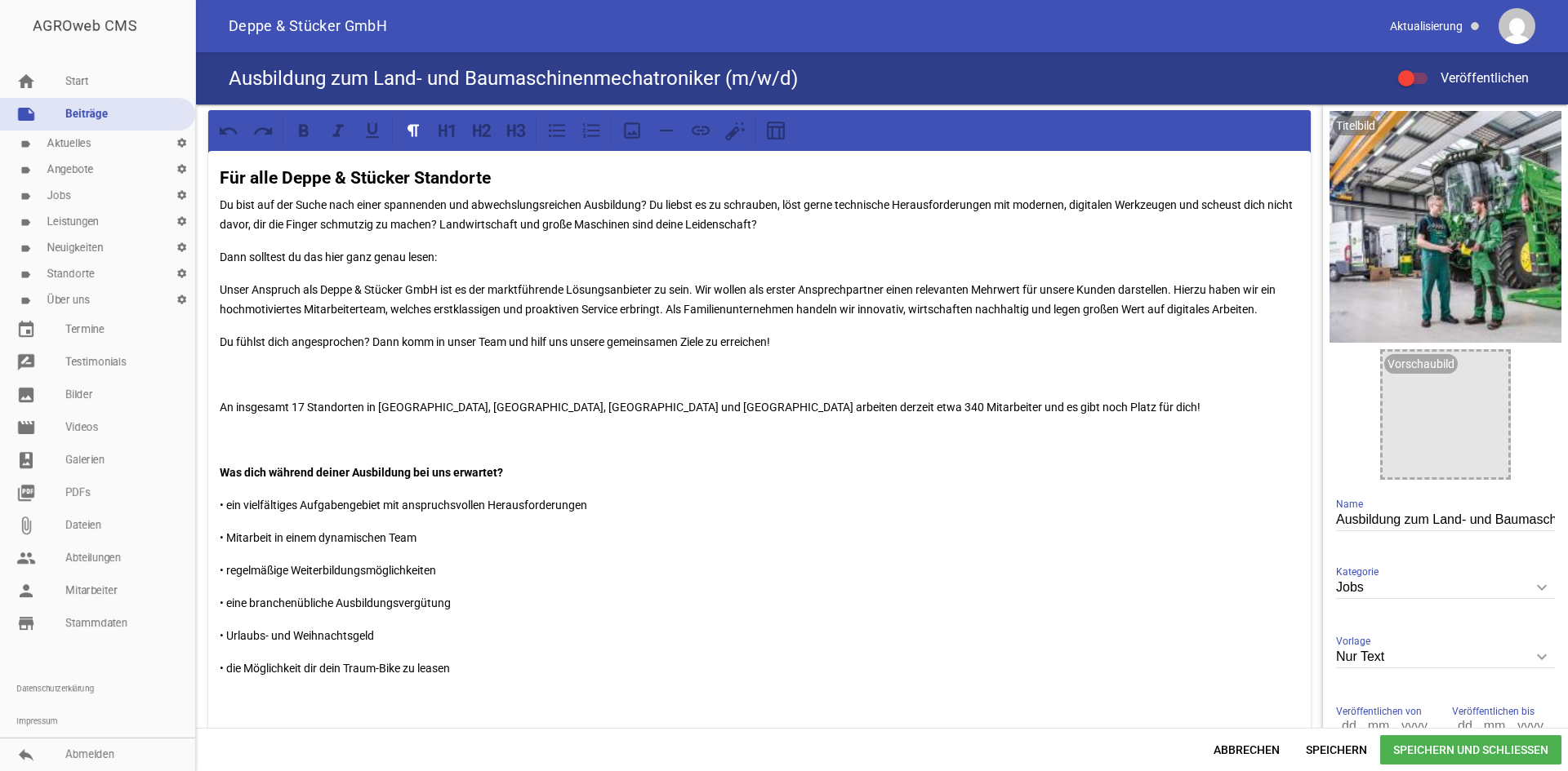
click at [220, 409] on p "An insgesamt 17 Standorten in [GEOGRAPHIC_DATA], [GEOGRAPHIC_DATA], [GEOGRAPHIC…" at bounding box center [759, 407] width 1080 height 20
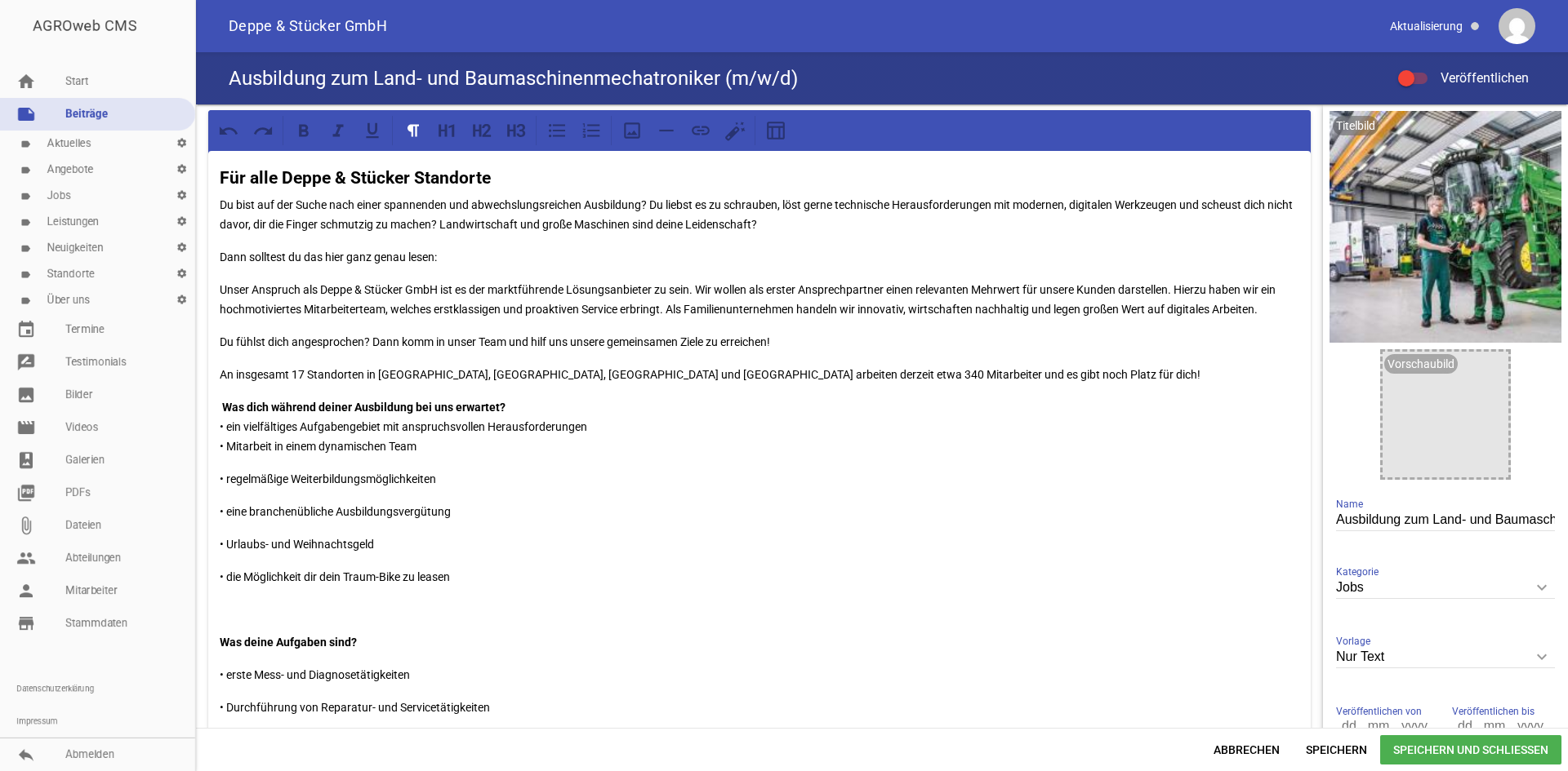
drag, startPoint x: 220, startPoint y: 477, endPoint x: 237, endPoint y: 476, distance: 17.0
click at [220, 477] on p "• regelmäßige Weiterbildungsmöglichkeiten" at bounding box center [759, 479] width 1080 height 20
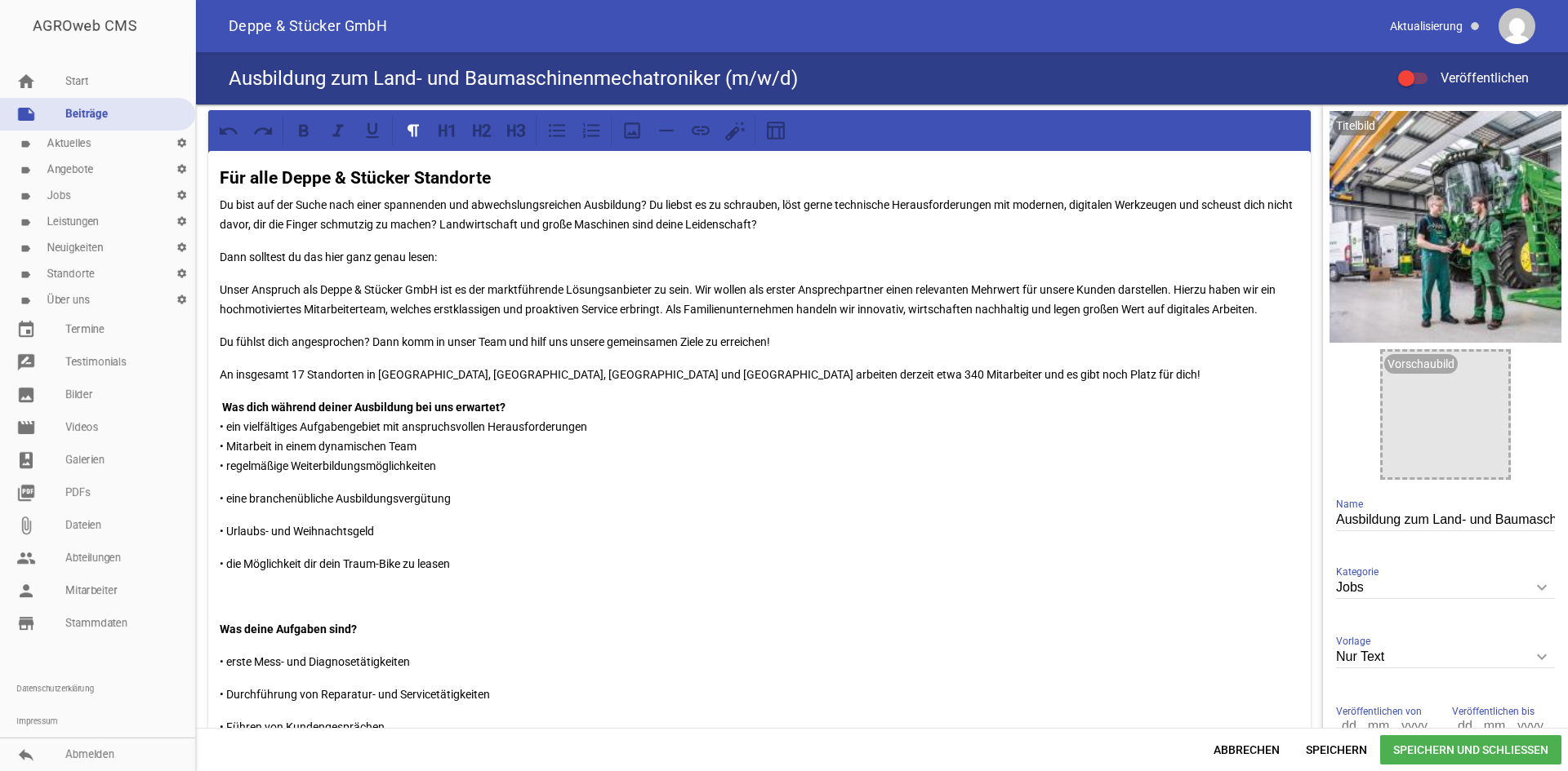
click at [215, 497] on div "Für alle Deppe & Stücker Standorte Du bist auf der Suche nach einer spannenden …" at bounding box center [759, 783] width 1102 height 1263
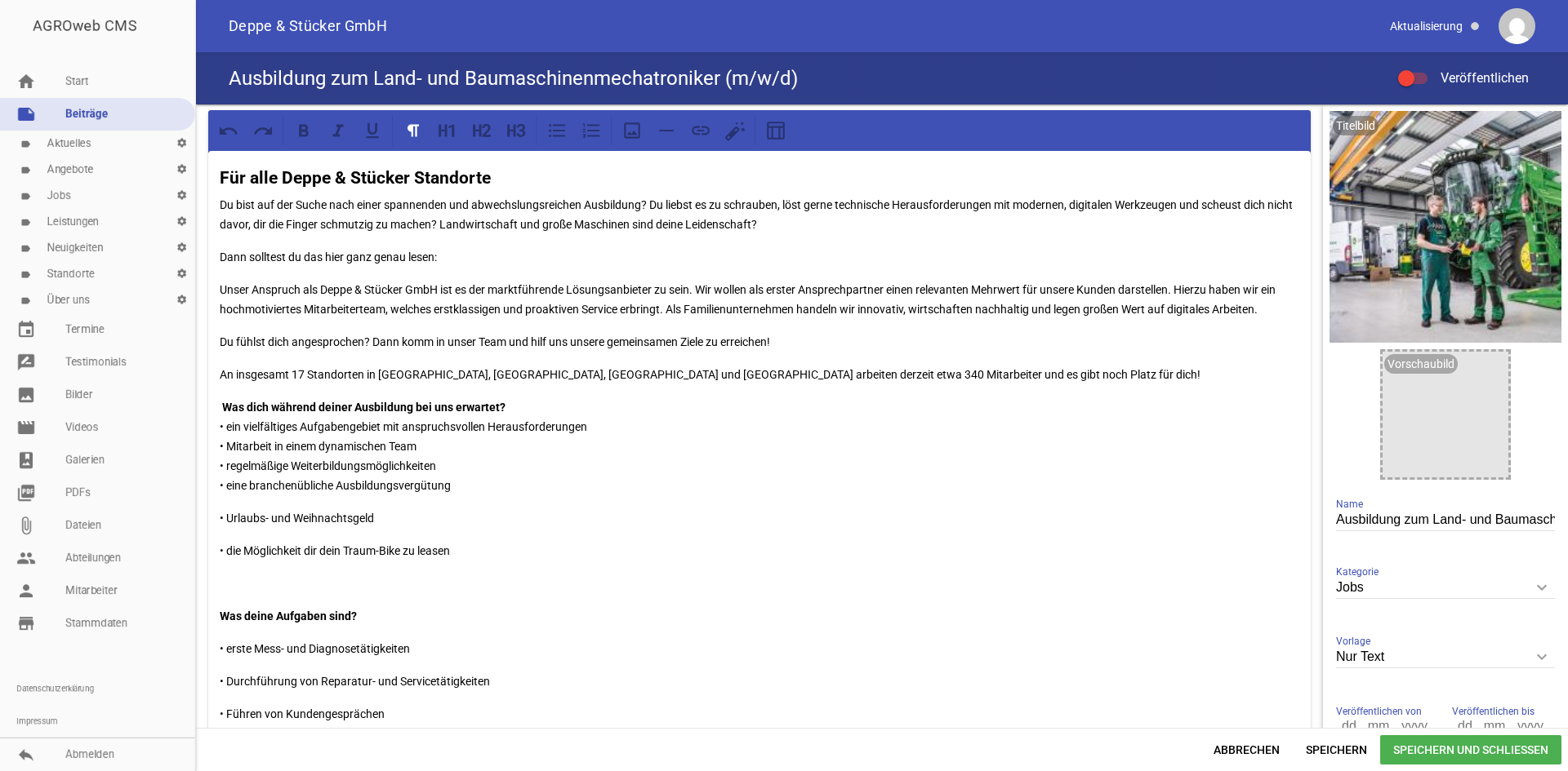
click at [219, 512] on div "Für alle Deppe & Stücker Standorte Du bist auf der Suche nach einer spannenden …" at bounding box center [759, 776] width 1102 height 1250
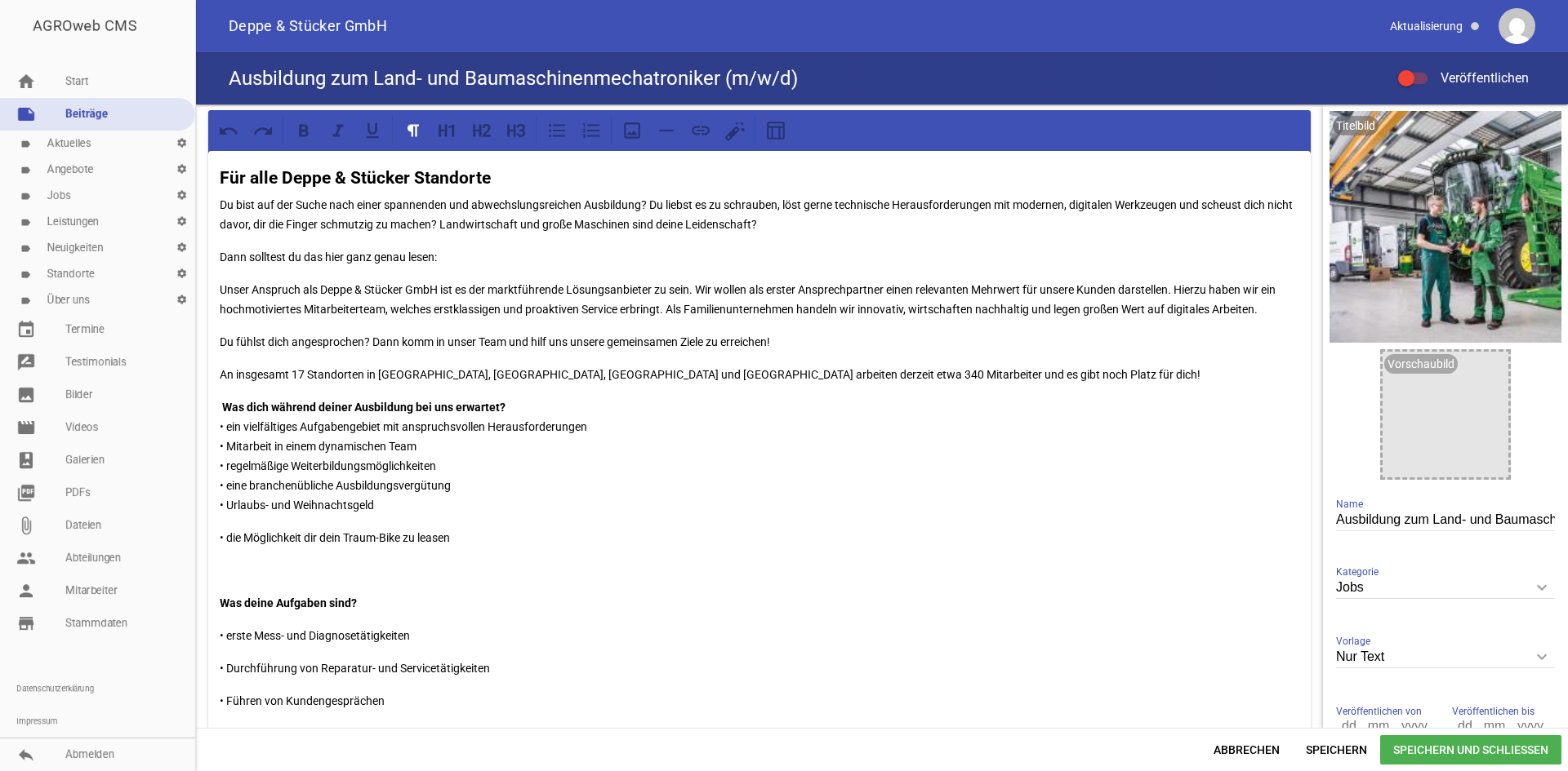
click at [221, 539] on p "• die Möglichkeit dir dein Traum-Bike zu leasen" at bounding box center [759, 537] width 1080 height 20
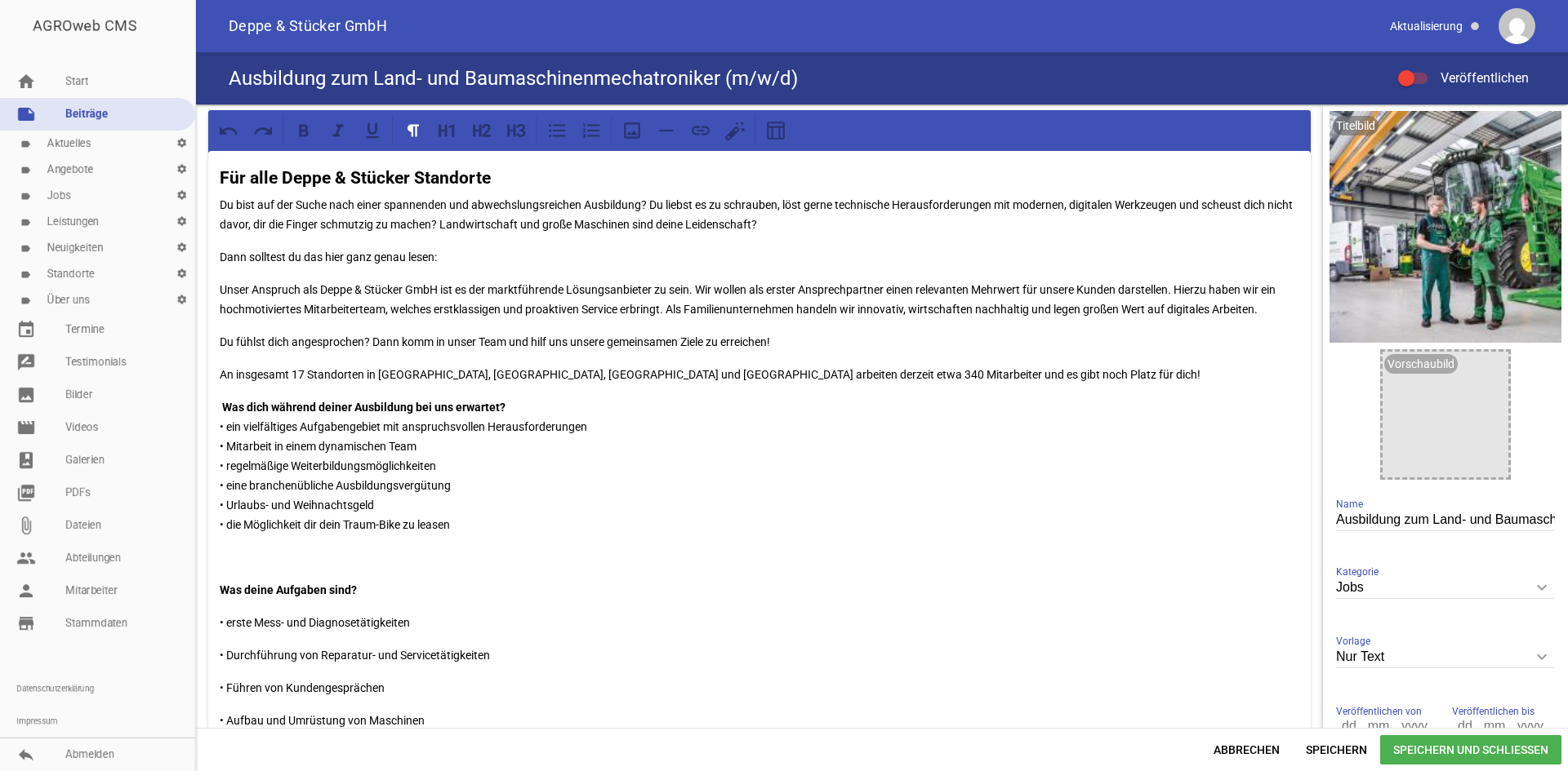
click at [251, 548] on p at bounding box center [759, 557] width 1080 height 20
click at [214, 584] on div "Für alle Deppe & Stücker Standorte Du bist auf der Suche nach einer spannenden …" at bounding box center [759, 763] width 1102 height 1224
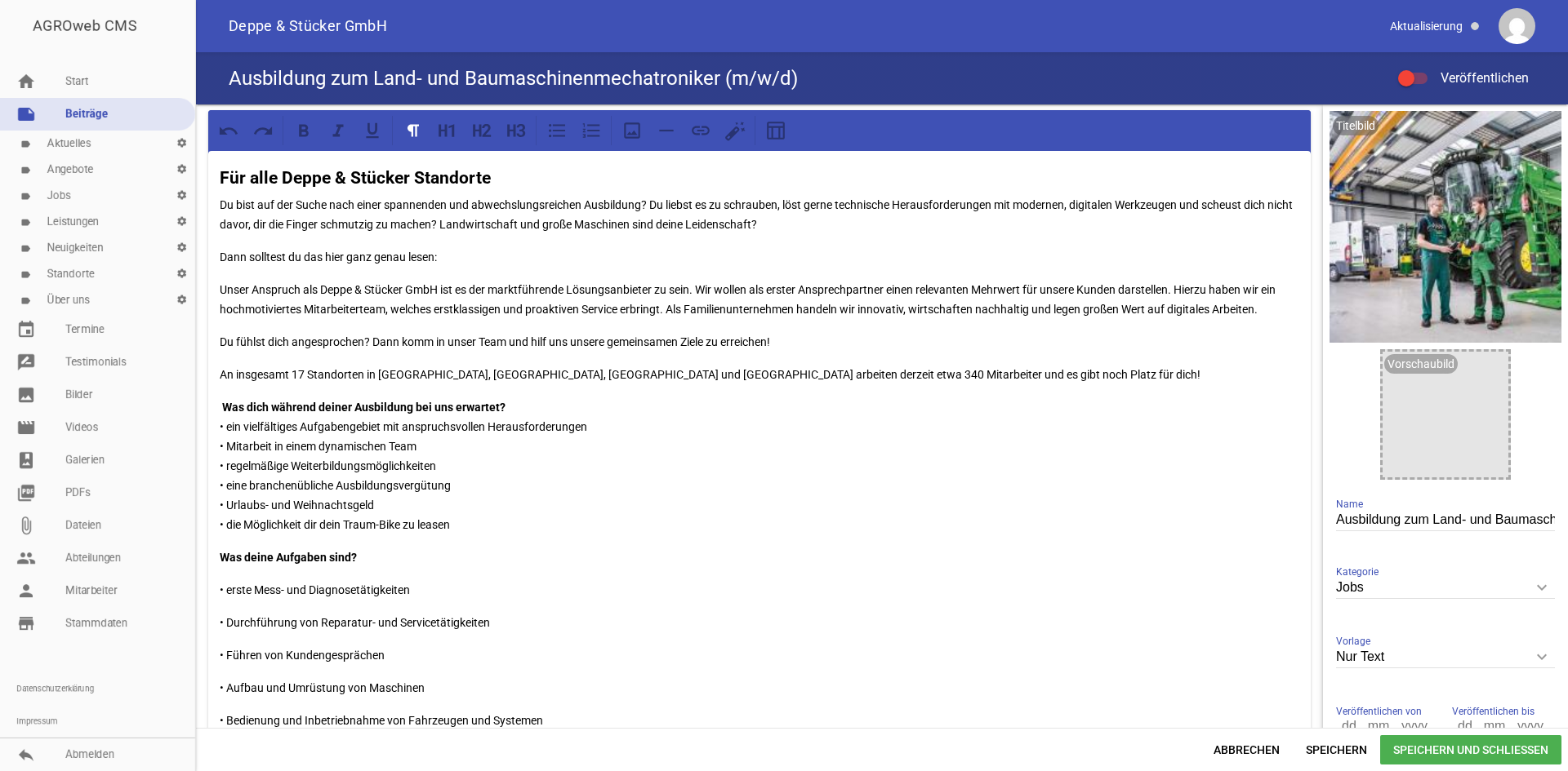
click at [214, 584] on div "Für alle Deppe & Stücker Standorte Du bist auf der Suche nach einer spannenden …" at bounding box center [759, 747] width 1102 height 1192
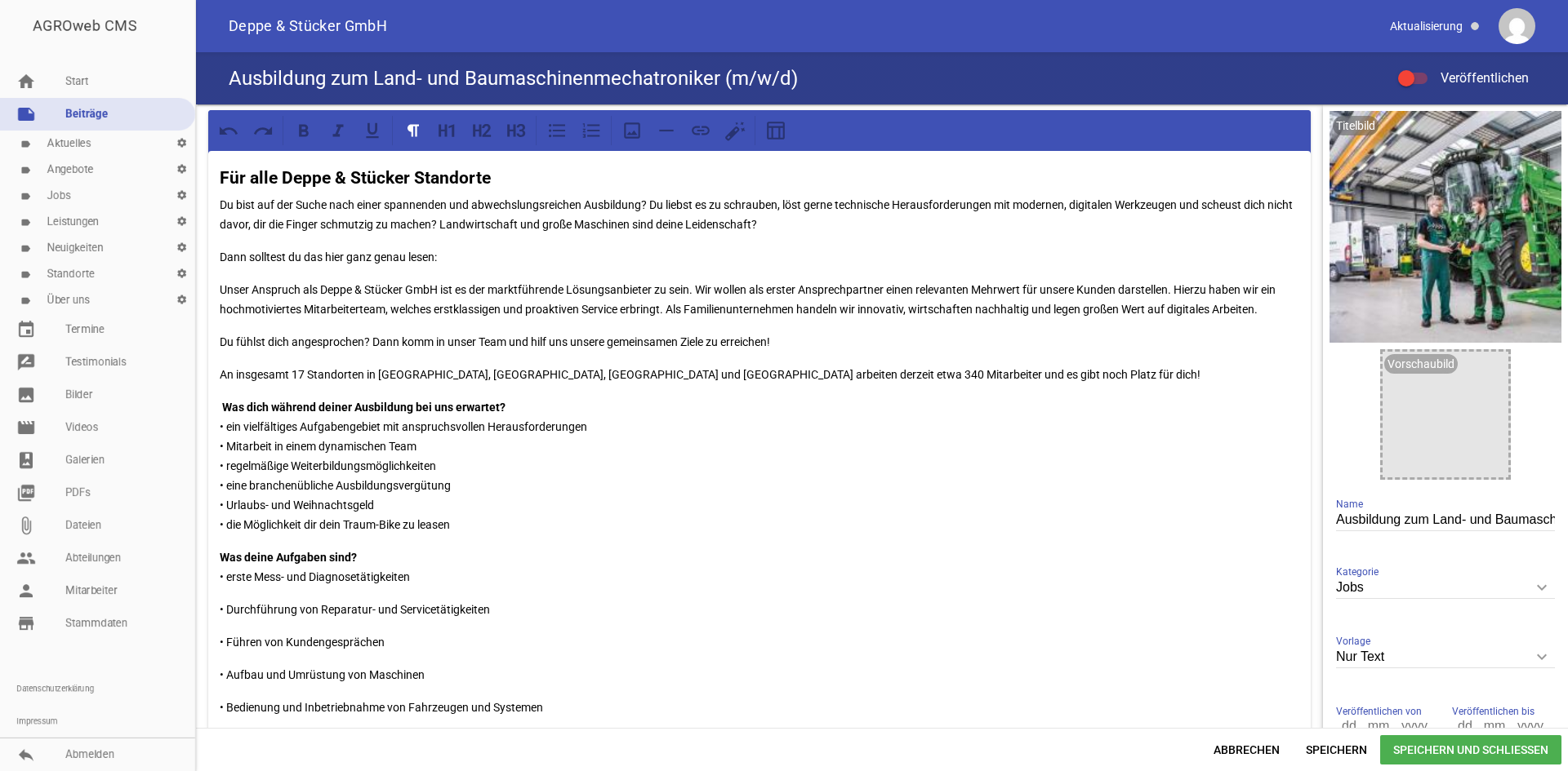
click at [216, 608] on div "Für alle Deppe & Stücker Standorte Du bist auf der Suche nach einer spannenden …" at bounding box center [759, 741] width 1102 height 1179
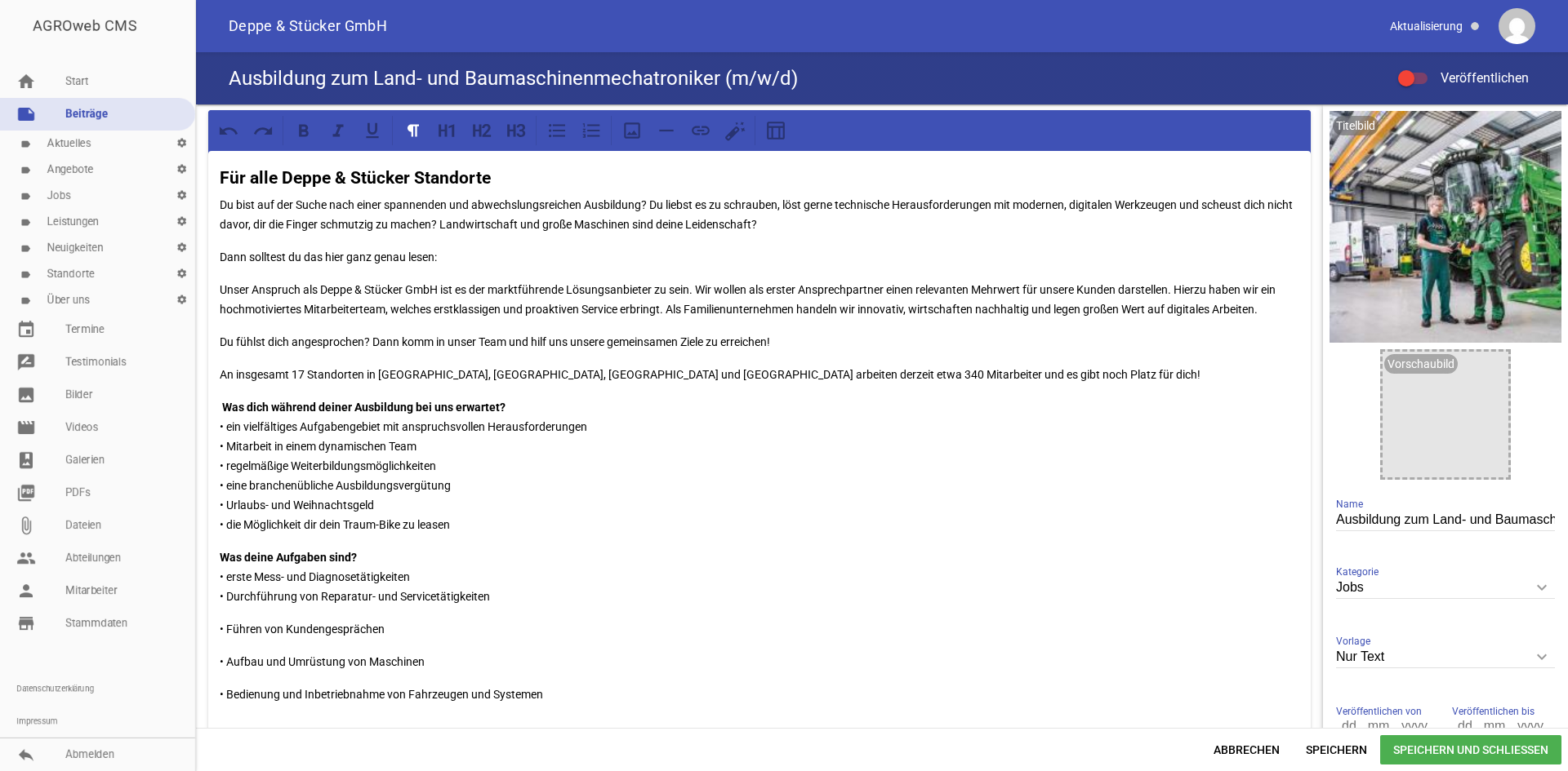
click at [215, 627] on div "Für alle Deppe & Stücker Standorte Du bist auf der Suche nach einer spannenden …" at bounding box center [759, 734] width 1102 height 1166
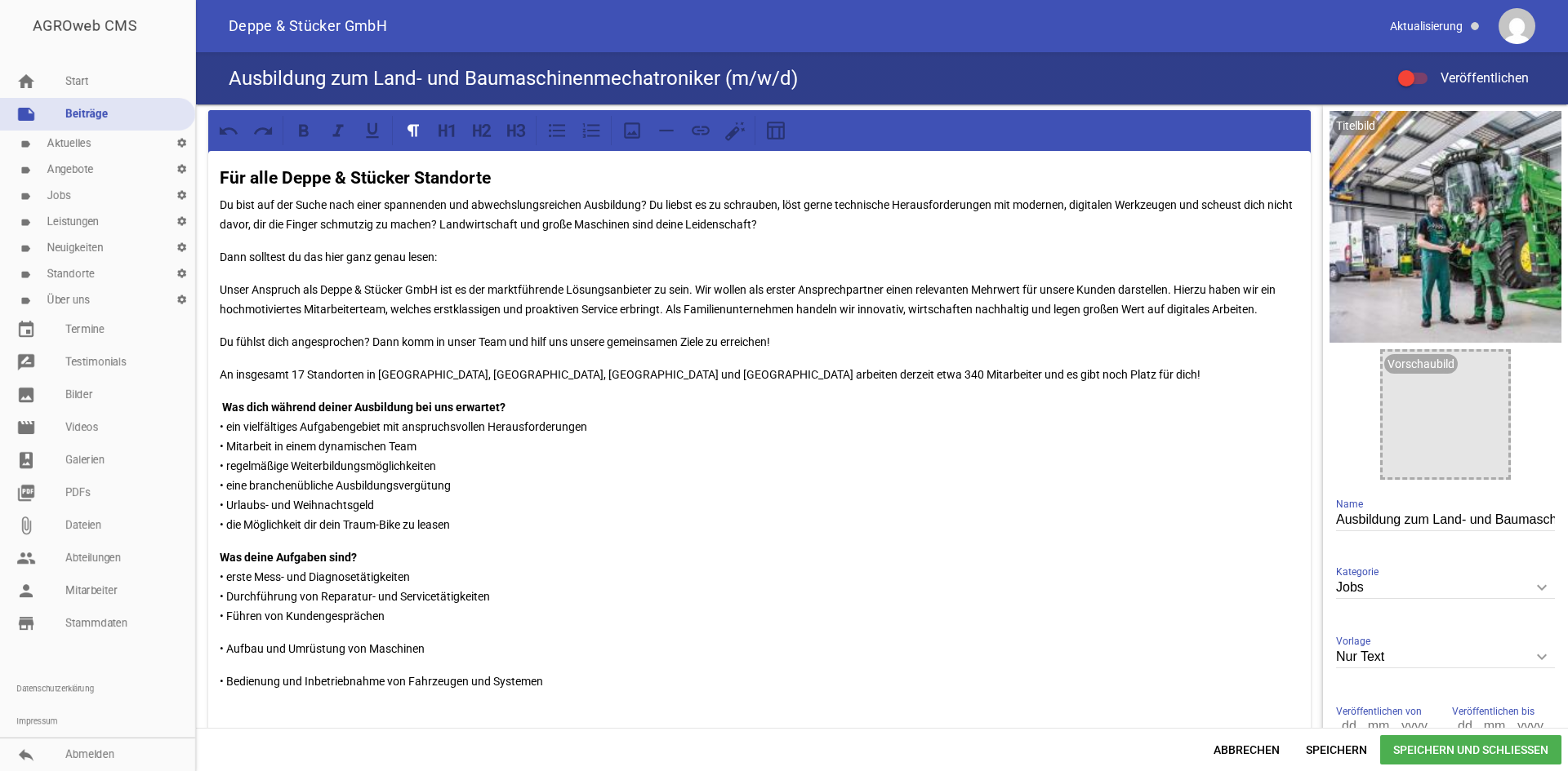
drag, startPoint x: 221, startPoint y: 645, endPoint x: 274, endPoint y: 646, distance: 53.0
click at [221, 646] on p "• Aufbau und Umrüstung von Maschinen" at bounding box center [759, 649] width 1080 height 20
click at [216, 678] on div "Für alle Deppe & Stücker Standorte Du bist auf der Suche nach einer spannenden …" at bounding box center [759, 721] width 1102 height 1140
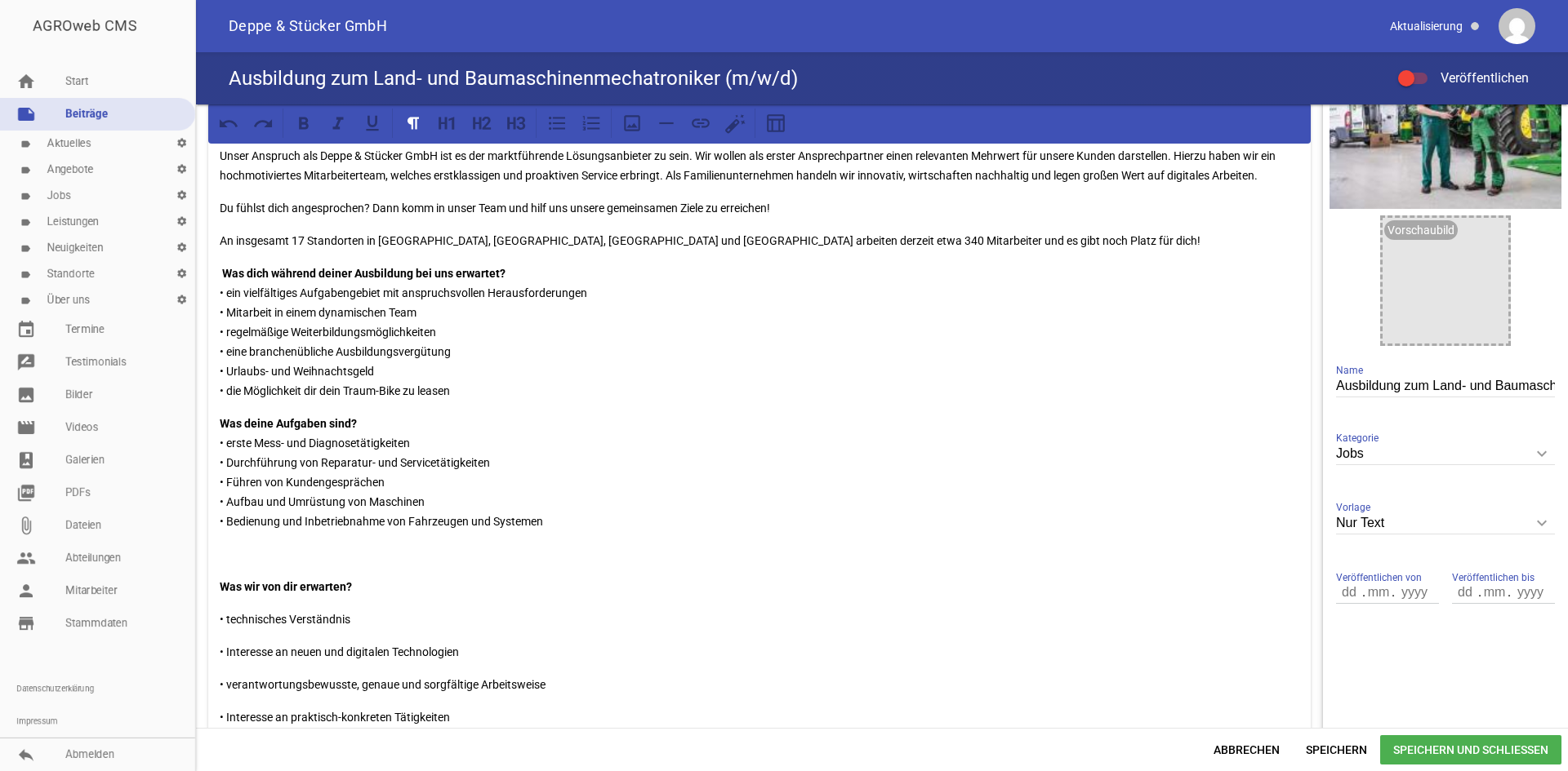
scroll to position [164, 0]
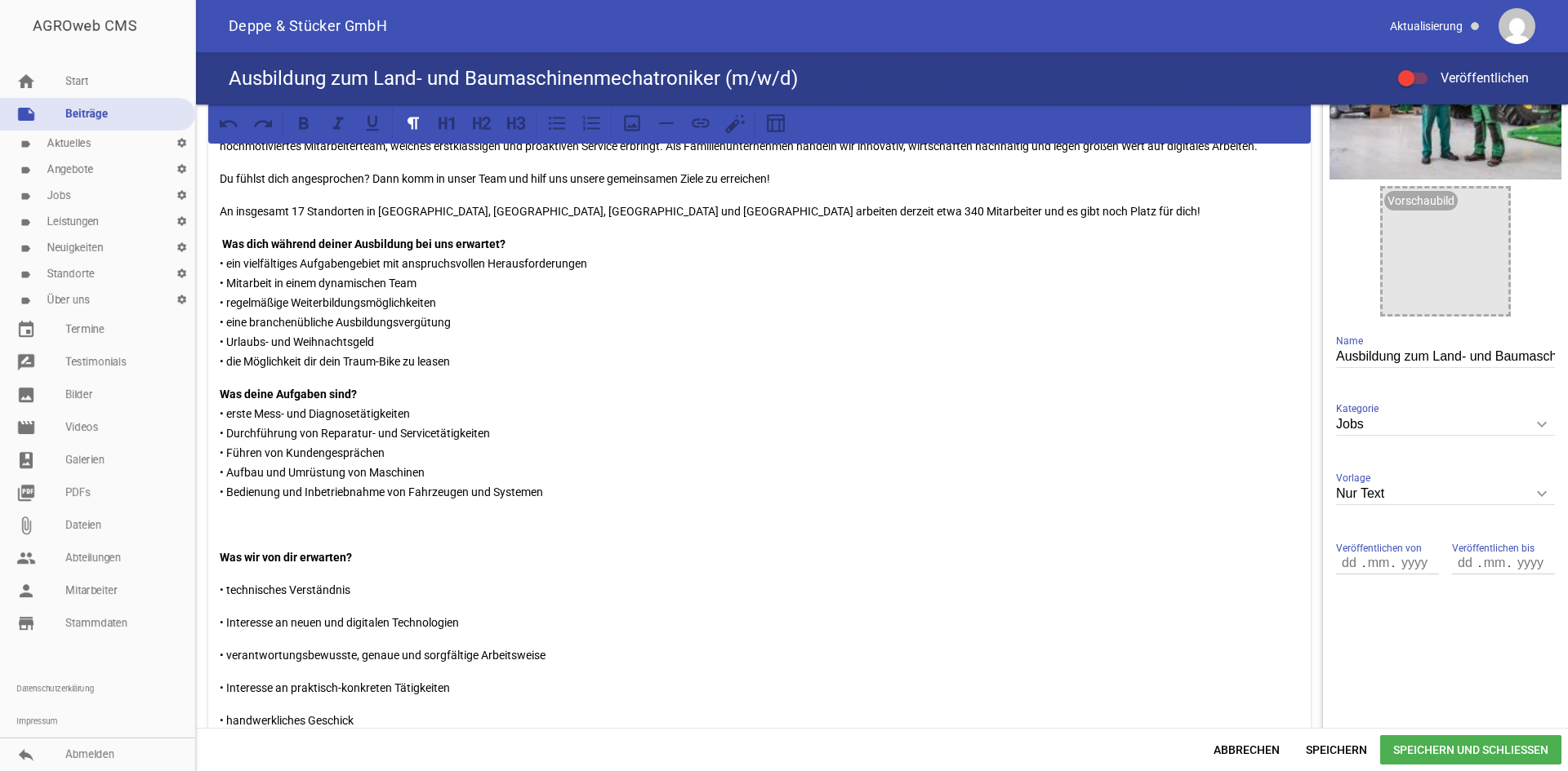
click at [242, 518] on p at bounding box center [759, 524] width 1080 height 20
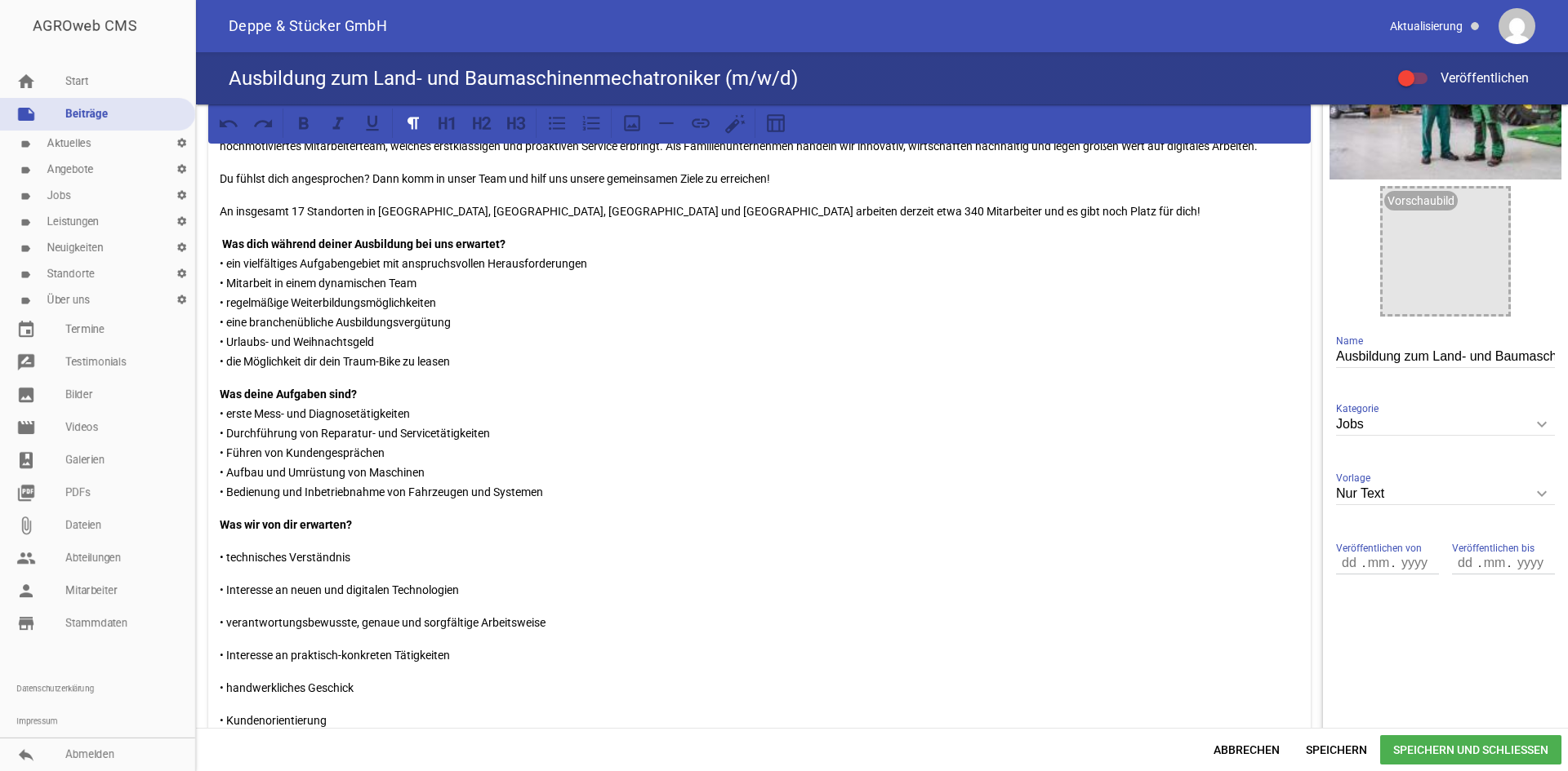
click at [219, 553] on div "Für alle Deppe & Stücker Standorte Du bist auf der Suche nach einer spannenden …" at bounding box center [759, 535] width 1102 height 1094
click at [218, 569] on div "Für alle Deppe & Stücker Standorte Du bist auf der Suche nach einer spannenden …" at bounding box center [759, 528] width 1102 height 1081
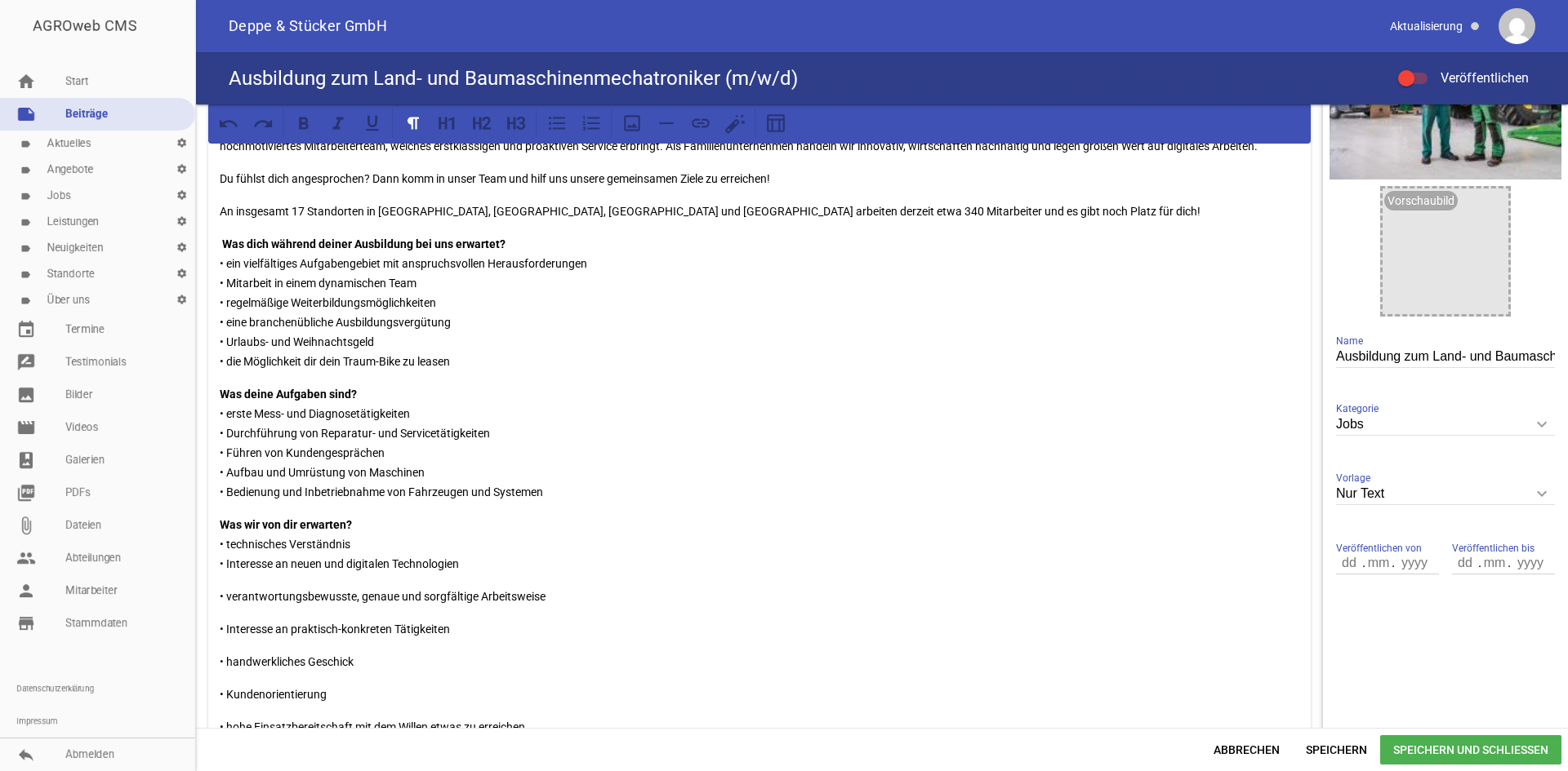
click at [216, 607] on div "Für alle Deppe & Stücker Standorte Du bist auf der Suche nach einer spannenden …" at bounding box center [759, 522] width 1102 height 1068
drag, startPoint x: 221, startPoint y: 594, endPoint x: 248, endPoint y: 590, distance: 27.3
click at [223, 594] on p "• verantwortungsbewusste, genaue und sorgfältige Arbeitsweise" at bounding box center [759, 596] width 1080 height 20
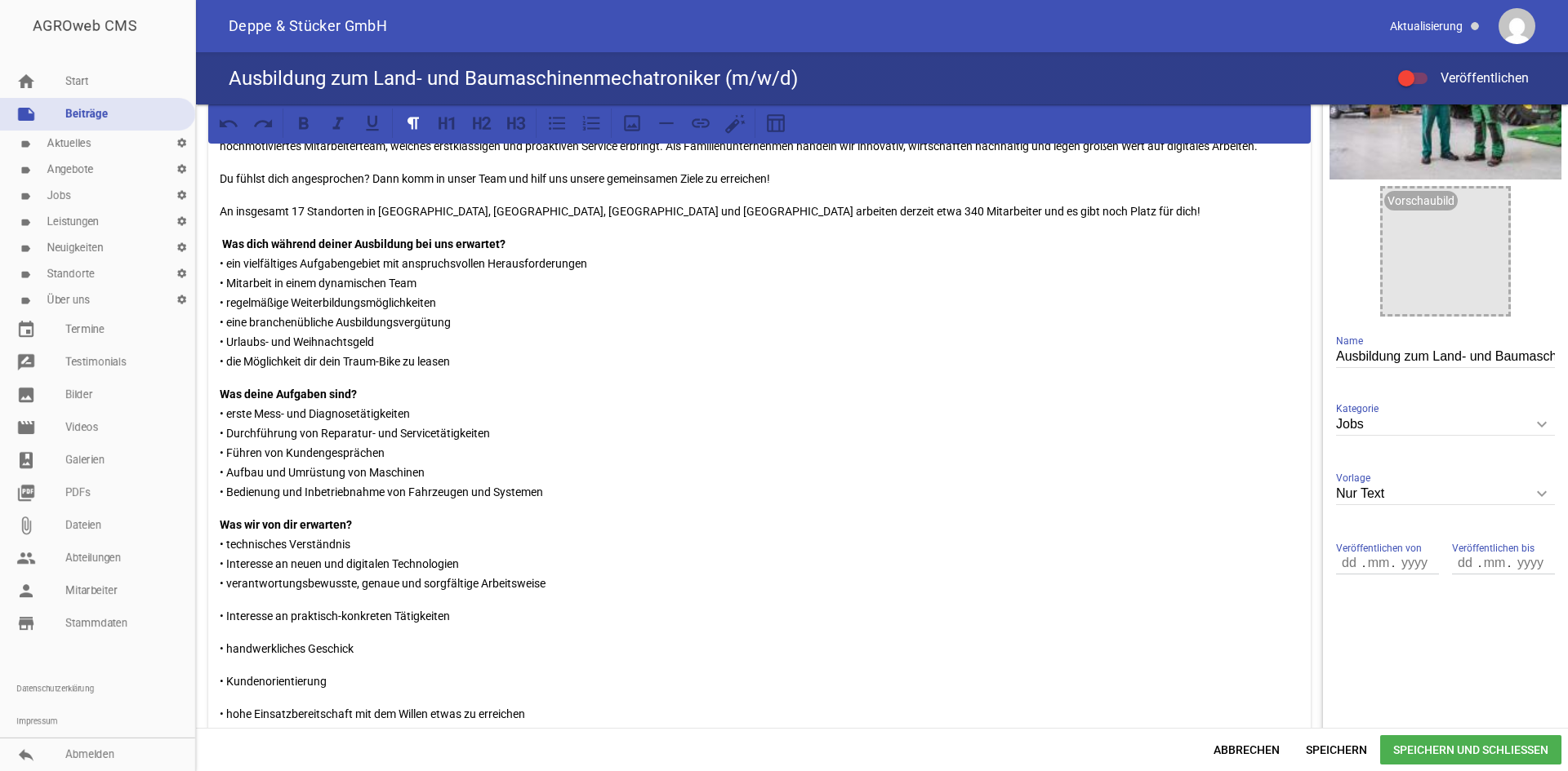
click at [216, 607] on div "Für alle Deppe & Stücker Standorte Du bist auf der Suche nach einer spannenden …" at bounding box center [759, 515] width 1102 height 1055
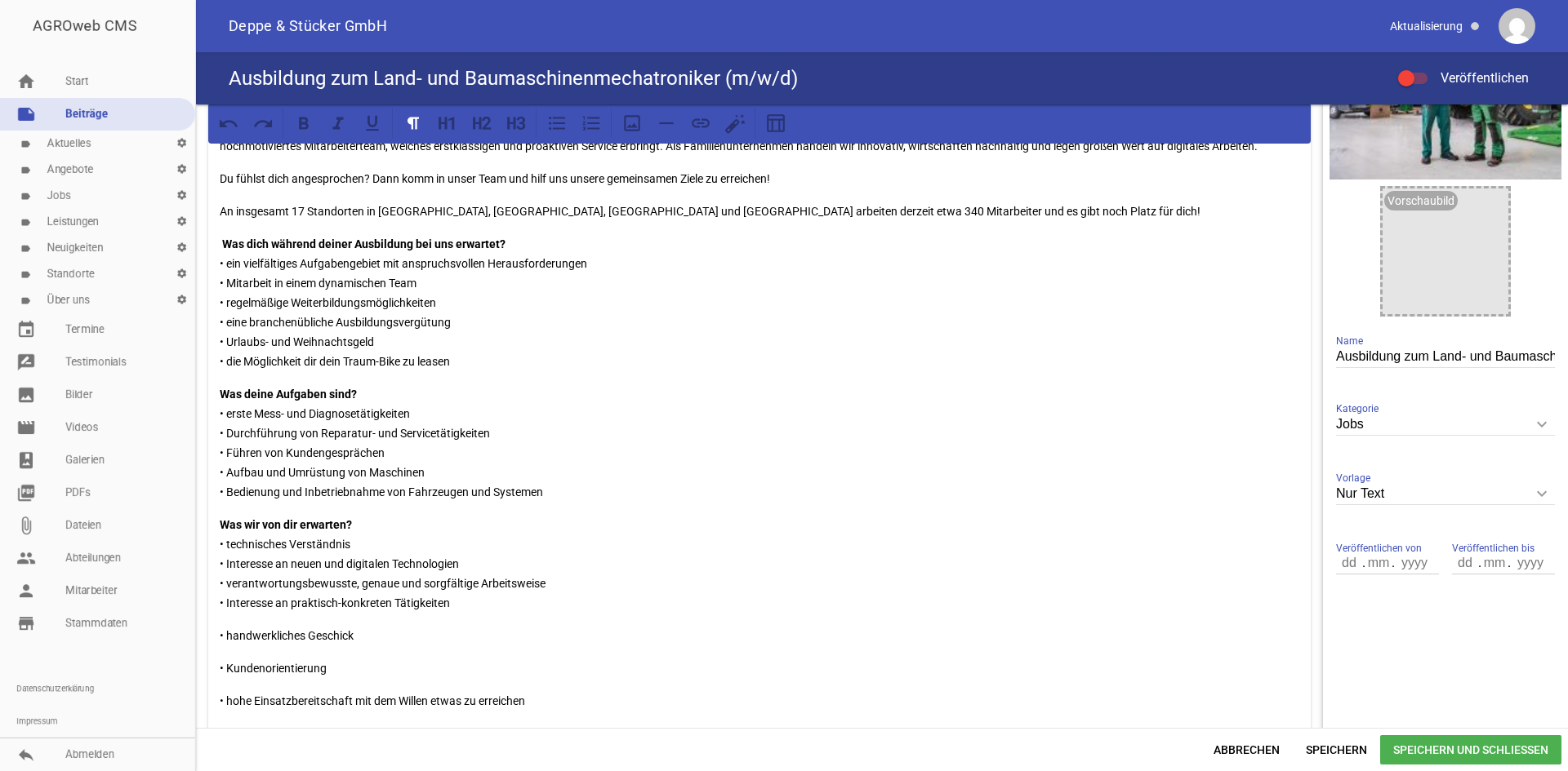
click at [220, 630] on p "• handwerkliches Geschick" at bounding box center [759, 636] width 1080 height 20
click at [216, 652] on div "Für alle Deppe & Stücker Standorte Du bist auf der Suche nach einer spannenden …" at bounding box center [759, 502] width 1102 height 1029
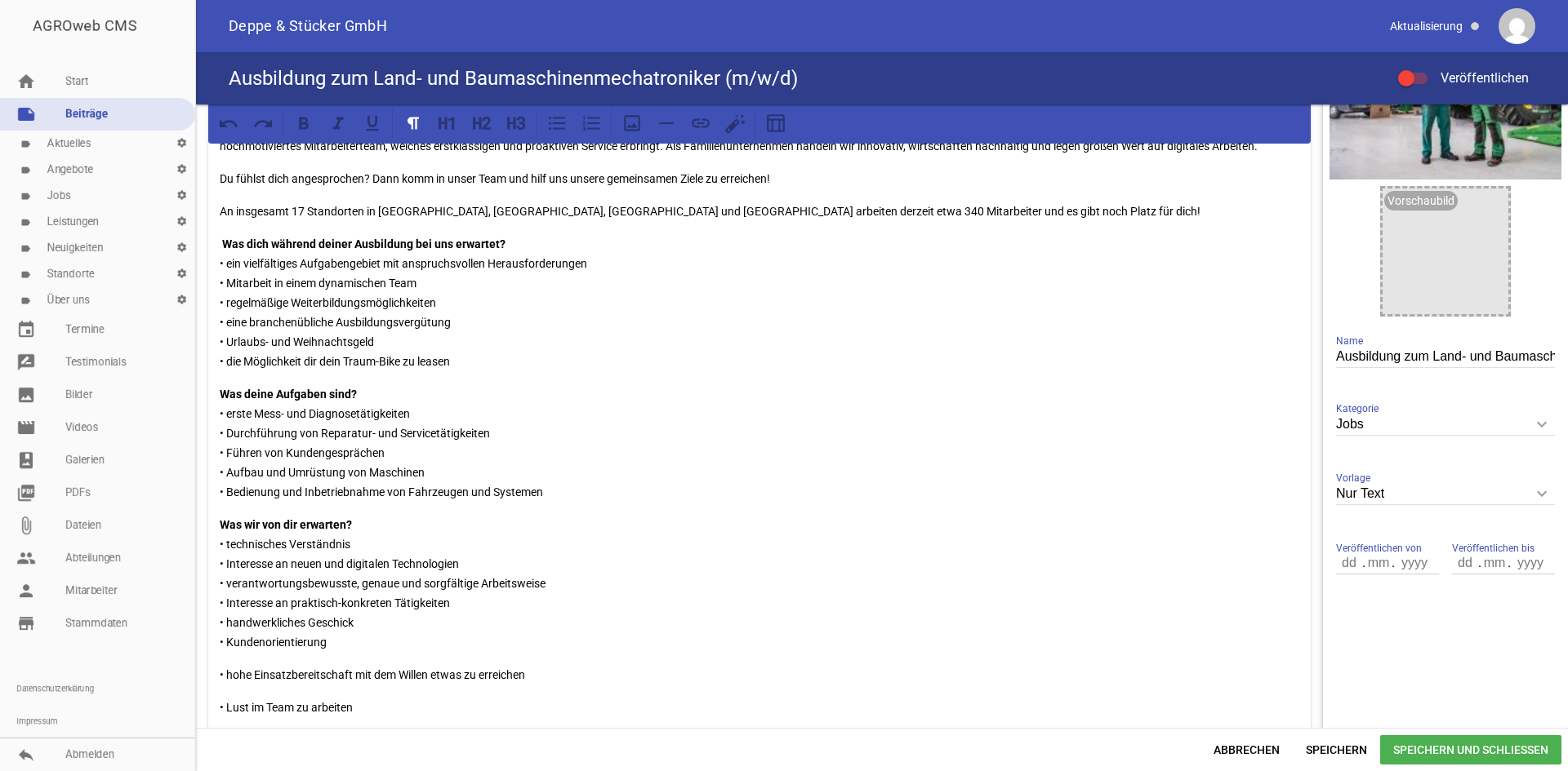
click at [219, 674] on div "Für alle Deppe & Stücker Standorte Du bist auf der Suche nach einer spannenden …" at bounding box center [759, 495] width 1102 height 1015
click at [219, 691] on div "Für alle Deppe & Stücker Standorte Du bist auf der Suche nach einer spannenden …" at bounding box center [759, 489] width 1102 height 1002
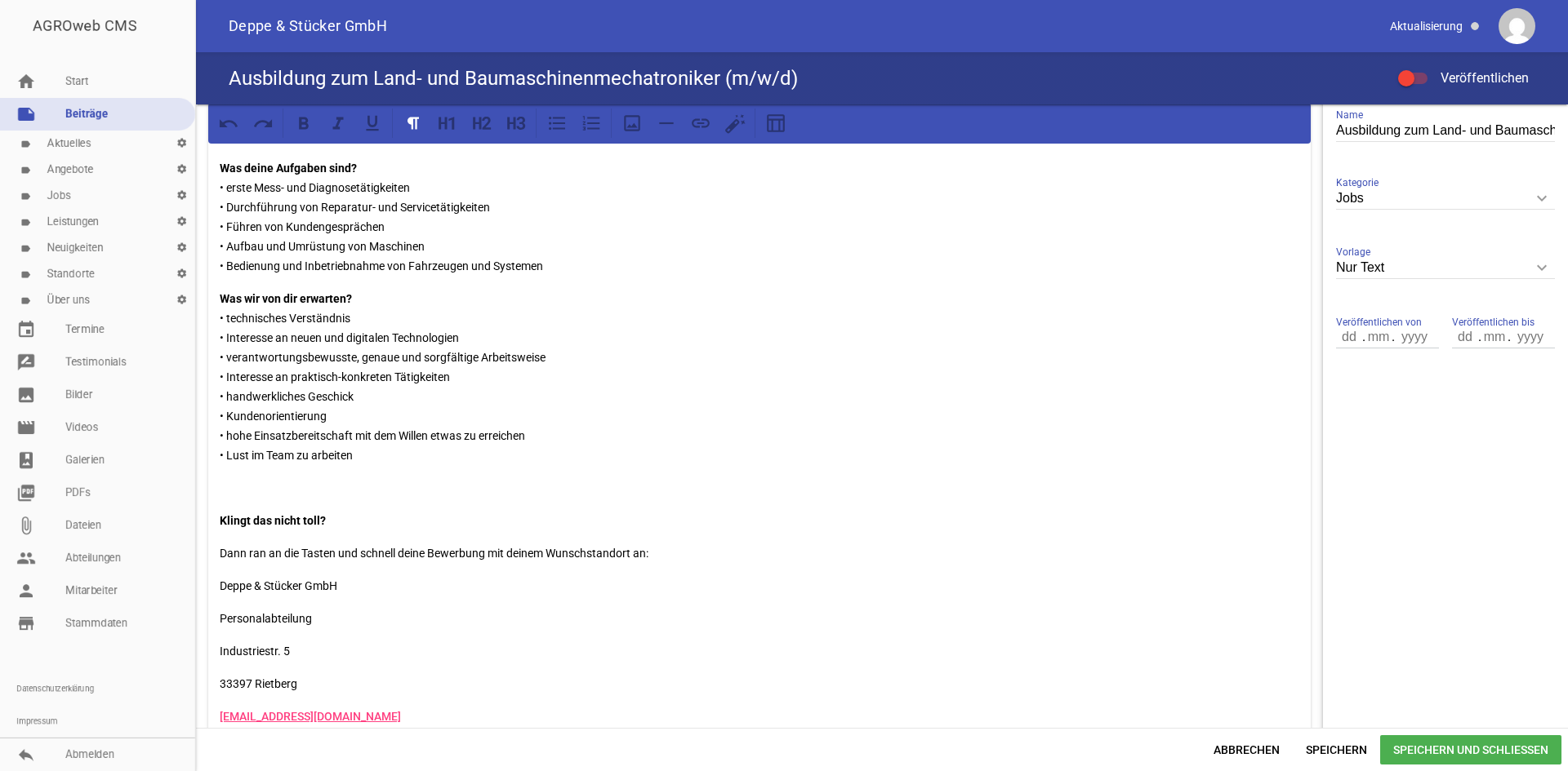
scroll to position [408, 0]
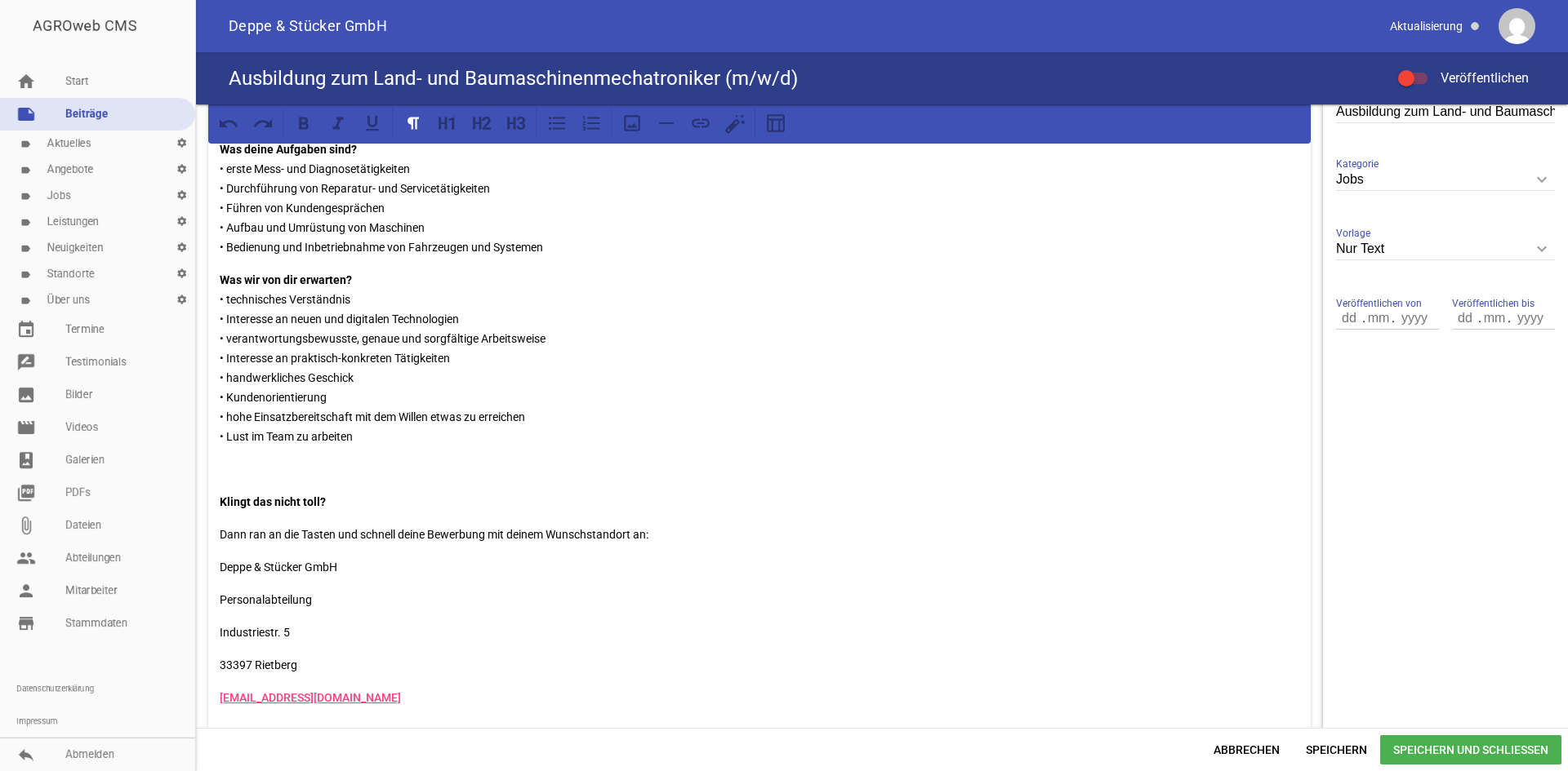
click at [227, 475] on p at bounding box center [759, 469] width 1080 height 20
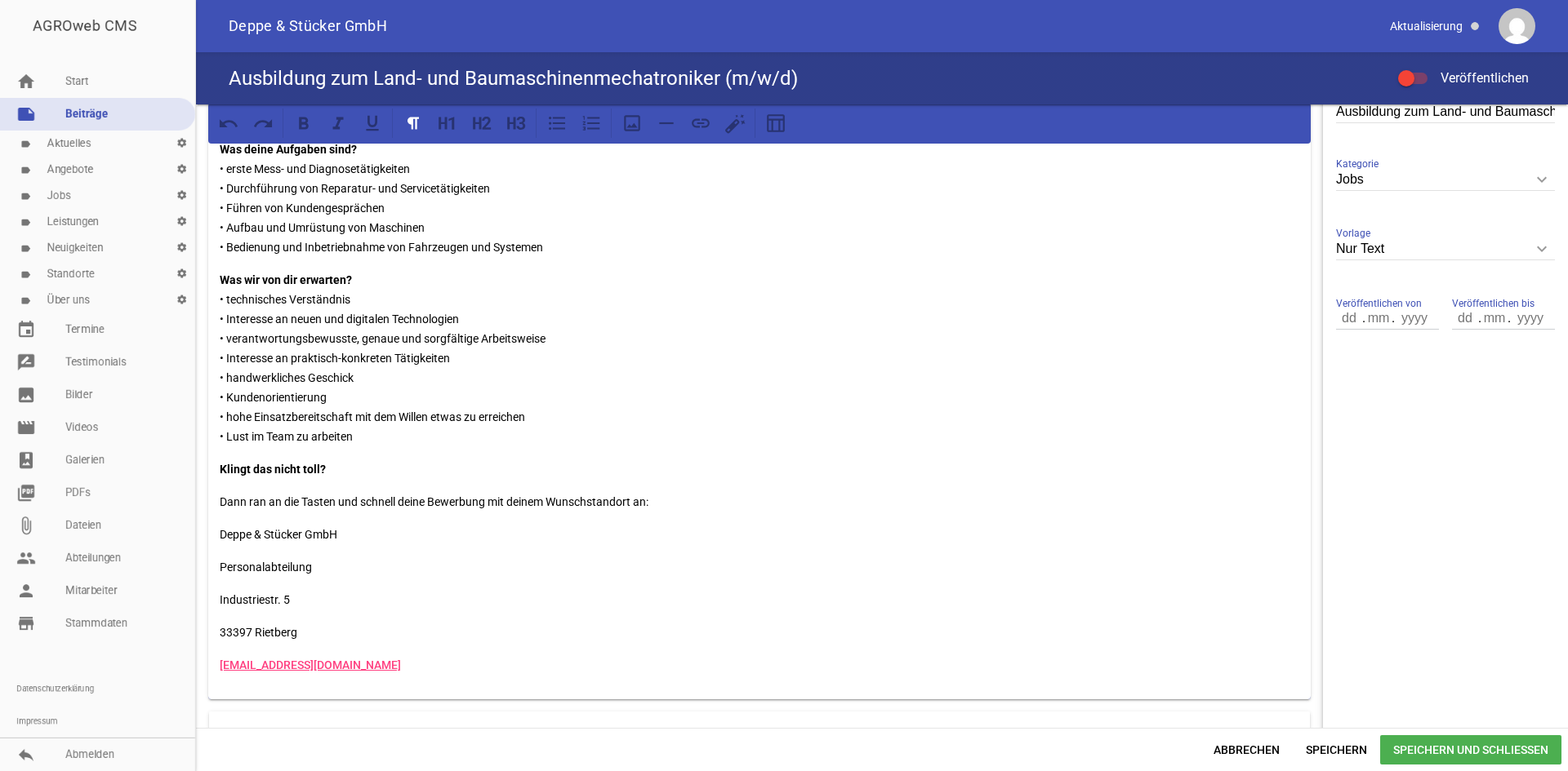
click at [216, 507] on div "Für alle Deppe & Stücker Standorte Du bist auf der Suche nach einer spannenden …" at bounding box center [759, 222] width 1102 height 957
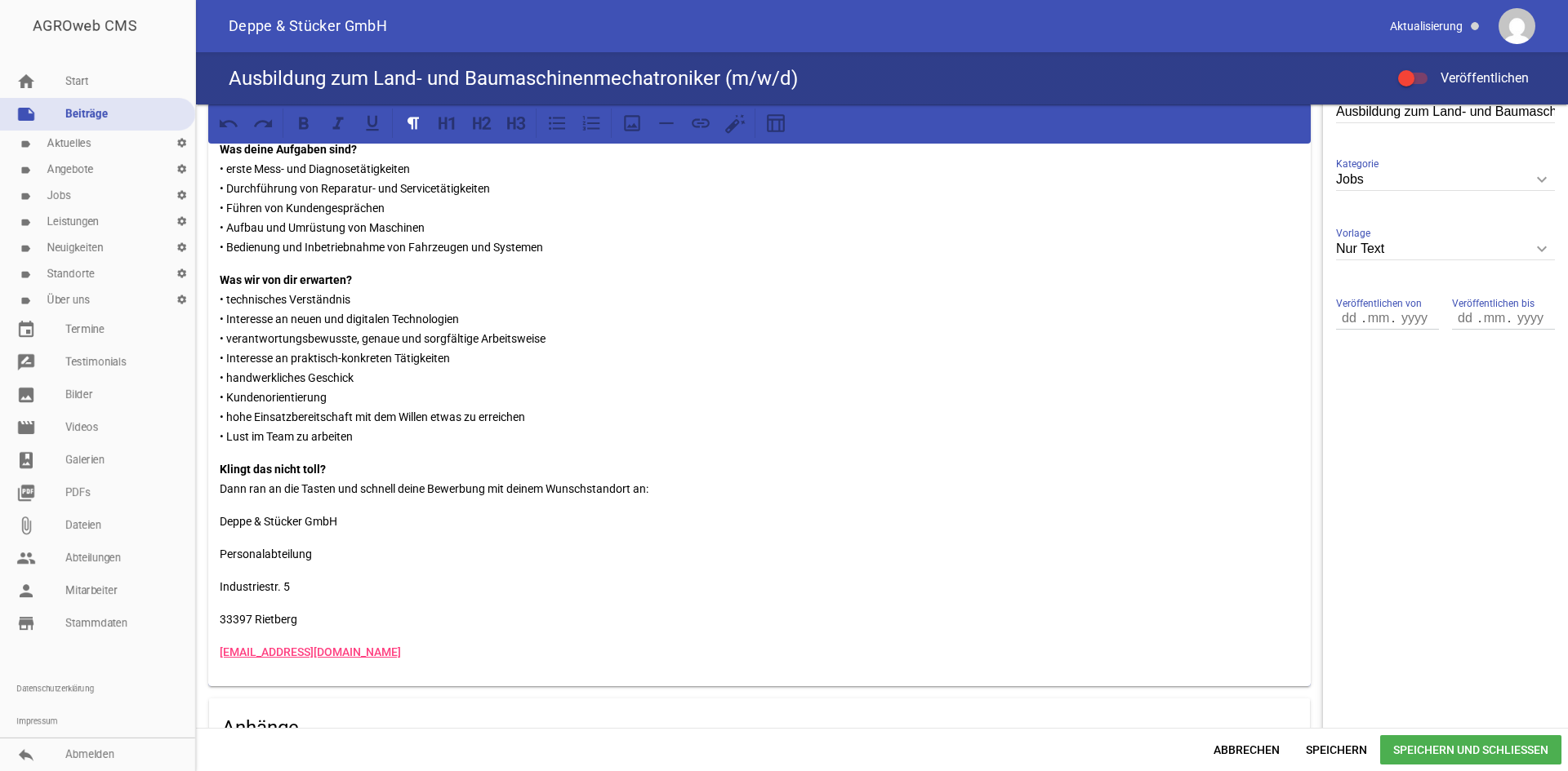
click at [222, 545] on p "Personalabteilung" at bounding box center [759, 554] width 1080 height 20
click at [216, 579] on div "Für alle Deppe & Stücker Standorte Du bist auf der Suche nach einer spannenden …" at bounding box center [759, 208] width 1102 height 930
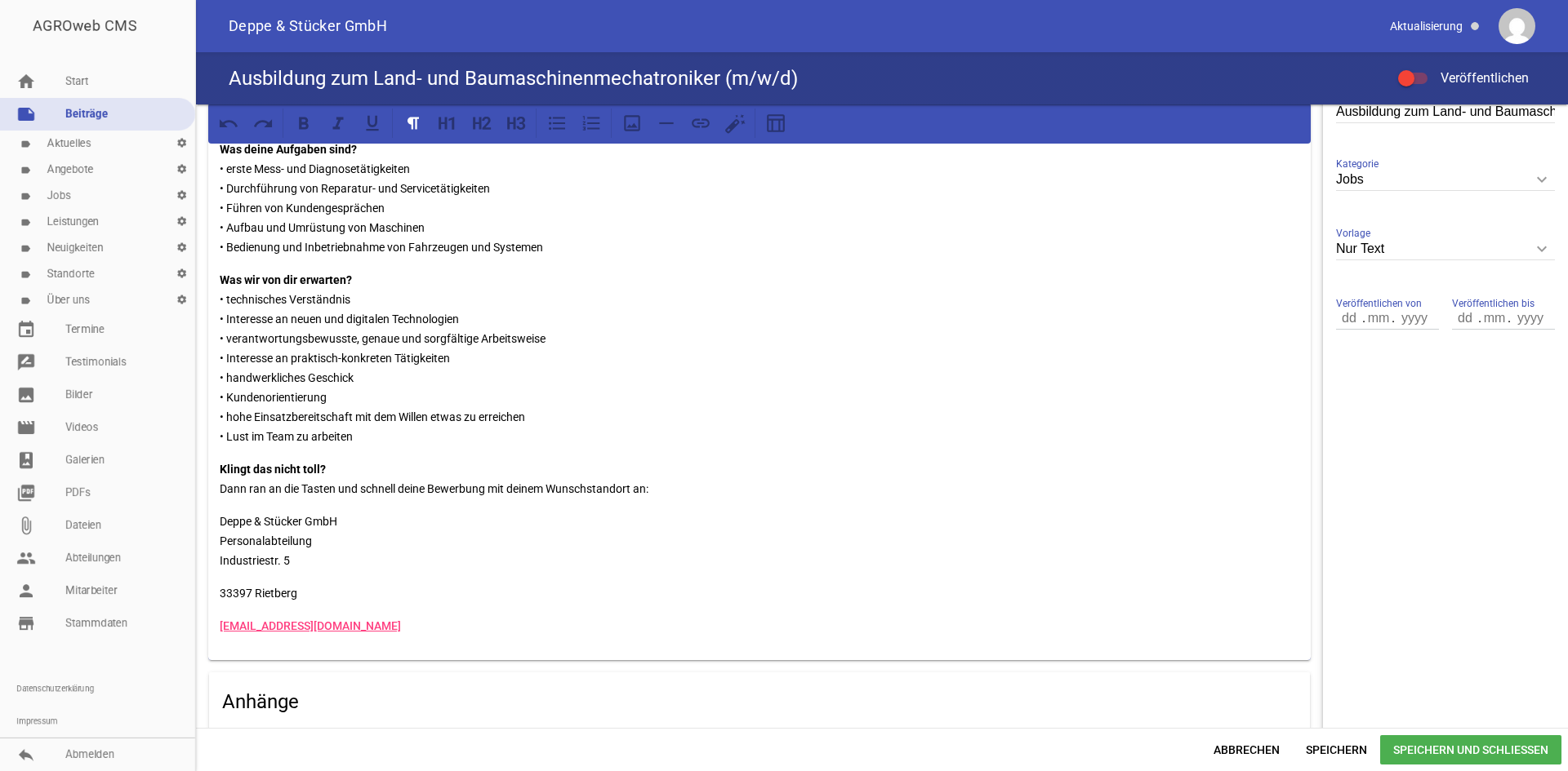
click at [219, 590] on div "Für alle Deppe & Stücker Standorte Du bist auf der Suche nach einer spannenden …" at bounding box center [759, 202] width 1102 height 917
click at [263, 588] on p "Deppe & Stücker GmbH Personalabteilung Industriestr. 5 33397 [GEOGRAPHIC_DATA]" at bounding box center [759, 550] width 1080 height 79
click at [214, 604] on div "Für alle Deppe & Stücker Standorte Du bist auf der Suche nach einer spannenden …" at bounding box center [759, 195] width 1102 height 904
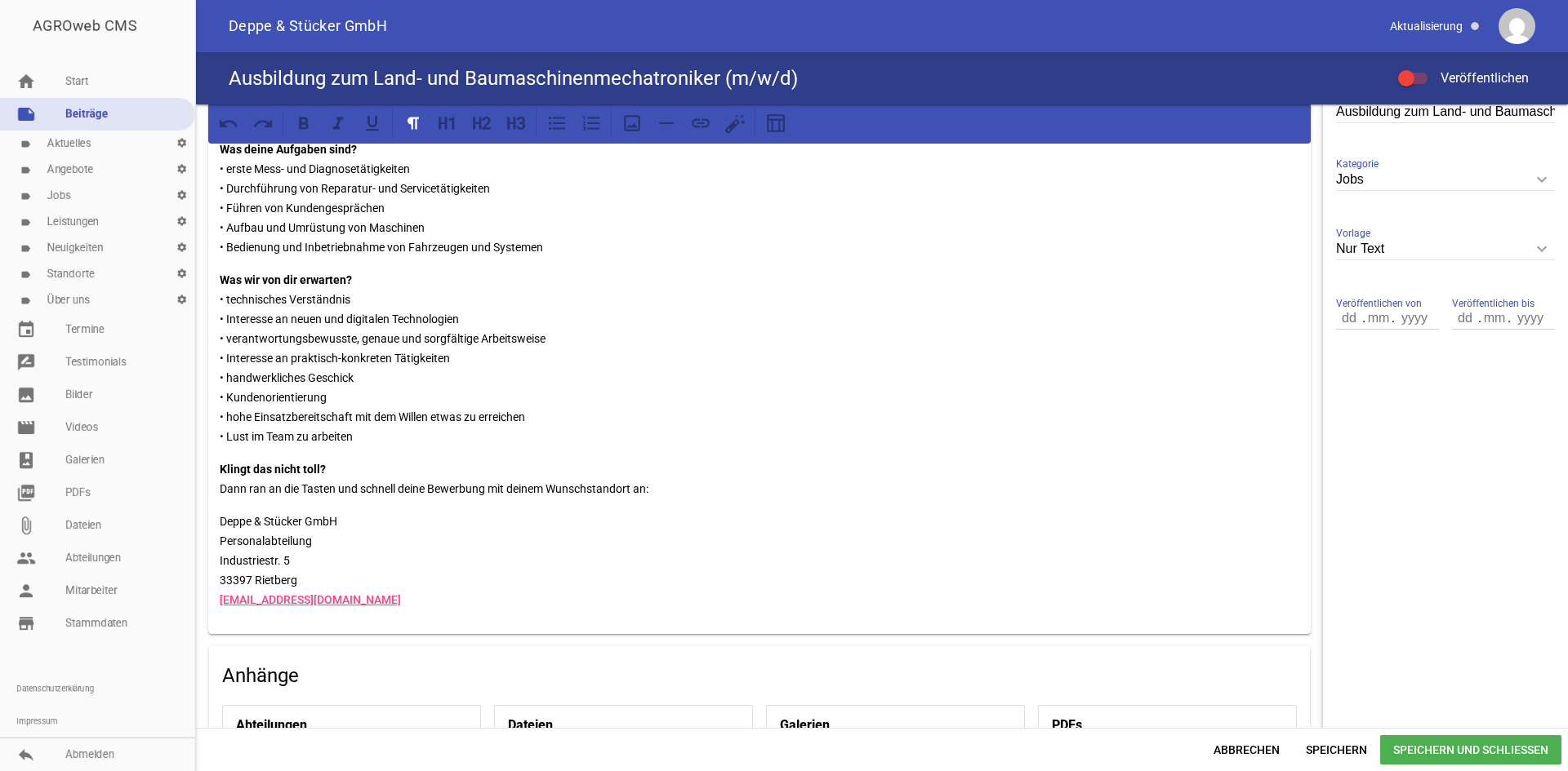
drag, startPoint x: 300, startPoint y: 575, endPoint x: 217, endPoint y: 521, distance: 99.0
click at [217, 521] on div "Für alle Deppe & Stücker Standorte Du bist auf der Suche nach einer spannenden …" at bounding box center [759, 189] width 1102 height 891
click at [298, 125] on icon at bounding box center [304, 123] width 22 height 22
click at [464, 546] on p "Deppe & Stücker GmbH Personalabteilung Industriestr. 5 33397 [GEOGRAPHIC_DATA] …" at bounding box center [759, 560] width 1080 height 98
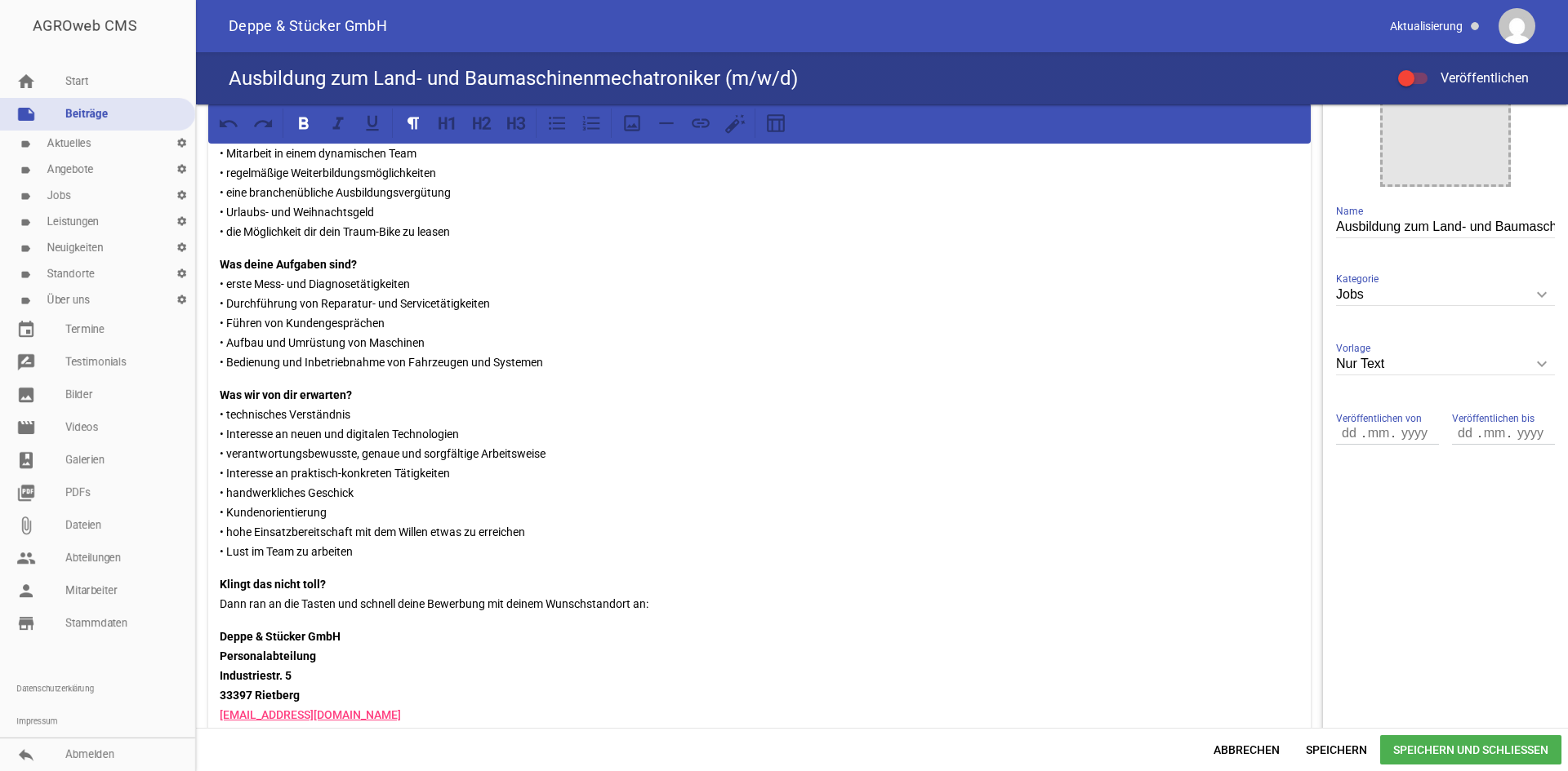
scroll to position [0, 0]
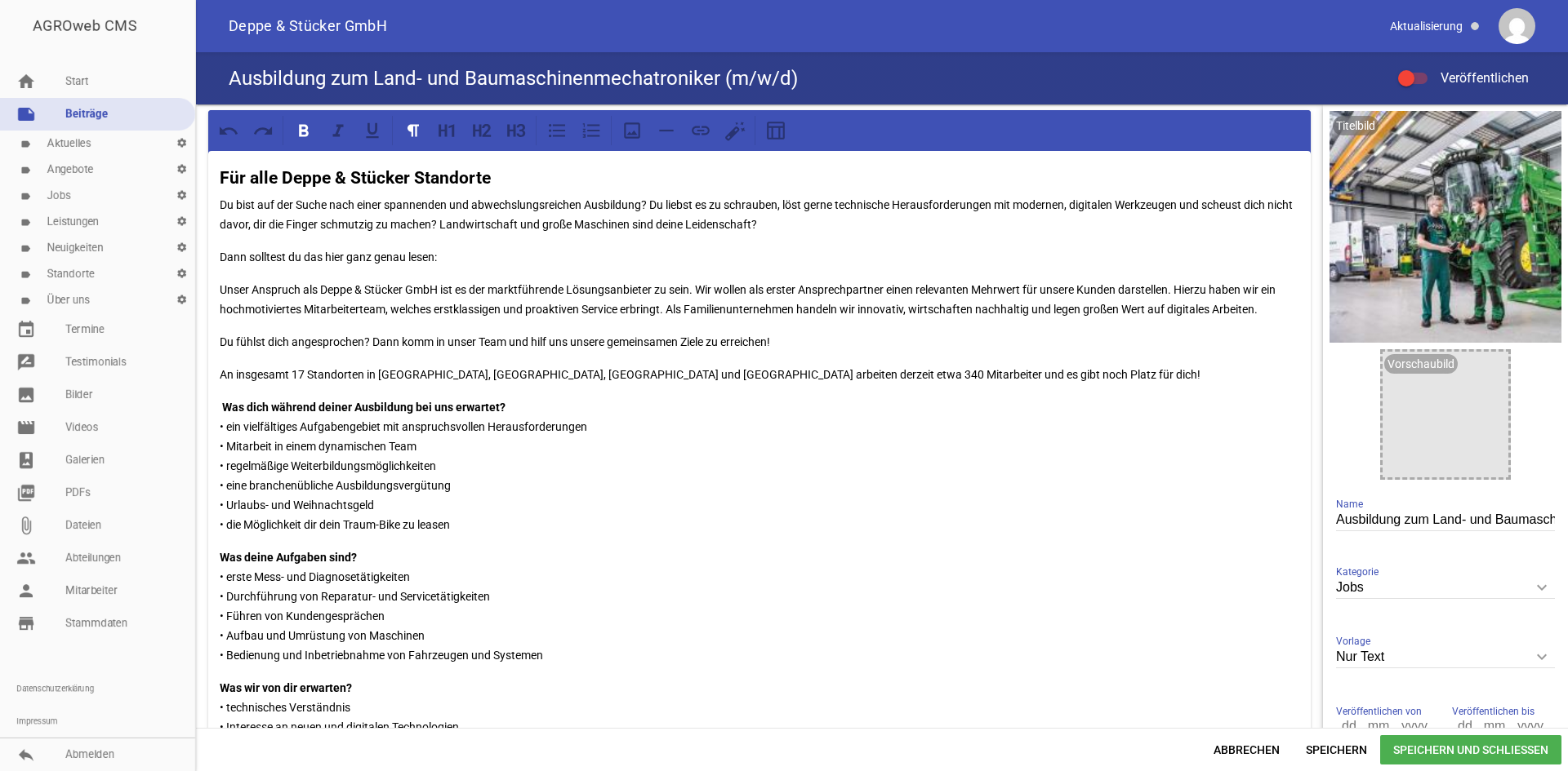
click at [1416, 80] on div at bounding box center [1413, 78] width 29 height 11
click at [1421, 68] on input "Veröffentlichen" at bounding box center [1421, 68] width 0 height 0
click at [1500, 745] on span "Speichern und Schließen" at bounding box center [1470, 750] width 181 height 29
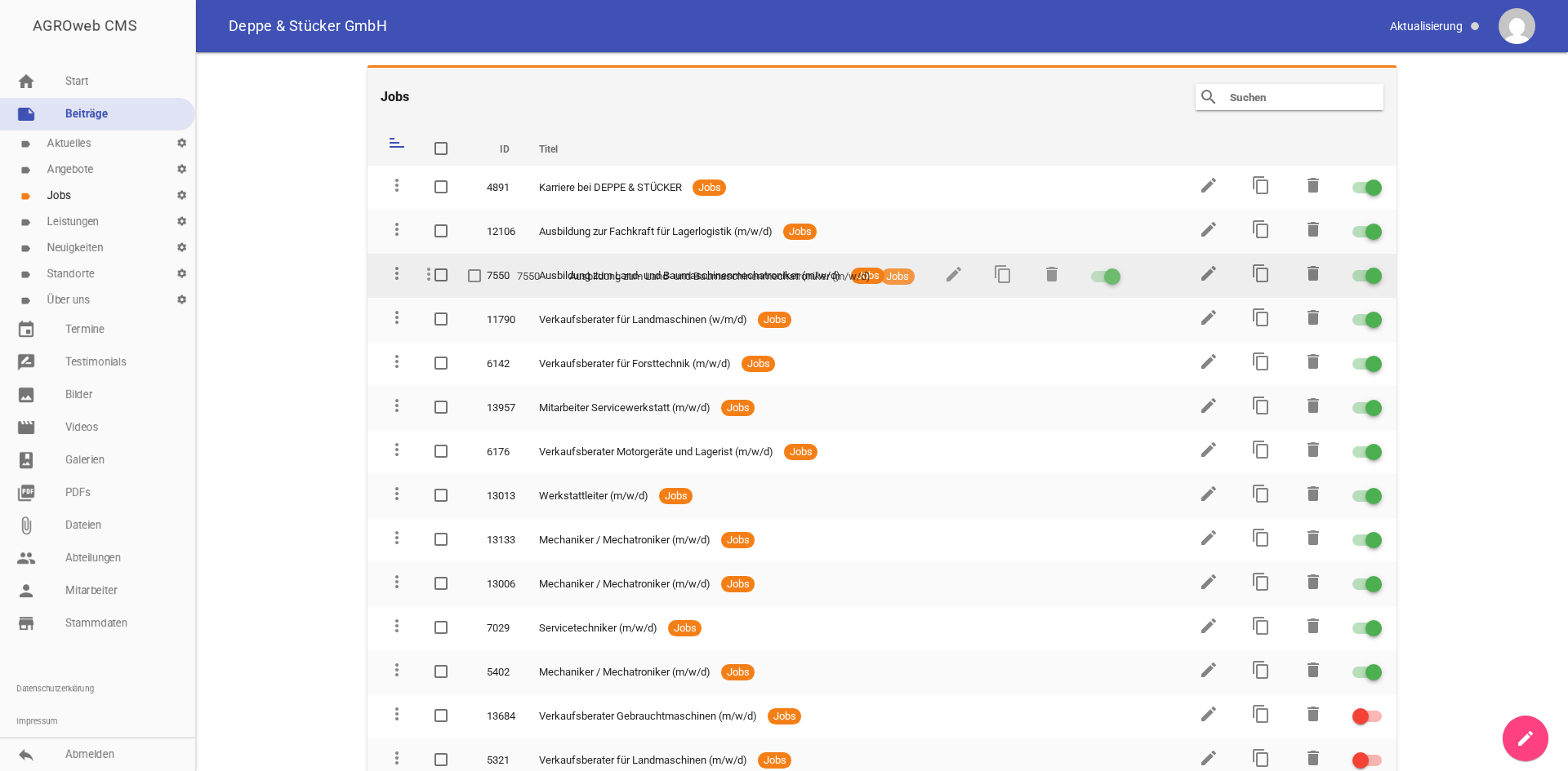
drag, startPoint x: 399, startPoint y: 640, endPoint x: 432, endPoint y: 276, distance: 365.5
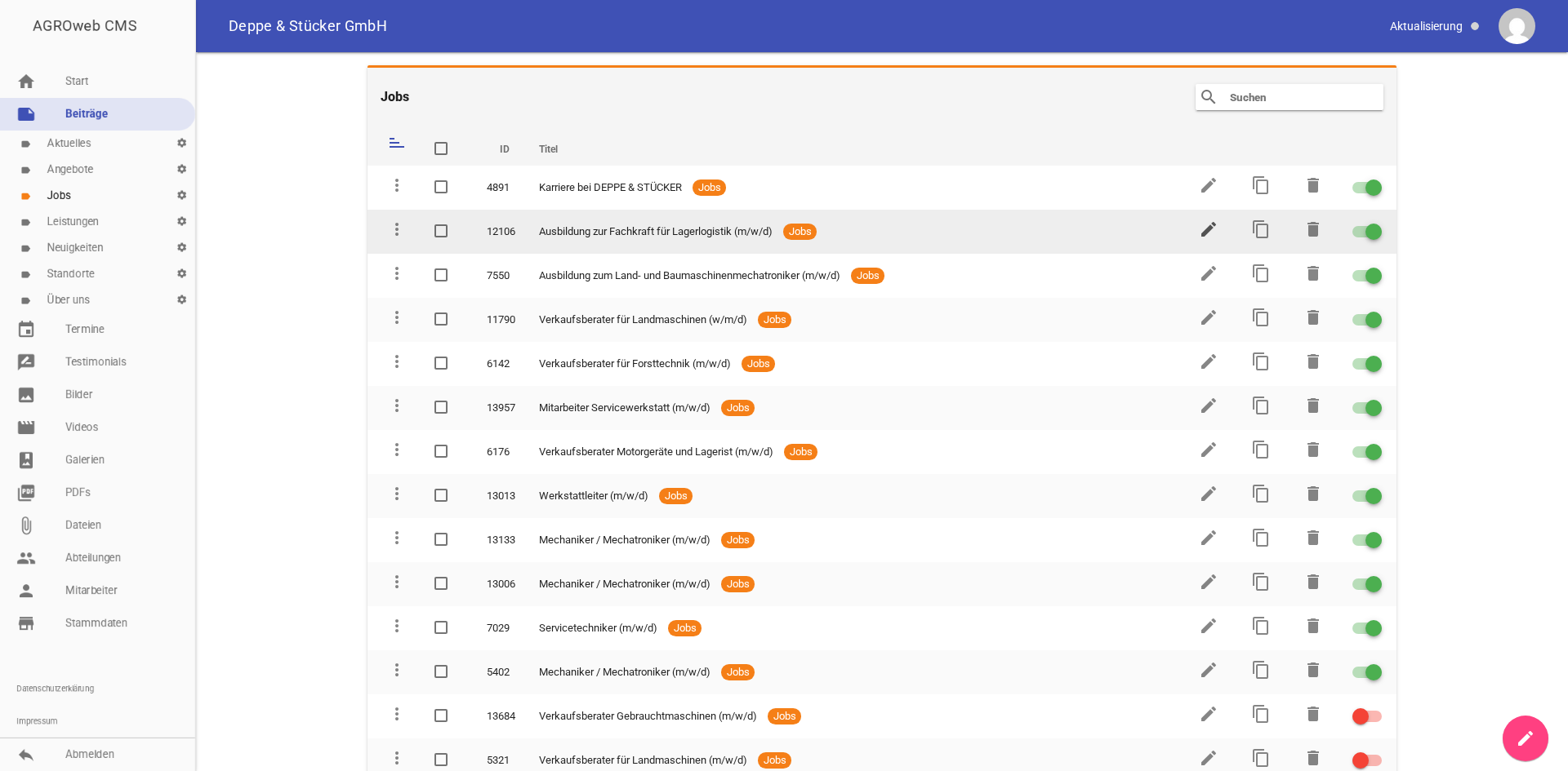
click at [1202, 231] on icon "edit" at bounding box center [1209, 229] width 20 height 20
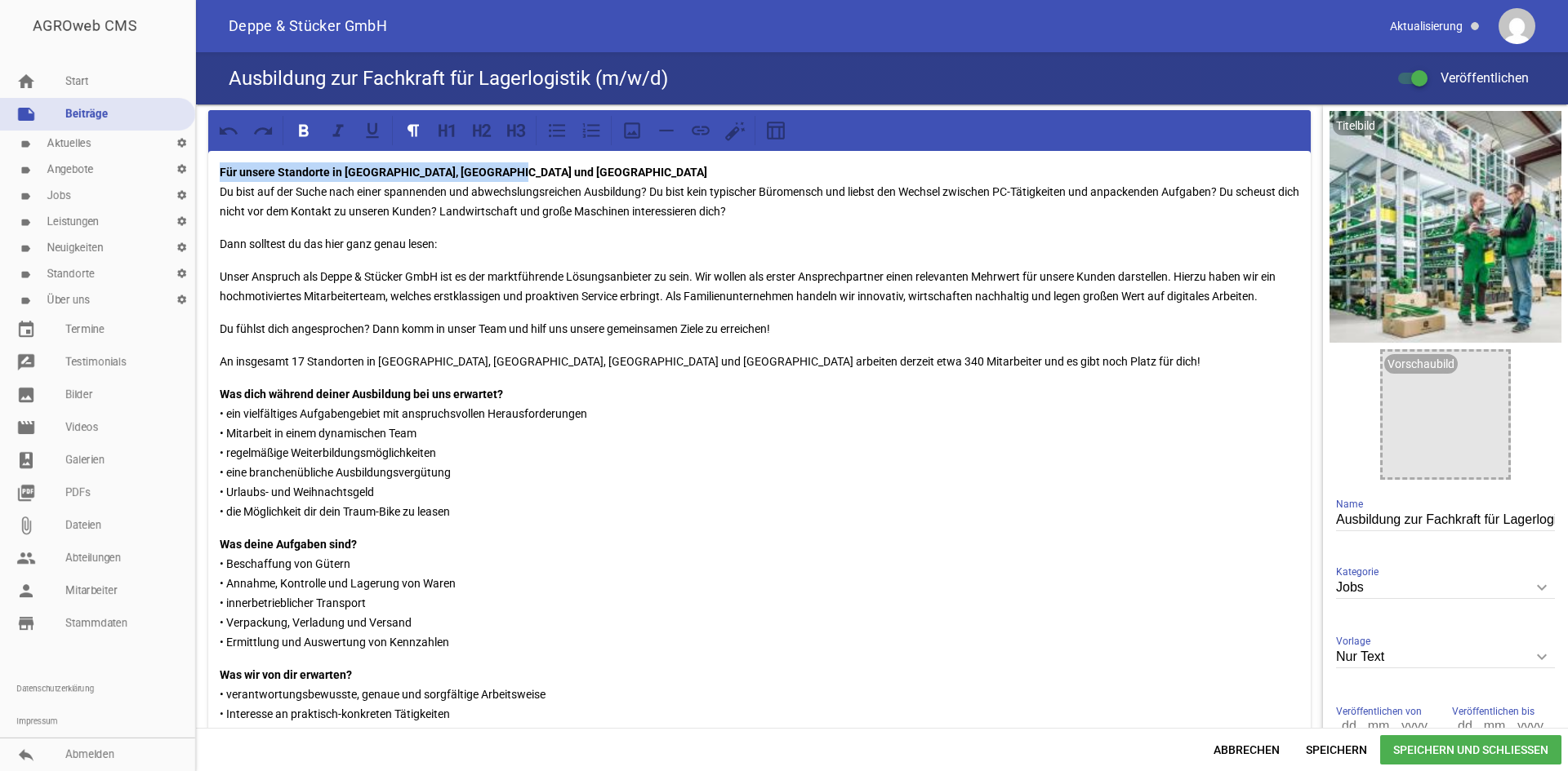
drag, startPoint x: 500, startPoint y: 176, endPoint x: 218, endPoint y: 162, distance: 282.3
click at [218, 162] on div "Für unsere Standorte in [GEOGRAPHIC_DATA], [GEOGRAPHIC_DATA] und Domnitz Du bis…" at bounding box center [759, 571] width 1102 height 839
click at [506, 132] on icon at bounding box center [516, 131] width 22 height 22
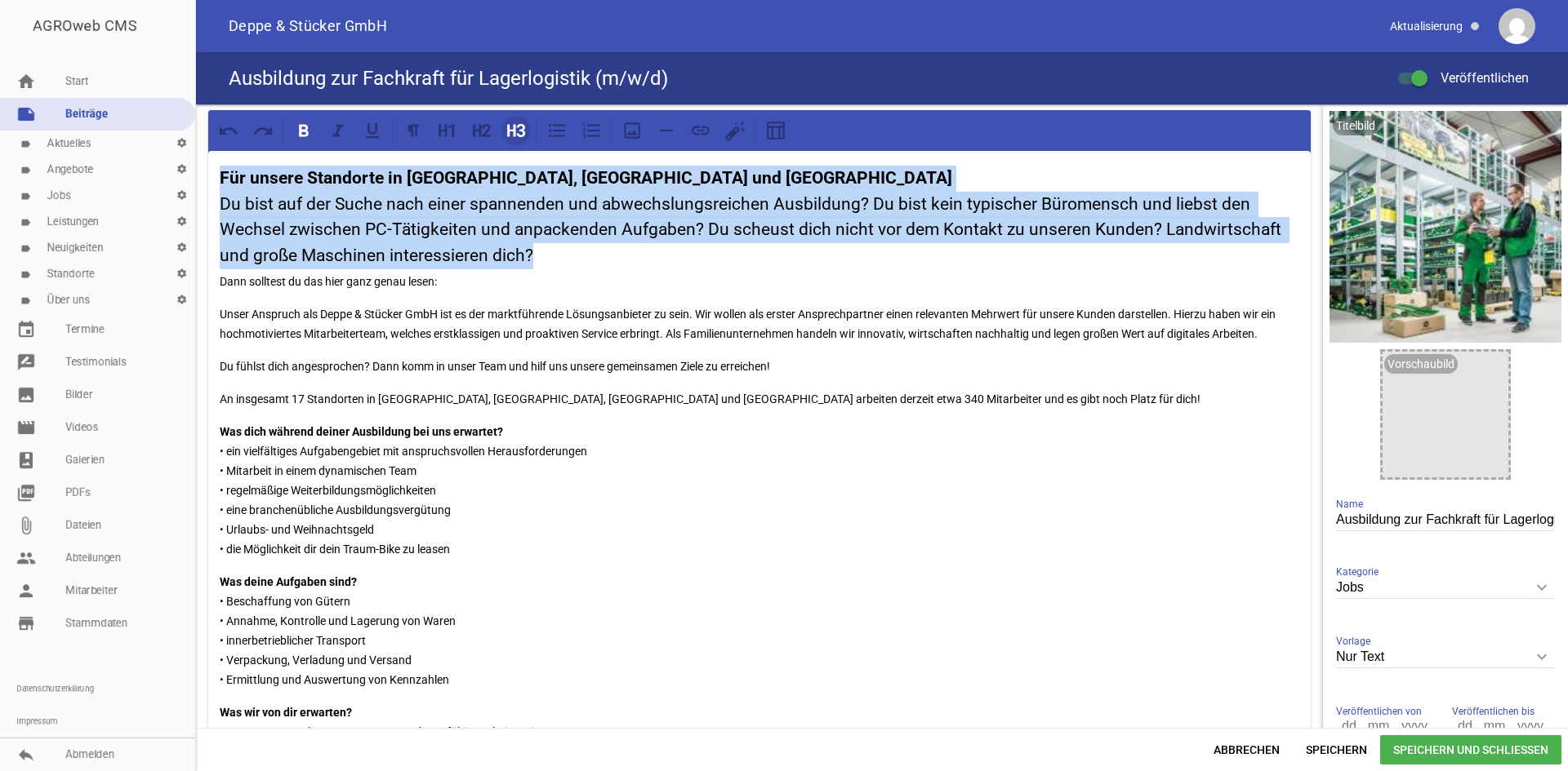
click at [520, 137] on icon at bounding box center [521, 130] width 9 height 13
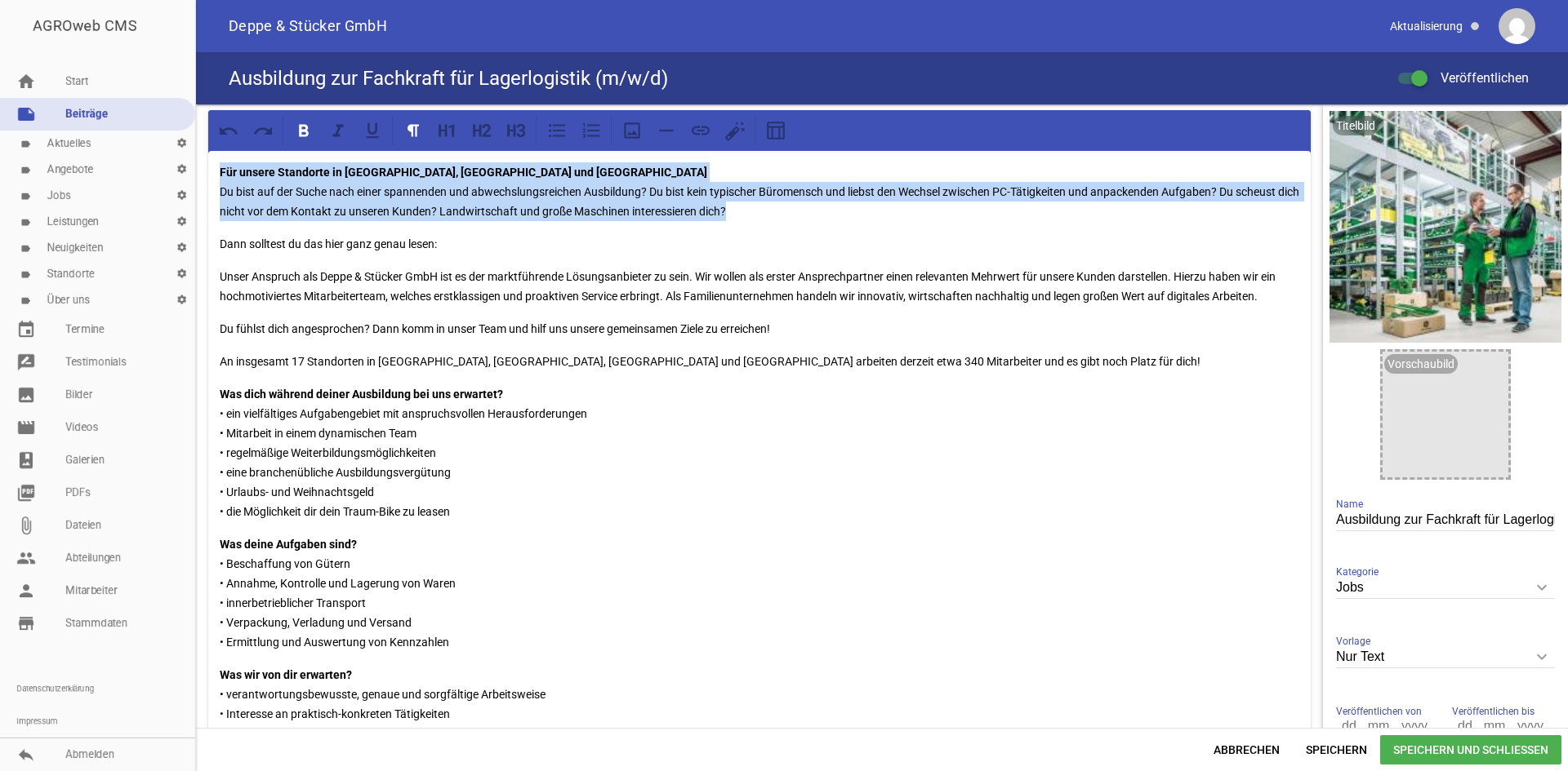
click at [511, 178] on p "Für unsere Standorte in [GEOGRAPHIC_DATA], [GEOGRAPHIC_DATA] und Domnitz Du bis…" at bounding box center [759, 192] width 1080 height 59
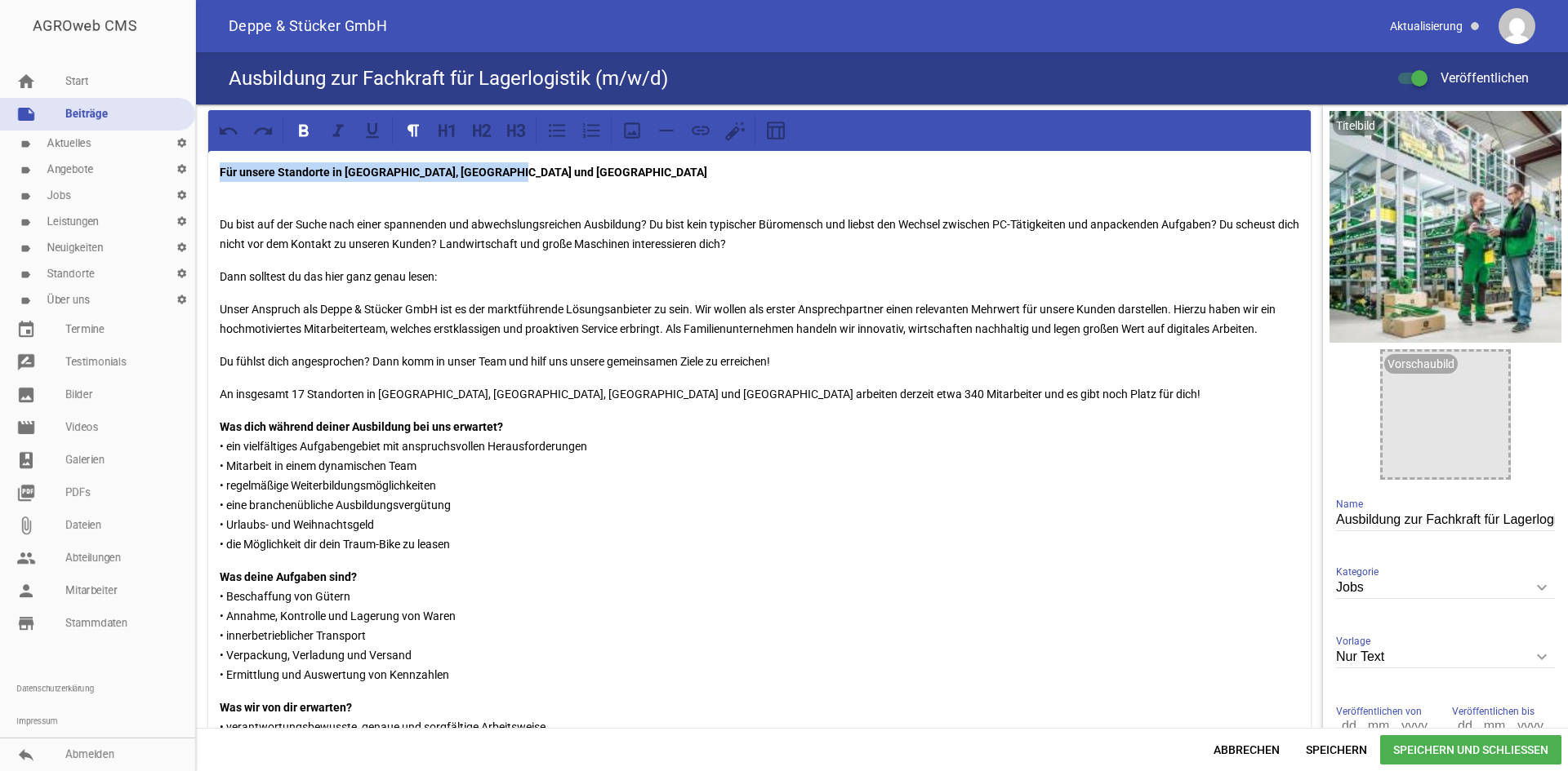
drag, startPoint x: 435, startPoint y: 172, endPoint x: 218, endPoint y: 172, distance: 217.0
click at [218, 172] on div "Für unsere Standorte in [GEOGRAPHIC_DATA], [GEOGRAPHIC_DATA] und Domnitz Du bis…" at bounding box center [759, 587] width 1102 height 871
click at [523, 130] on icon at bounding box center [521, 130] width 9 height 13
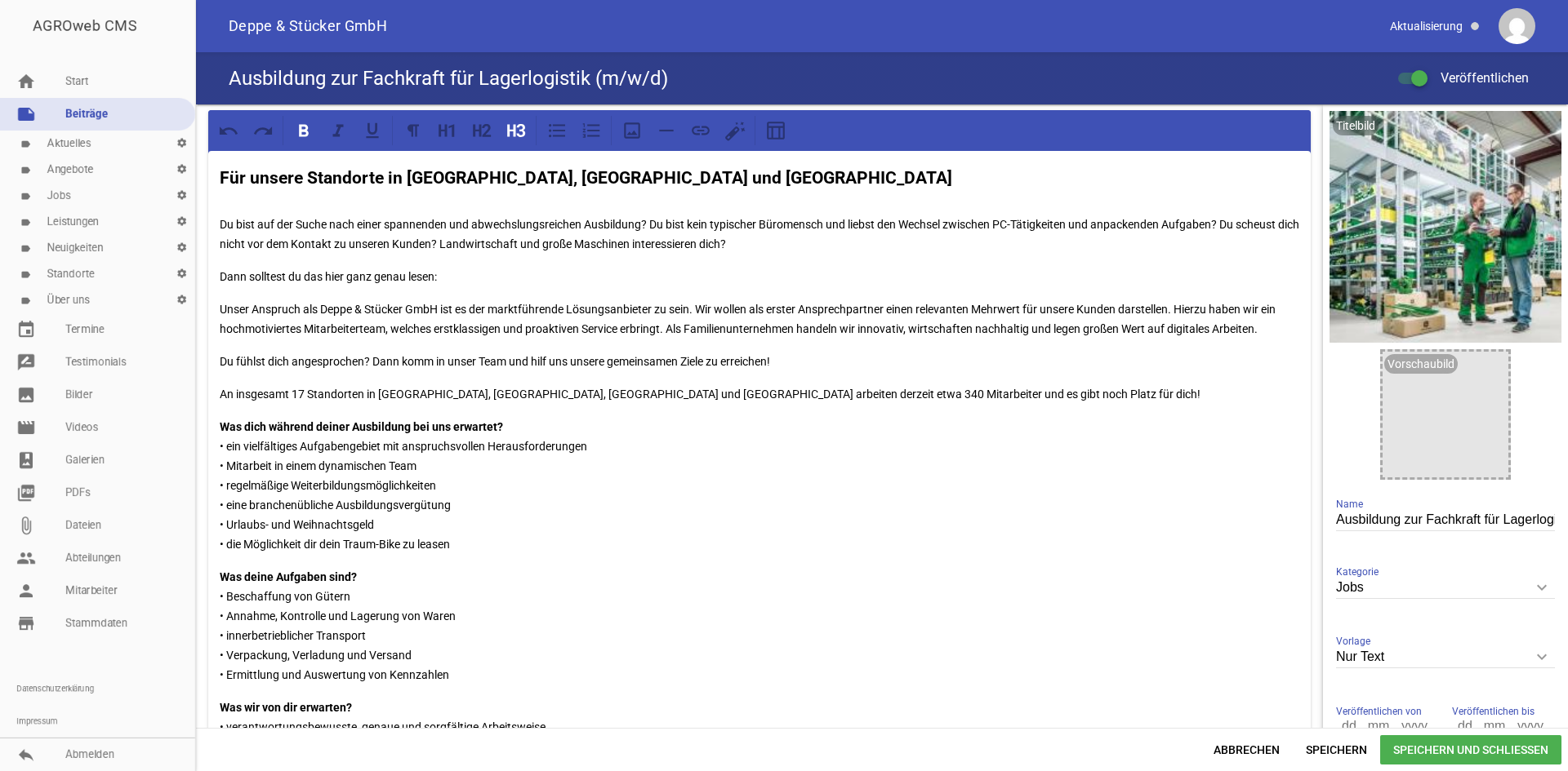
click at [292, 207] on p "Du bist auf der Suche nach einer spannenden und abwechslungsreichen Ausbildung?…" at bounding box center [759, 224] width 1080 height 59
click at [1449, 750] on span "Speichern und Schließen" at bounding box center [1470, 750] width 181 height 29
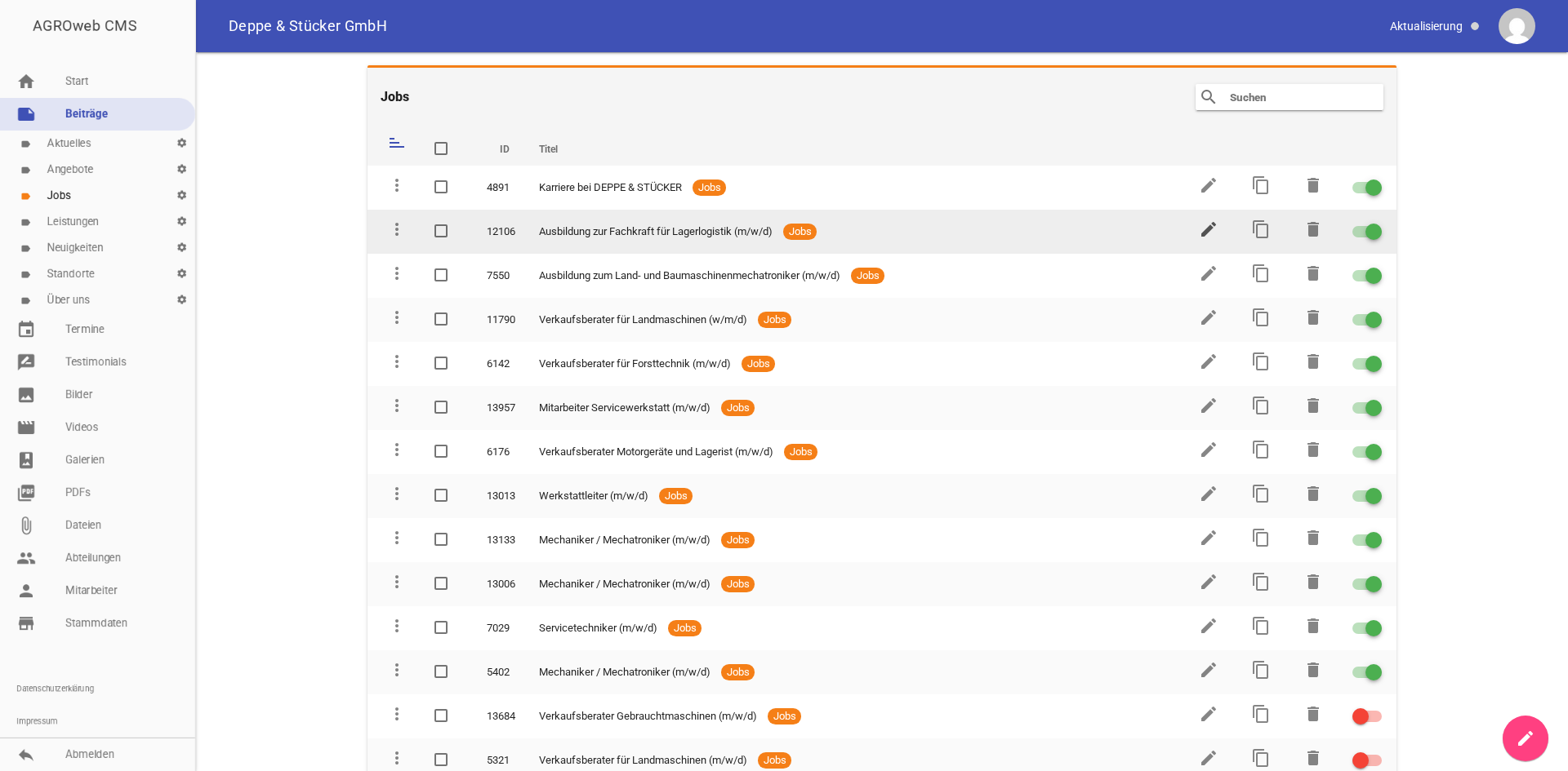
click at [1208, 235] on icon "edit" at bounding box center [1209, 229] width 20 height 20
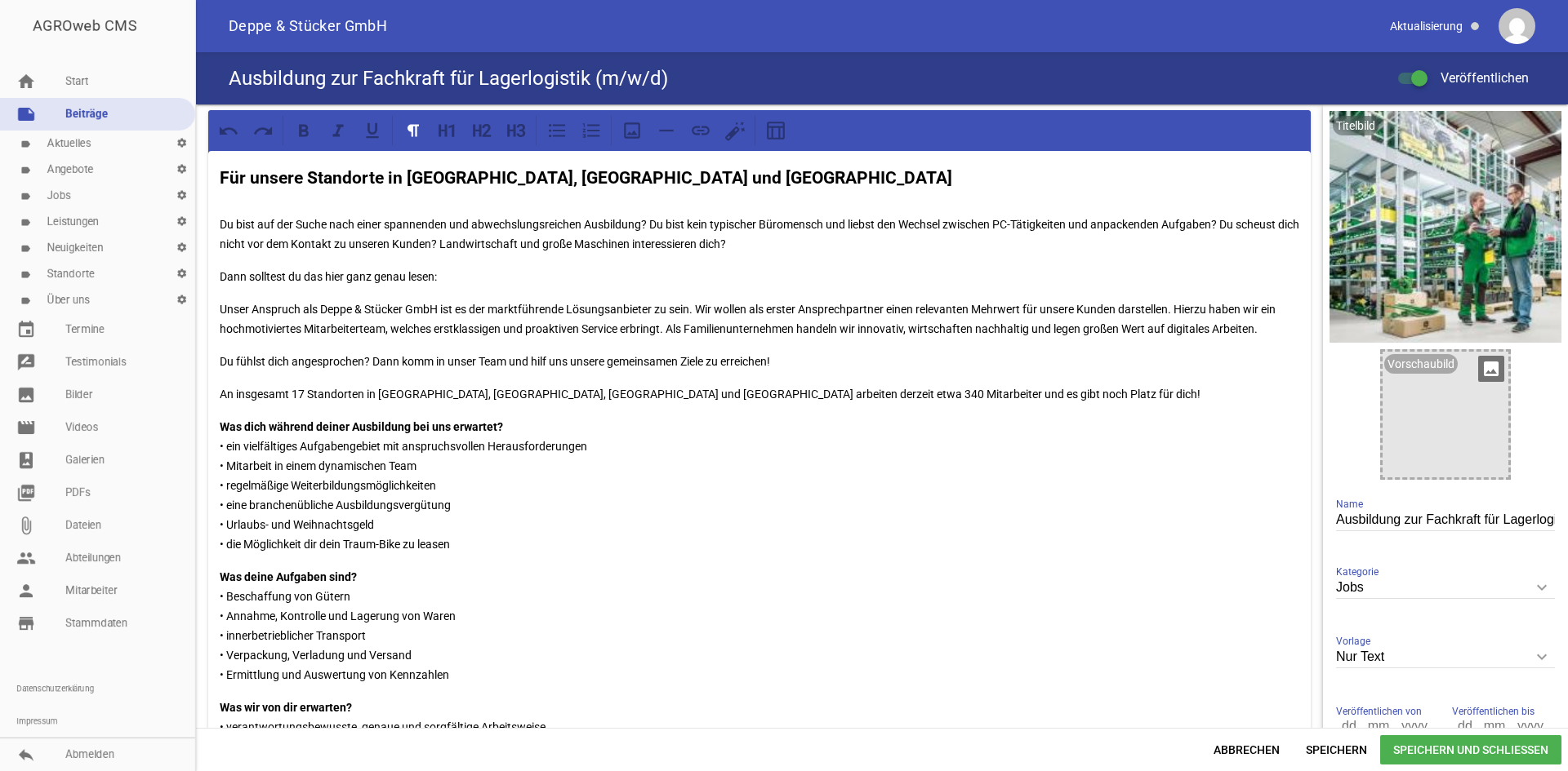
click at [1481, 364] on icon "image" at bounding box center [1491, 369] width 26 height 26
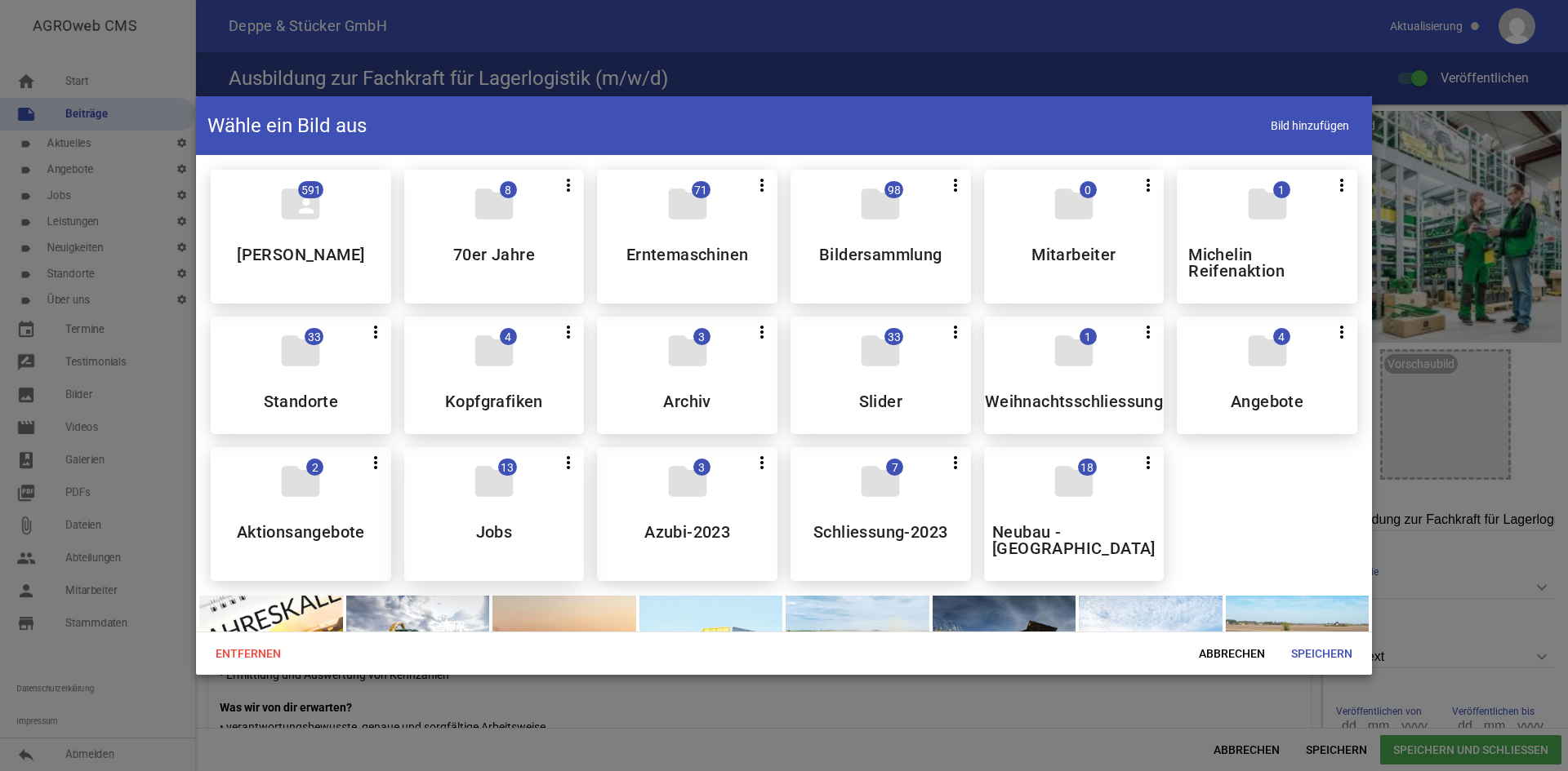
click at [487, 519] on div "folder 13 more_vert Teilen Bearbeiten Löschen Jobs" at bounding box center [494, 514] width 180 height 134
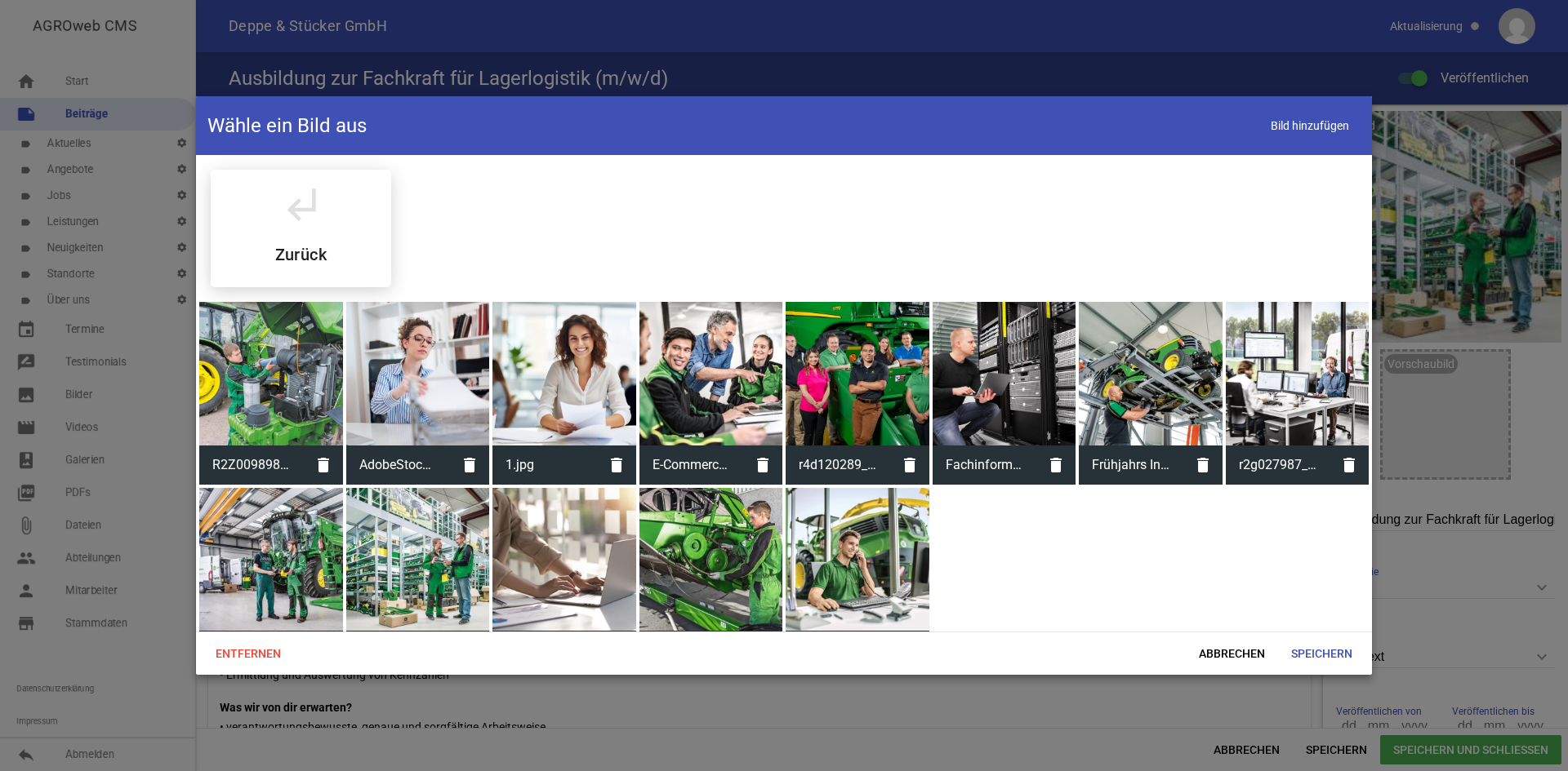
click at [429, 549] on div at bounding box center [418, 560] width 144 height 144
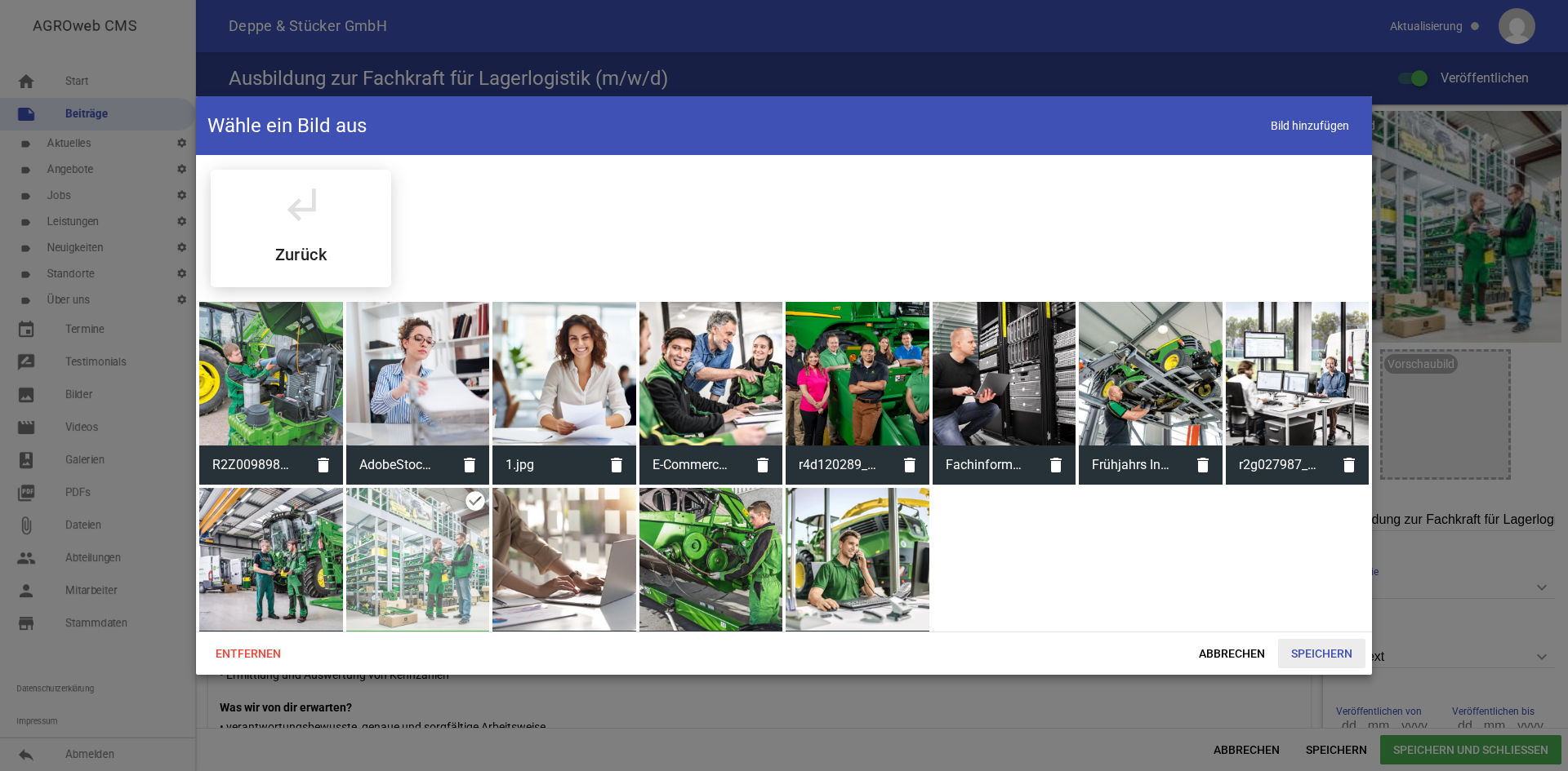
click at [1304, 650] on span "Speichern" at bounding box center [1321, 654] width 87 height 29
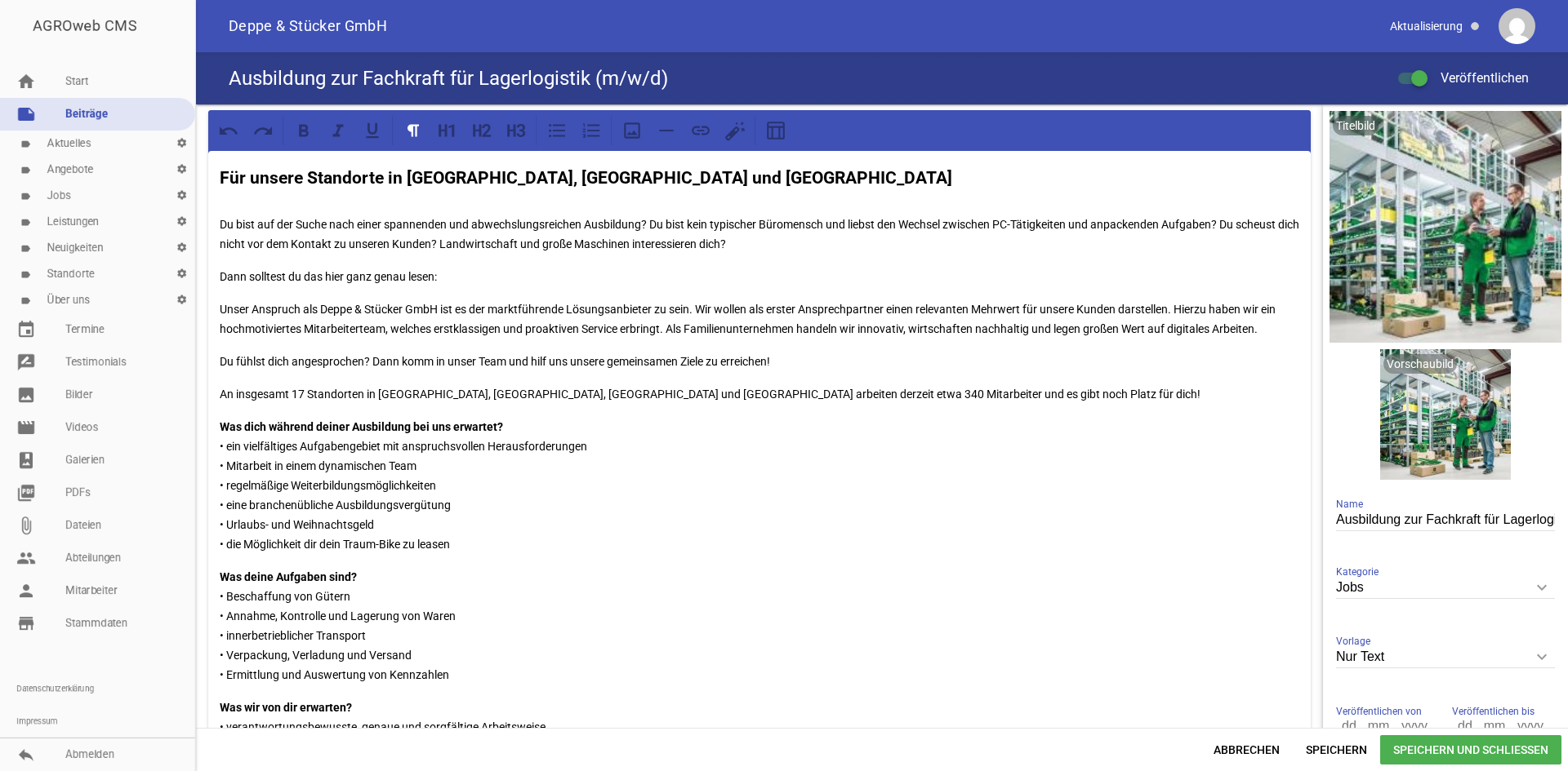
click at [1506, 744] on span "Speichern und Schließen" at bounding box center [1470, 750] width 181 height 29
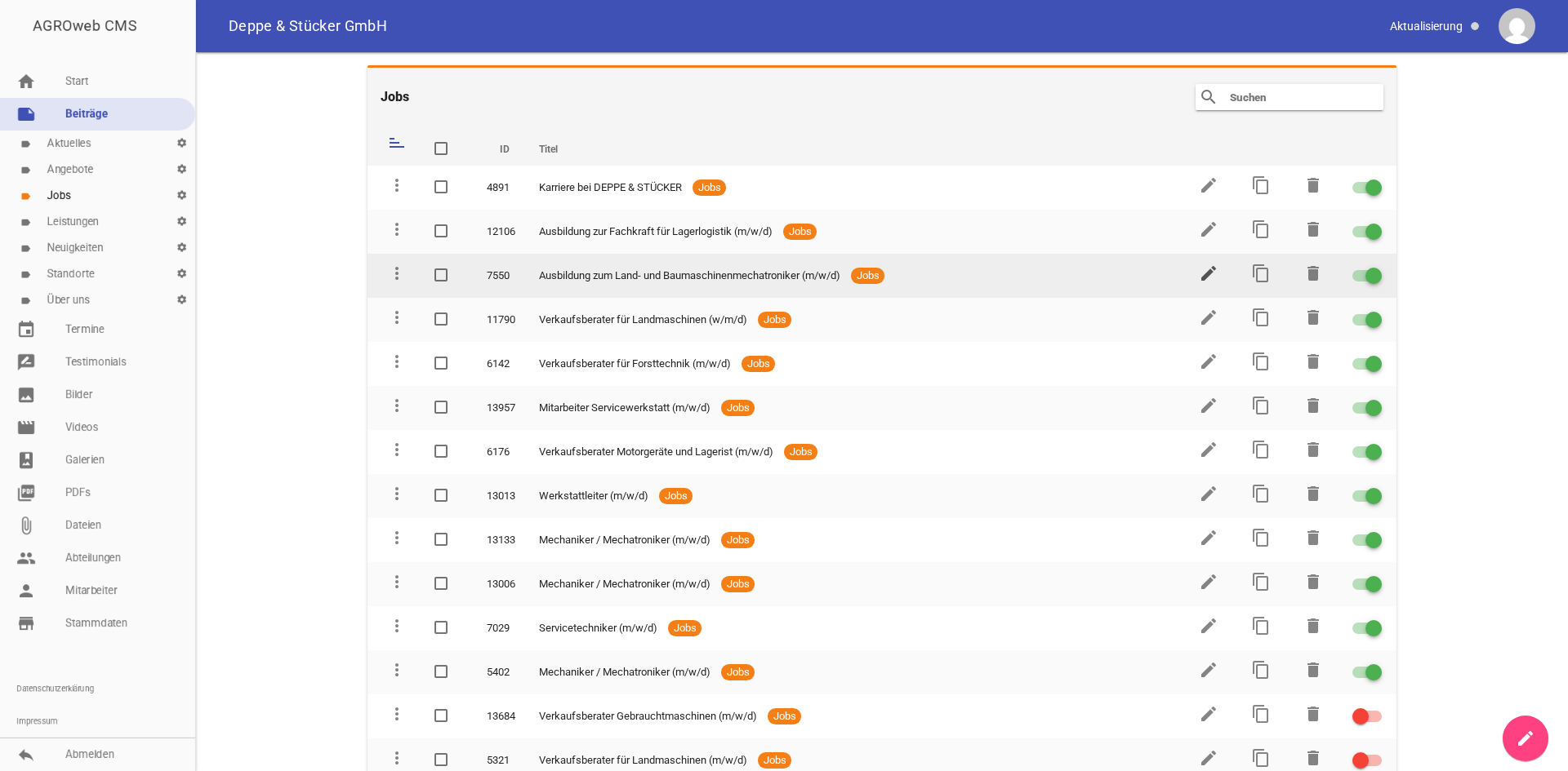
click at [1201, 277] on icon "edit" at bounding box center [1209, 273] width 20 height 20
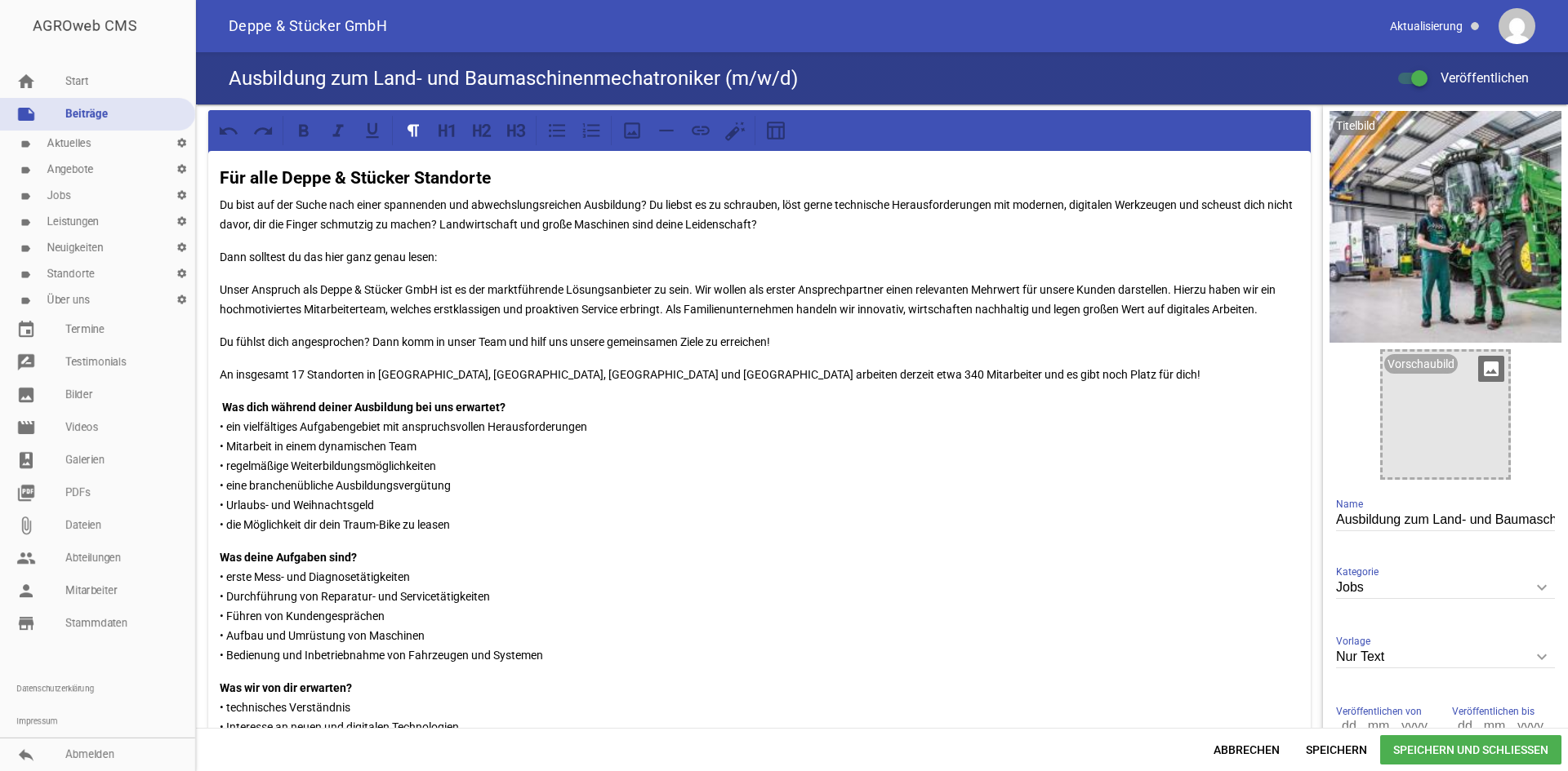
click at [1471, 425] on div at bounding box center [1445, 414] width 126 height 125
click at [1480, 350] on div "Vorschaubild image" at bounding box center [1445, 414] width 131 height 131
click at [1481, 363] on icon "image" at bounding box center [1491, 369] width 26 height 26
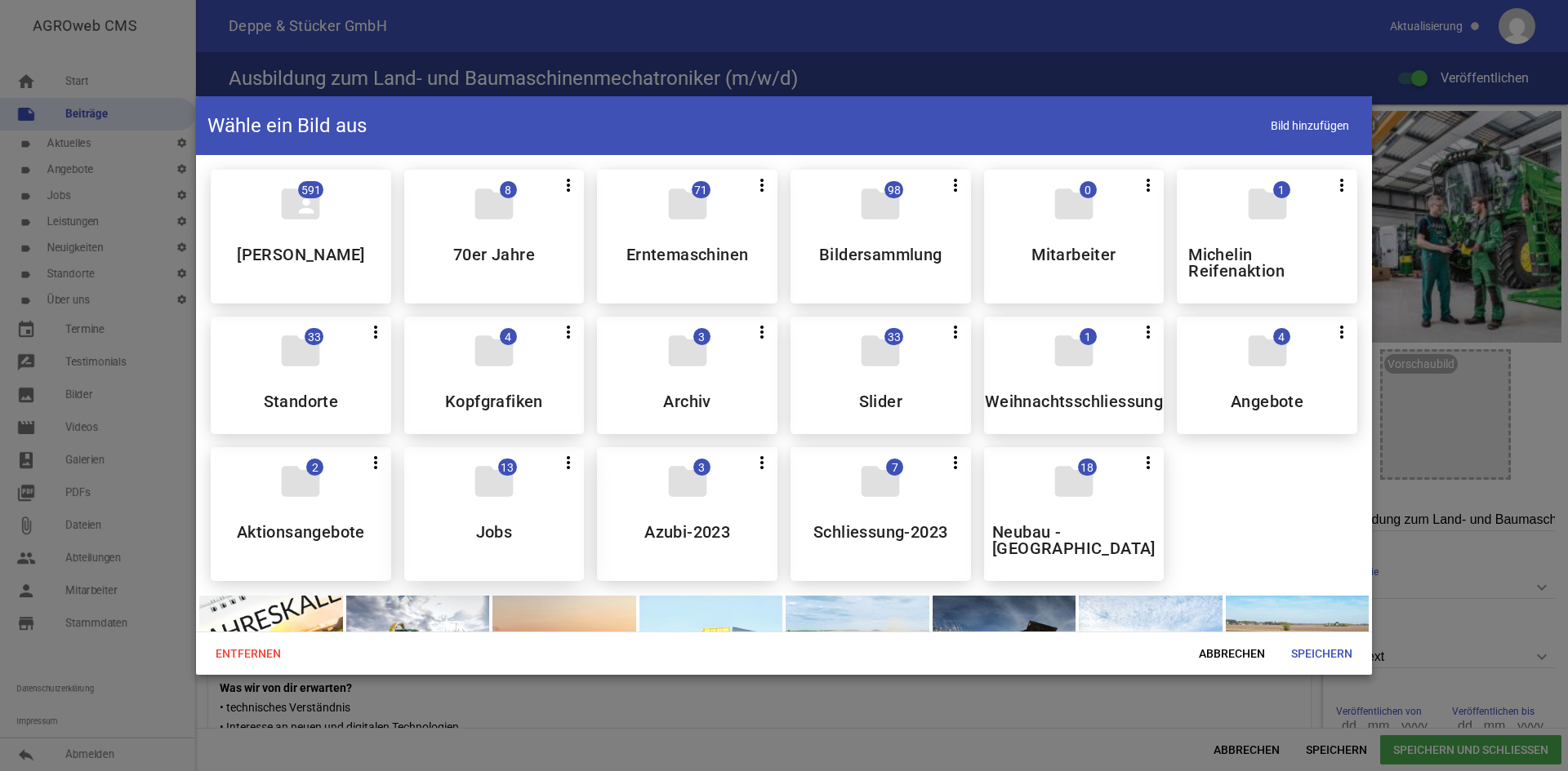
click at [523, 507] on div "folder 13 more_vert Teilen Bearbeiten Löschen Jobs" at bounding box center [494, 514] width 180 height 134
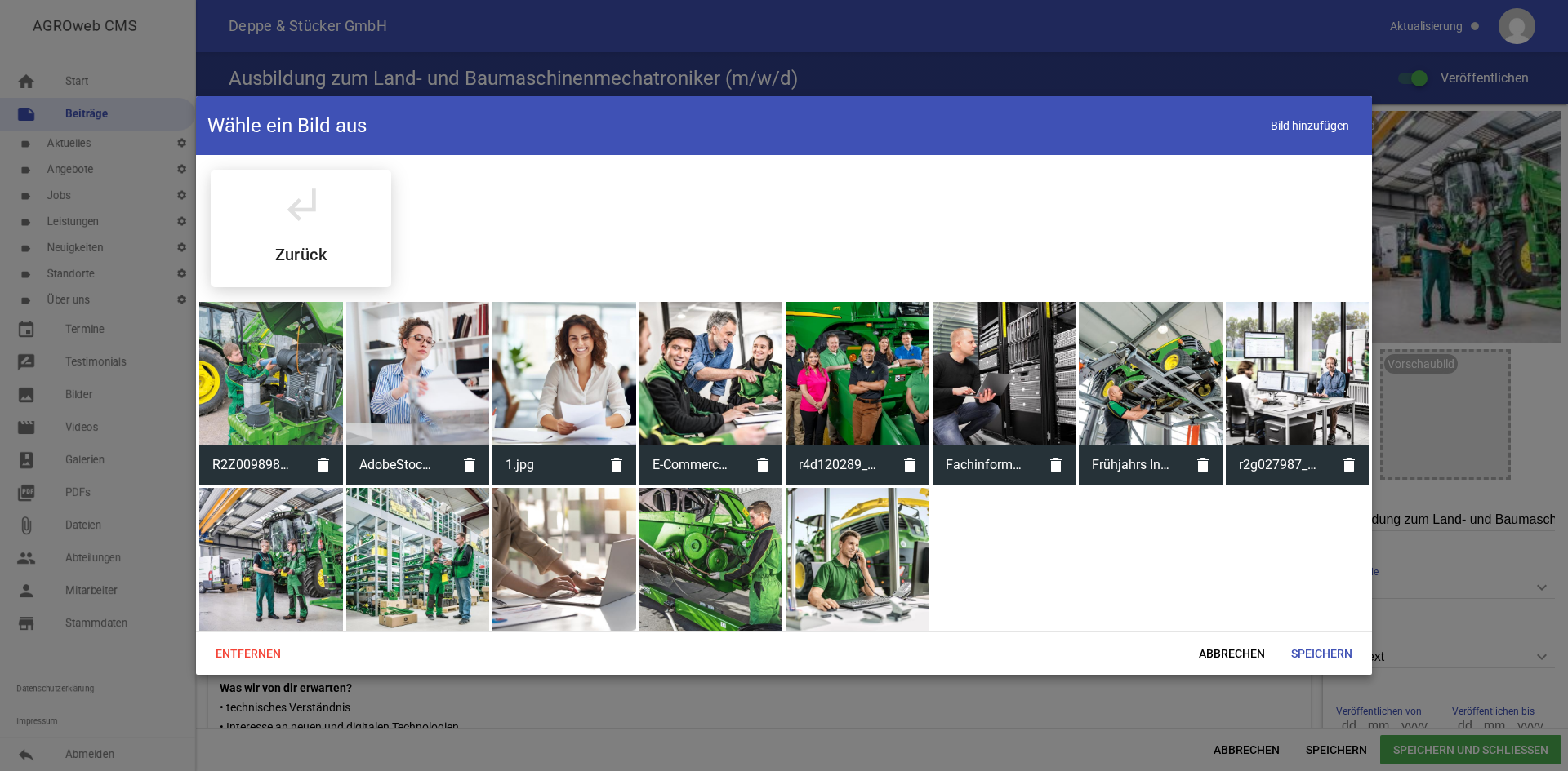
click at [289, 579] on div at bounding box center [271, 560] width 144 height 144
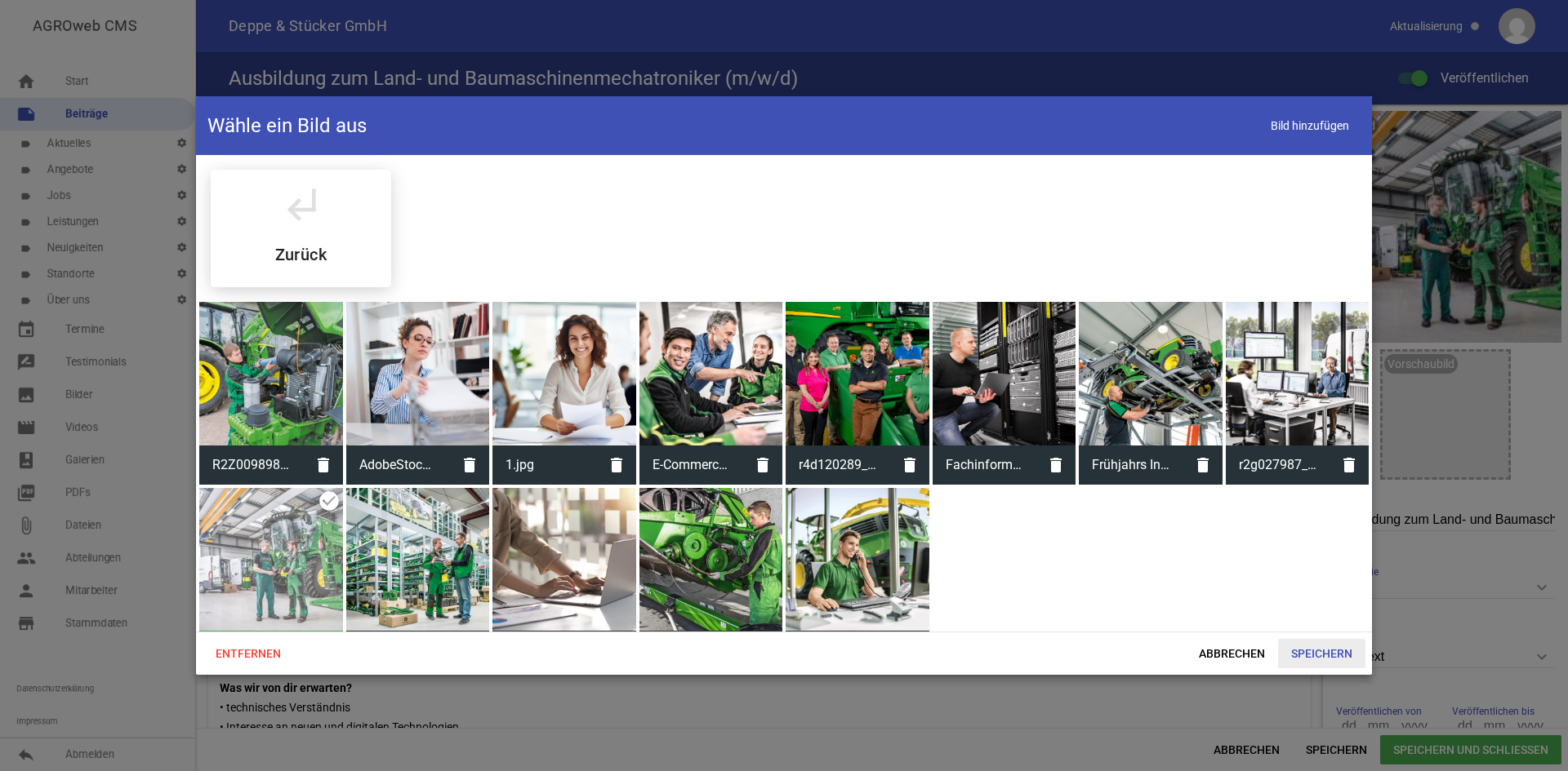
click at [1323, 641] on span "Speichern" at bounding box center [1321, 654] width 87 height 29
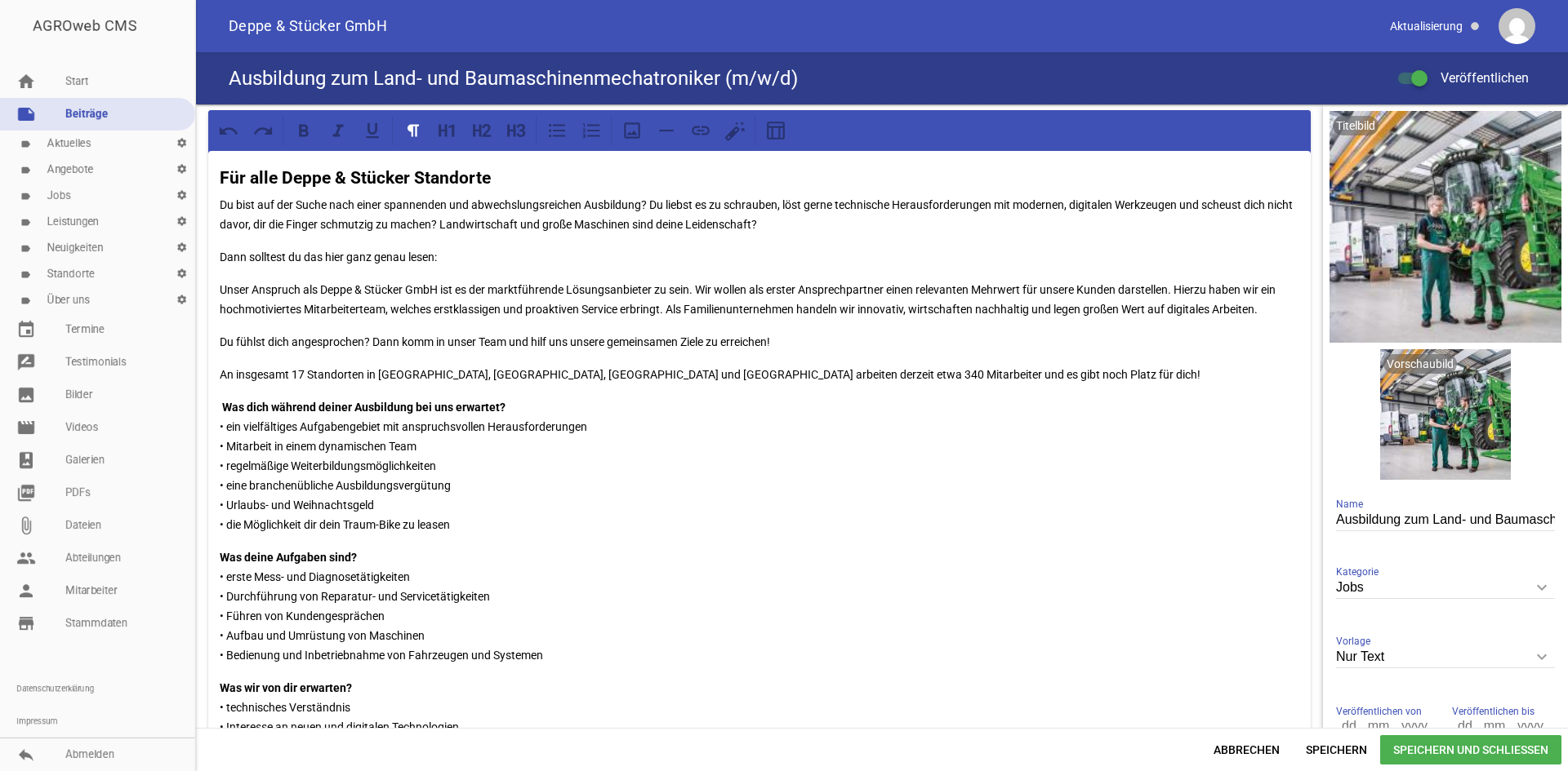
click at [1466, 758] on span "Speichern und Schließen" at bounding box center [1470, 750] width 181 height 29
